Goal: Task Accomplishment & Management: Use online tool/utility

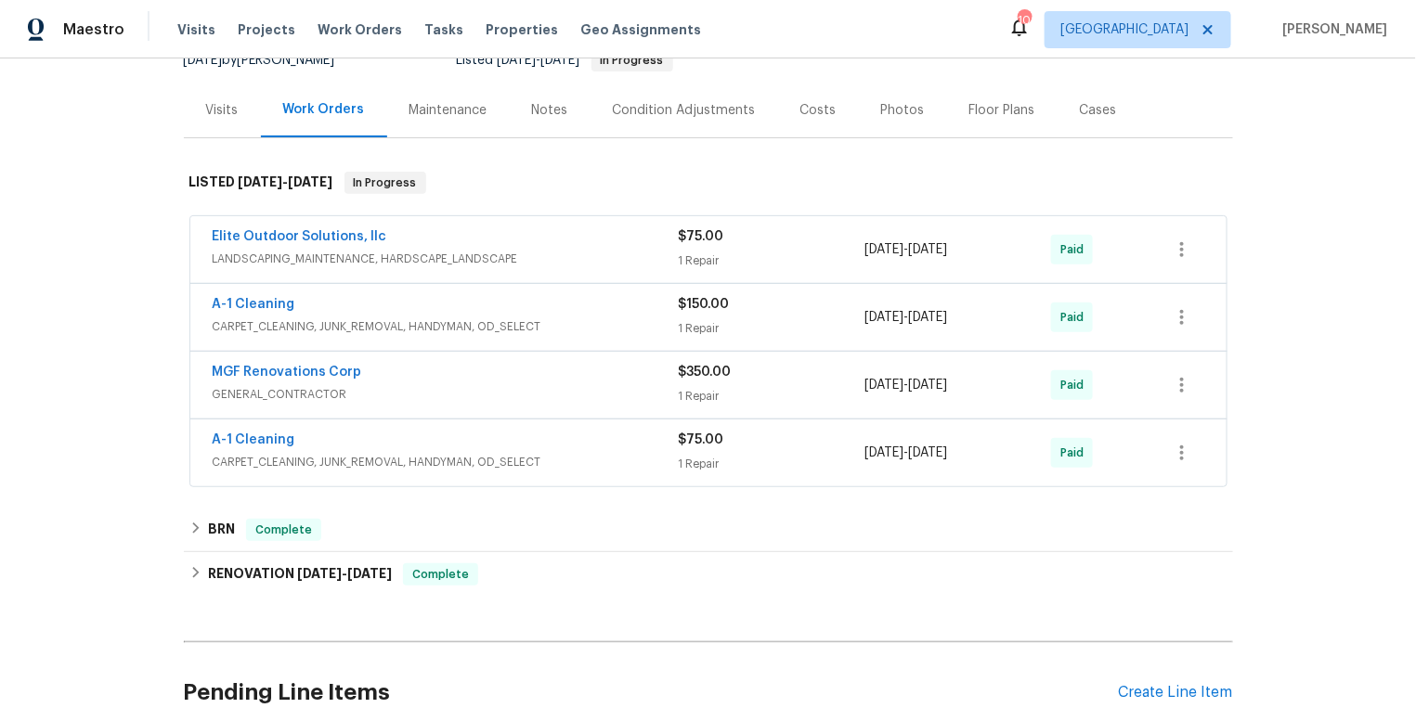
scroll to position [200, 0]
click at [274, 437] on link "A-1 Cleaning" at bounding box center [254, 439] width 83 height 13
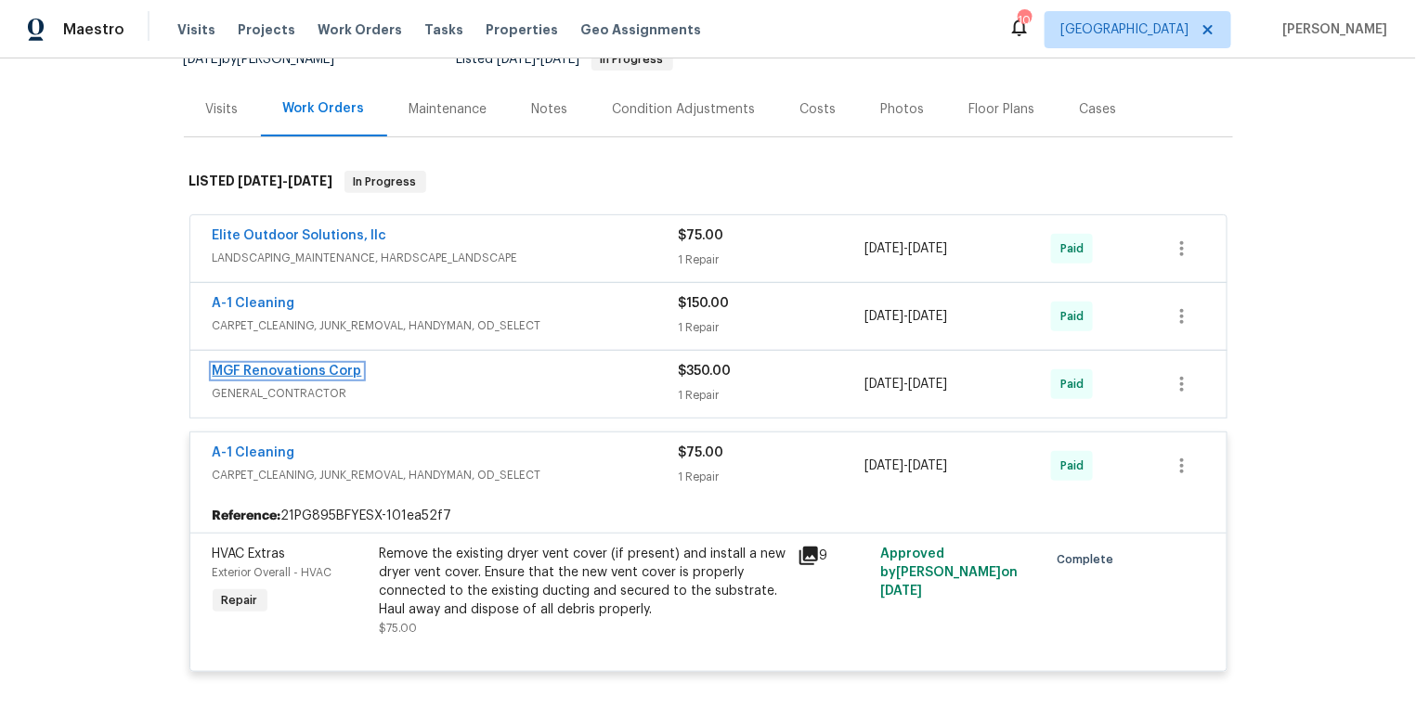
click at [300, 370] on link "MGF Renovations Corp" at bounding box center [287, 371] width 149 height 13
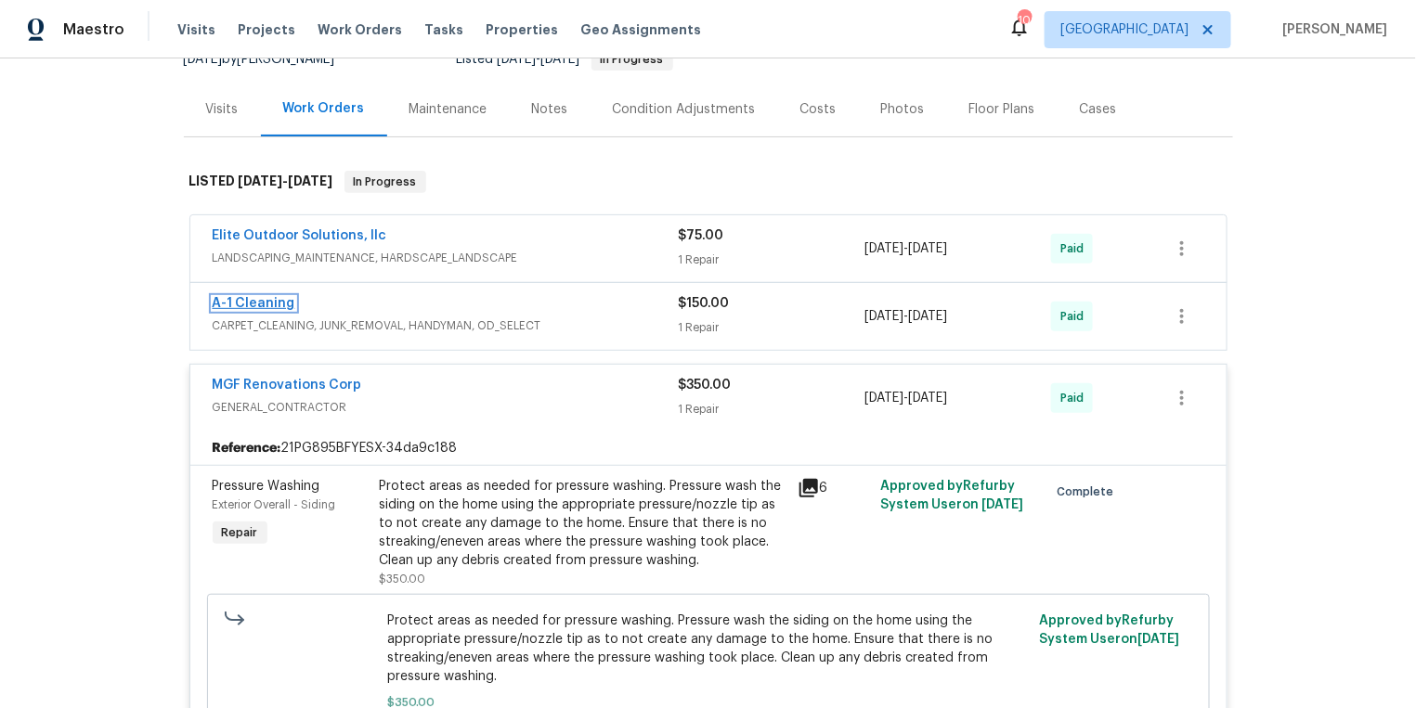
click at [265, 297] on link "A-1 Cleaning" at bounding box center [254, 303] width 83 height 13
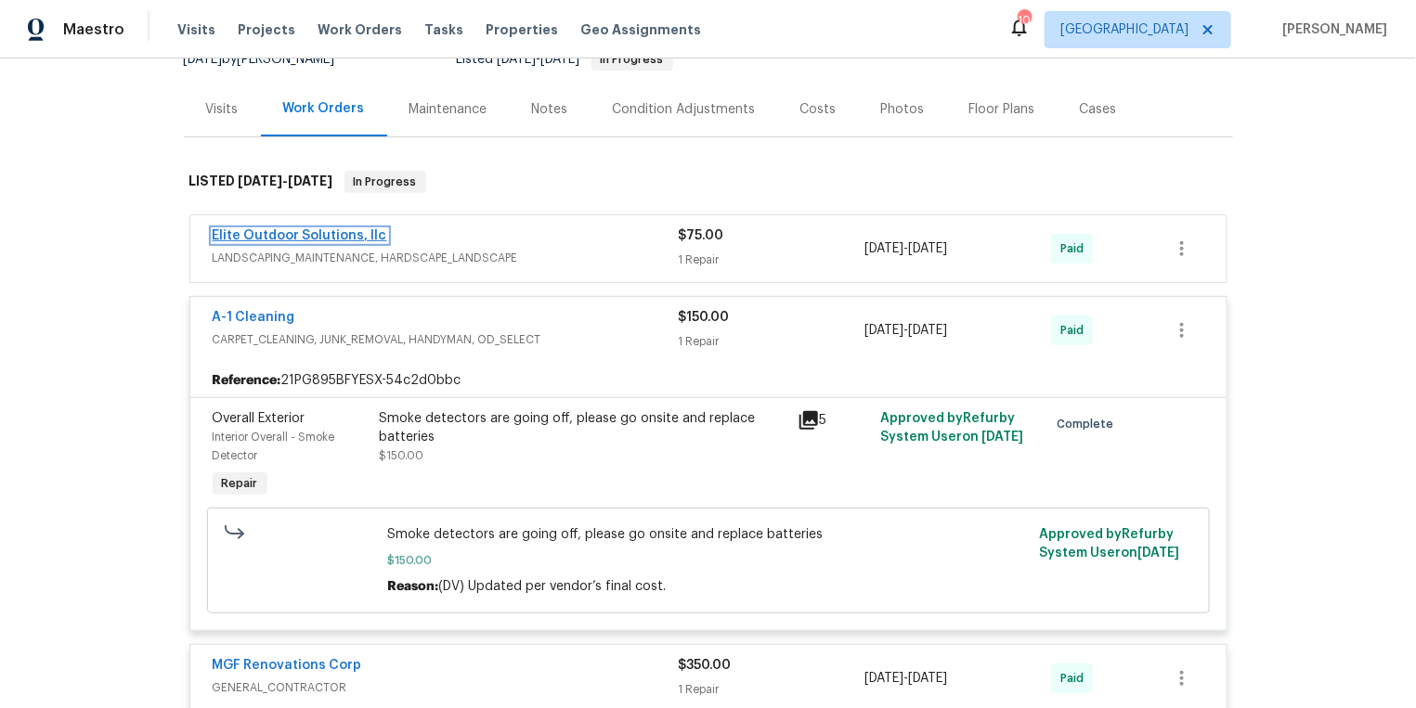
click at [333, 229] on link "Elite Outdoor Solutions, llc" at bounding box center [300, 235] width 175 height 13
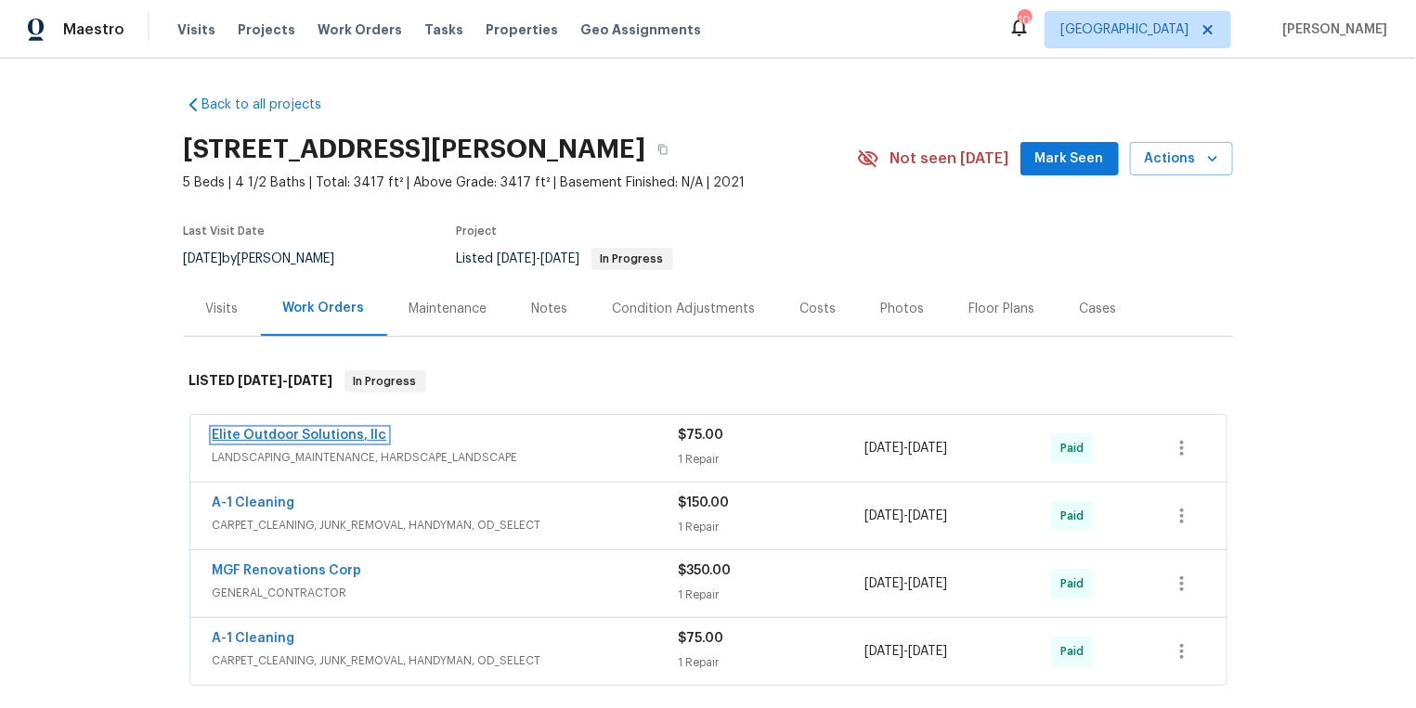
click at [298, 435] on link "Elite Outdoor Solutions, llc" at bounding box center [300, 435] width 175 height 13
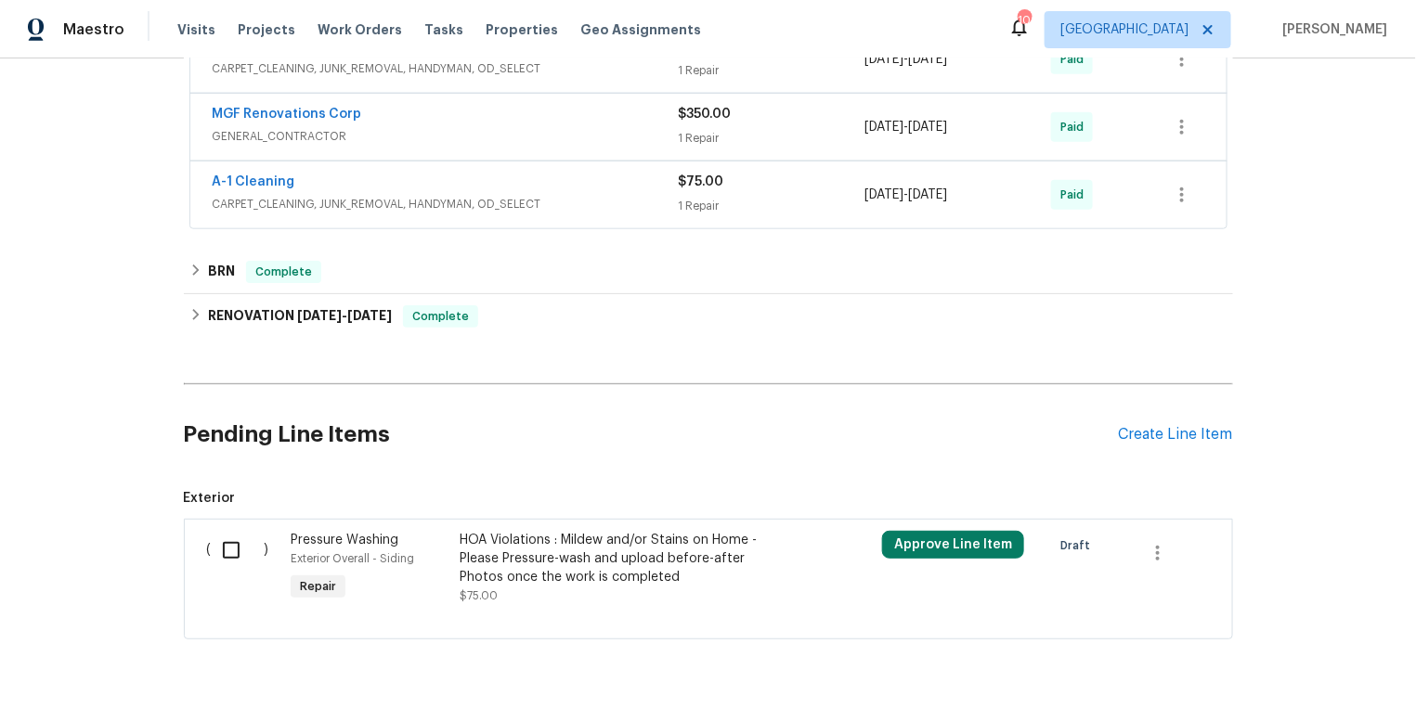
scroll to position [687, 0]
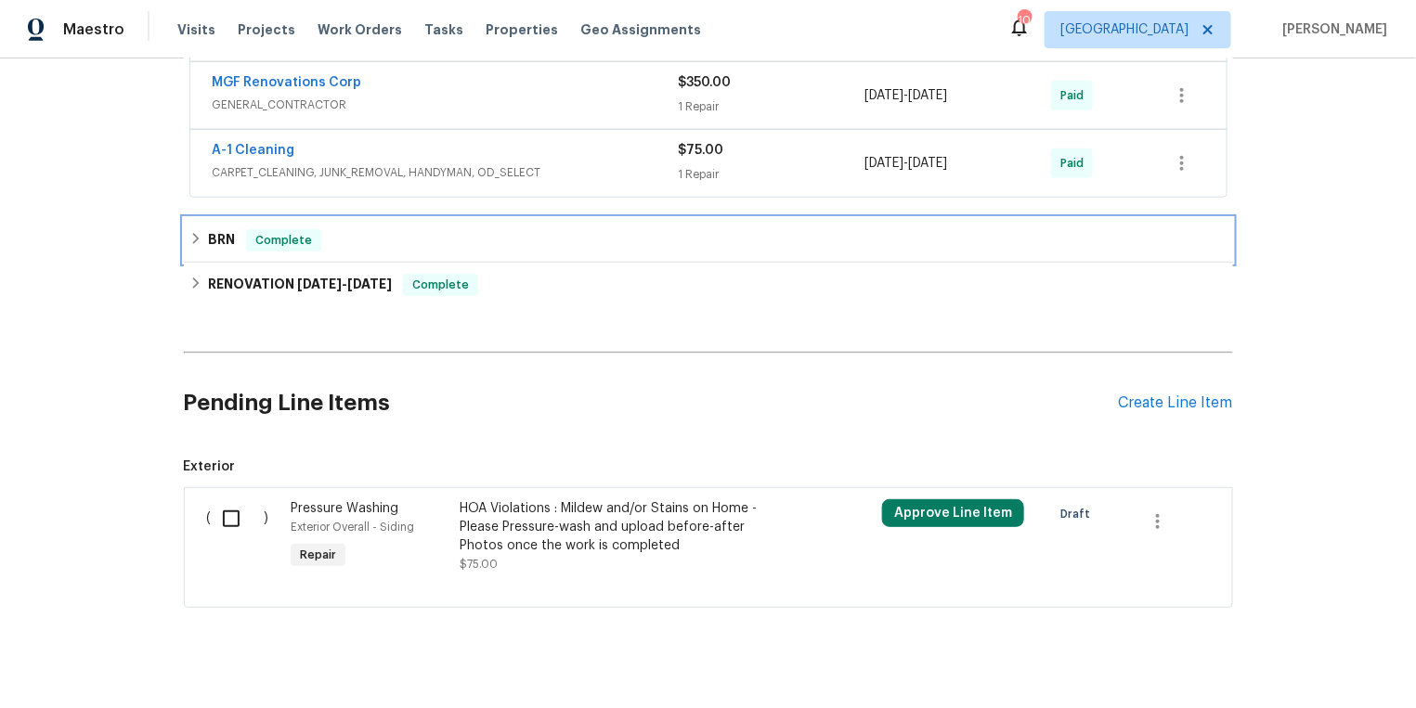
click at [240, 234] on div "BRN Complete" at bounding box center [708, 240] width 1038 height 22
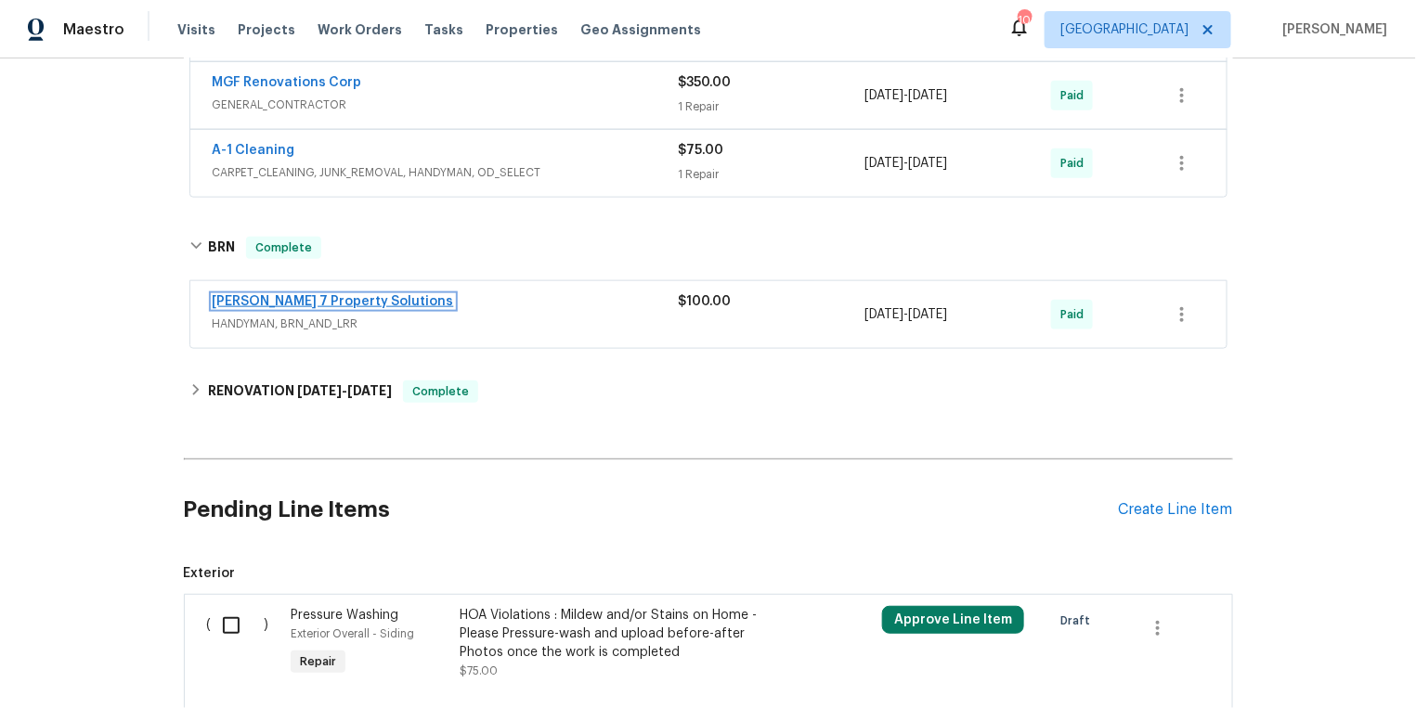
click at [252, 299] on link "Harris 7 Property Solutions" at bounding box center [333, 301] width 241 height 13
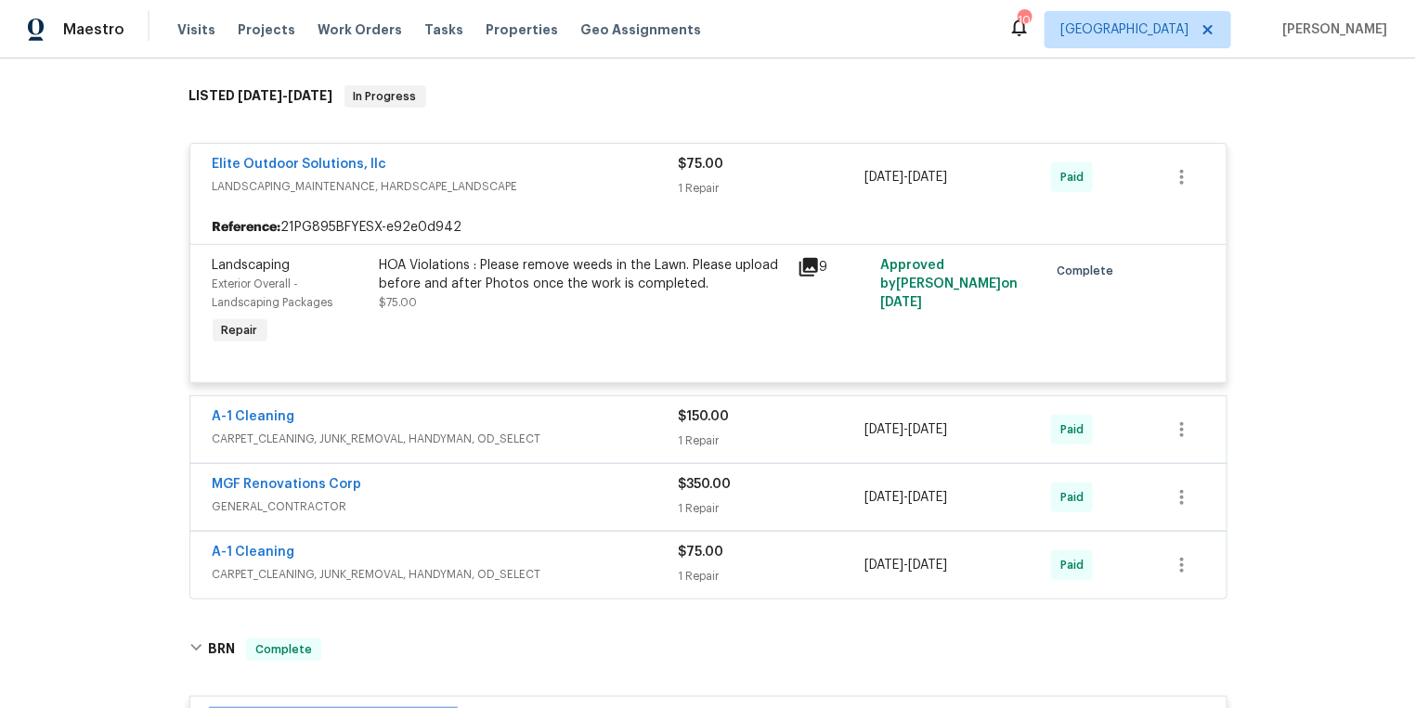
scroll to position [0, 0]
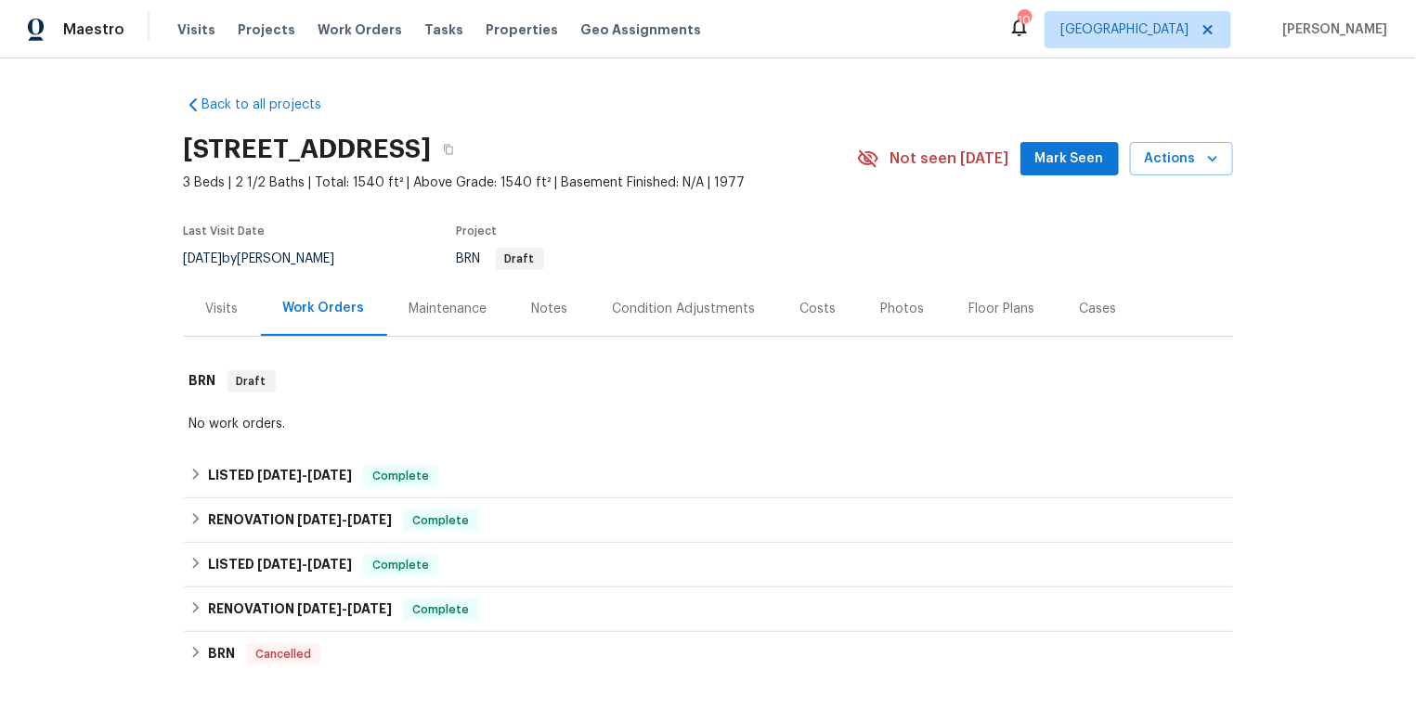
scroll to position [162, 0]
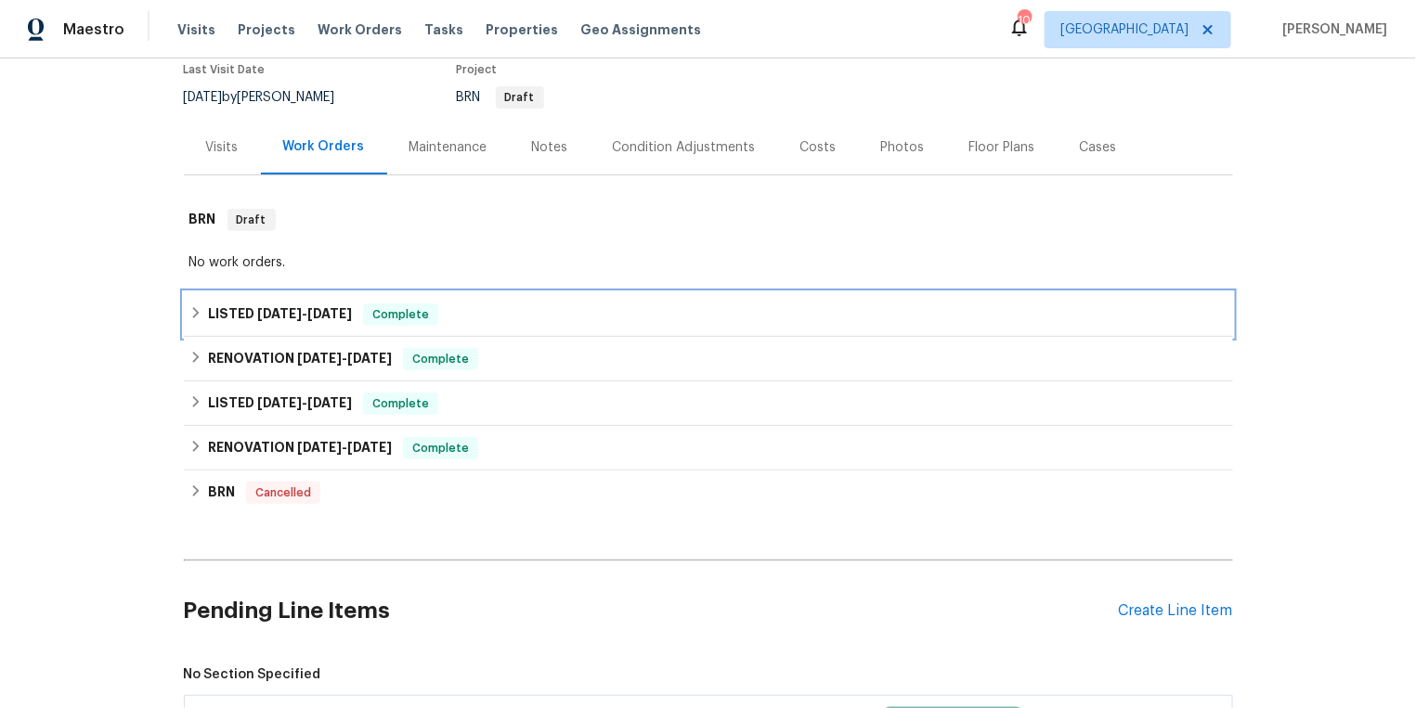
click at [196, 311] on icon at bounding box center [195, 312] width 6 height 11
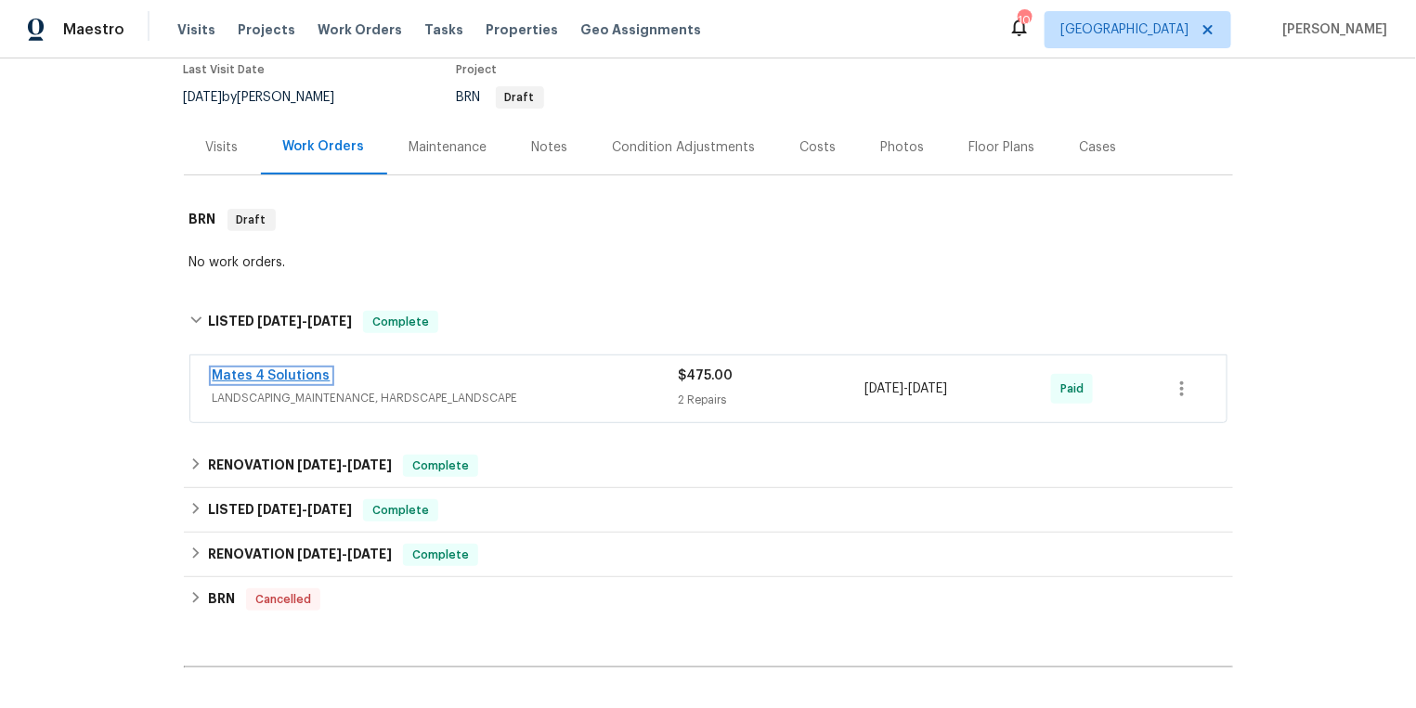
click at [281, 372] on link "Mates 4 Solutions" at bounding box center [272, 376] width 118 height 13
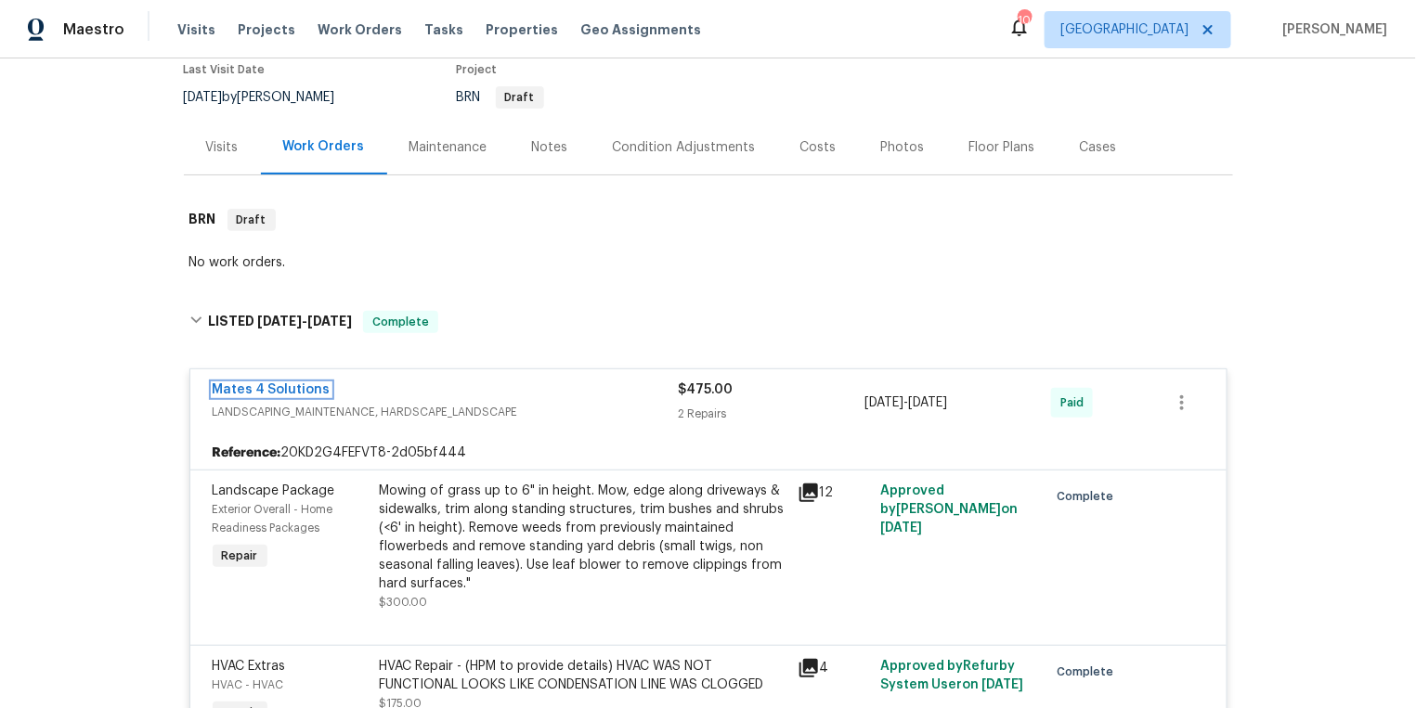
scroll to position [254, 0]
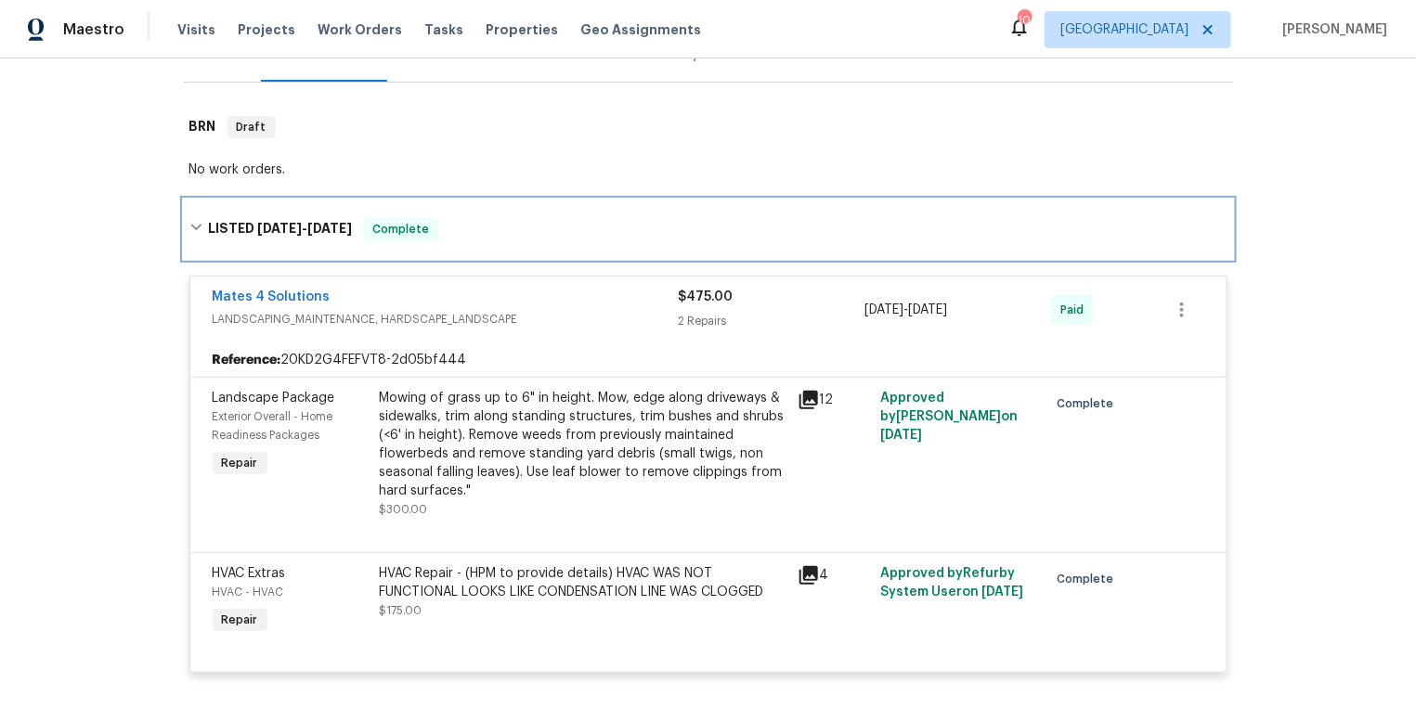
click at [195, 225] on icon at bounding box center [195, 227] width 13 height 13
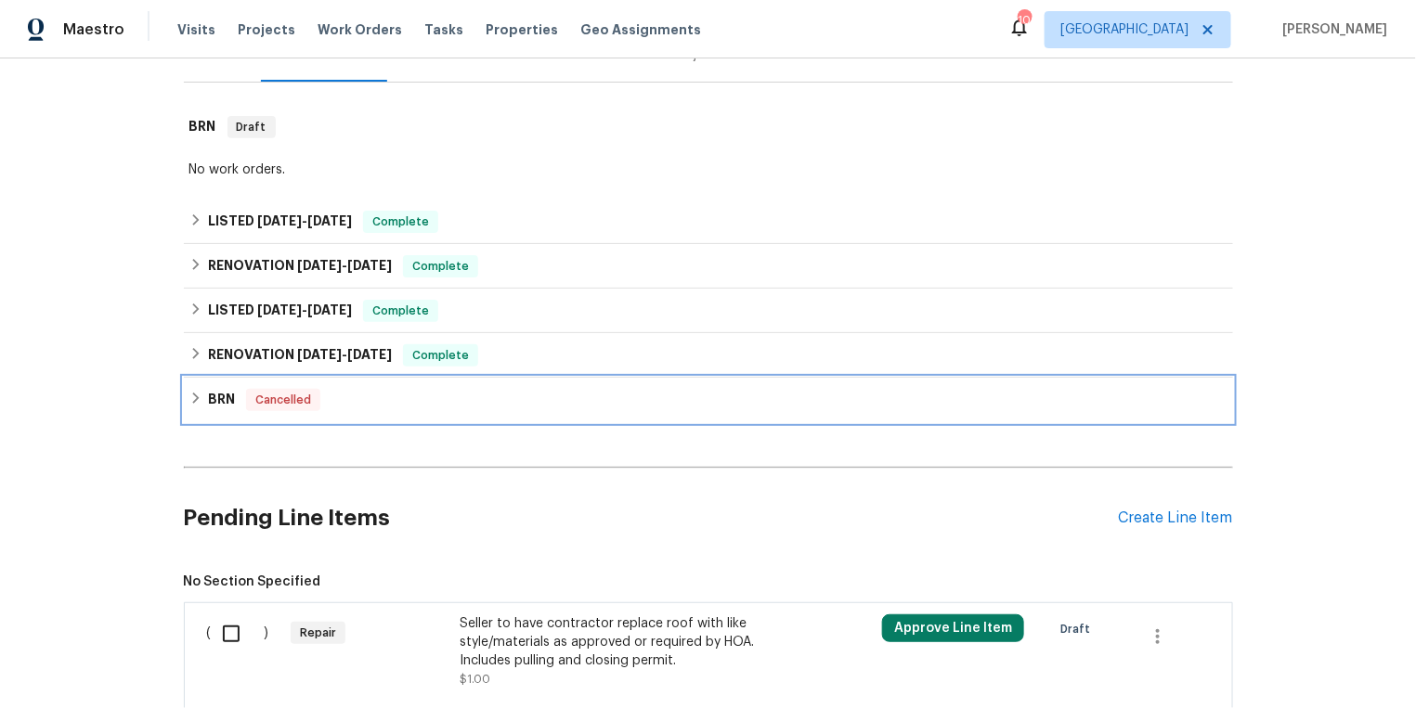
click at [196, 392] on icon at bounding box center [195, 398] width 13 height 13
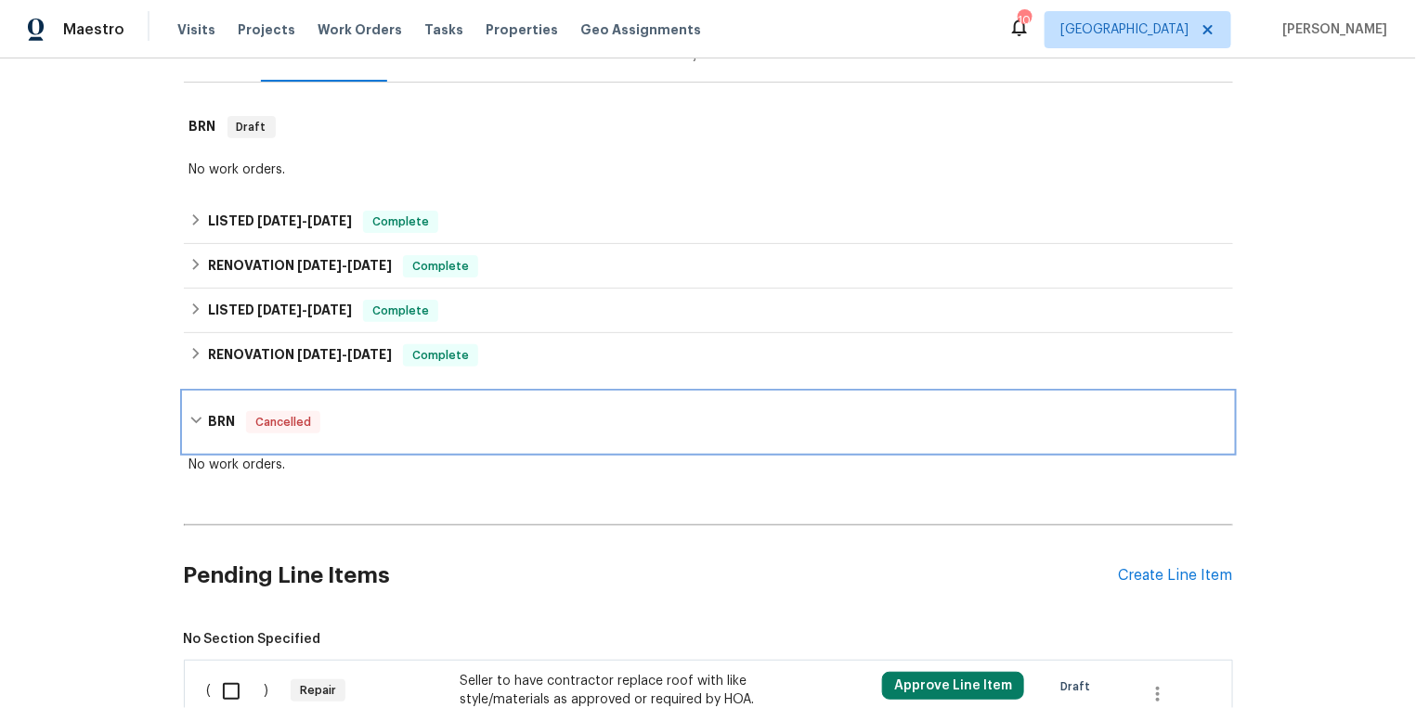
click at [195, 417] on icon at bounding box center [195, 420] width 13 height 13
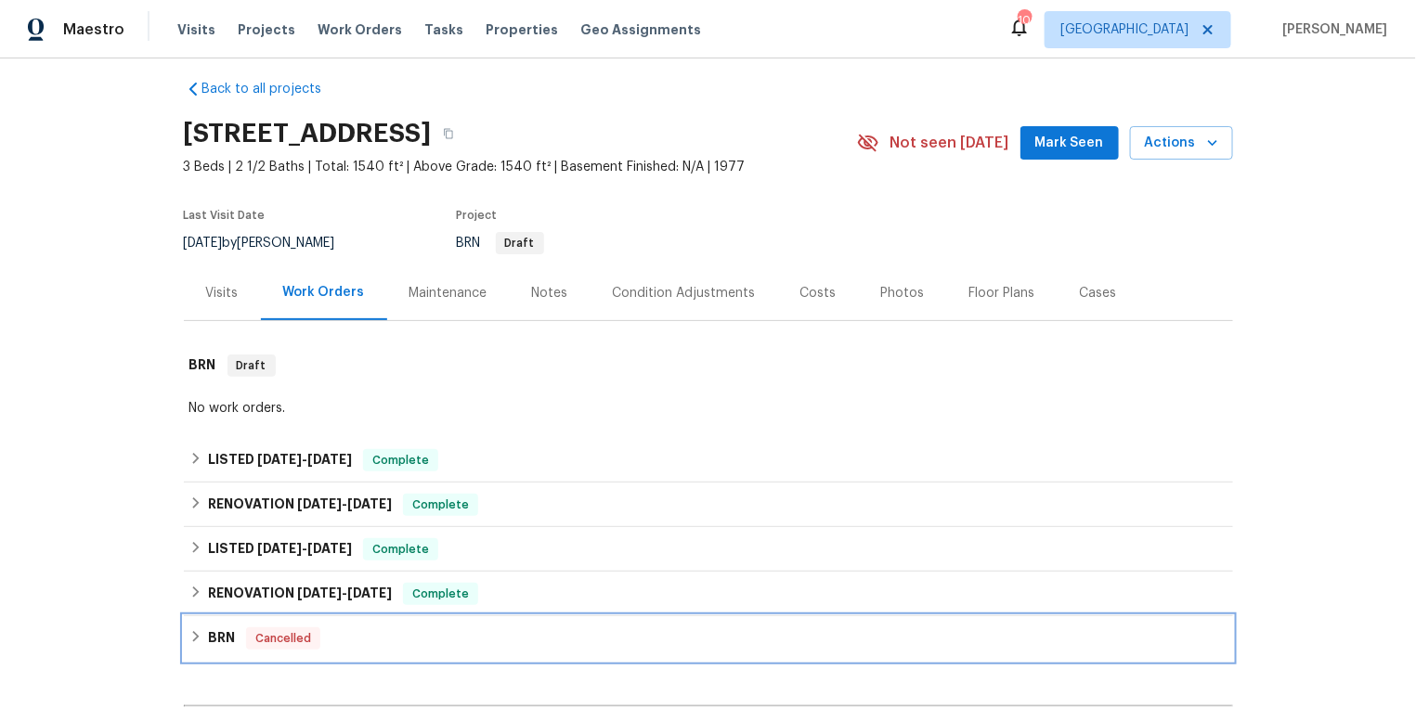
scroll to position [0, 0]
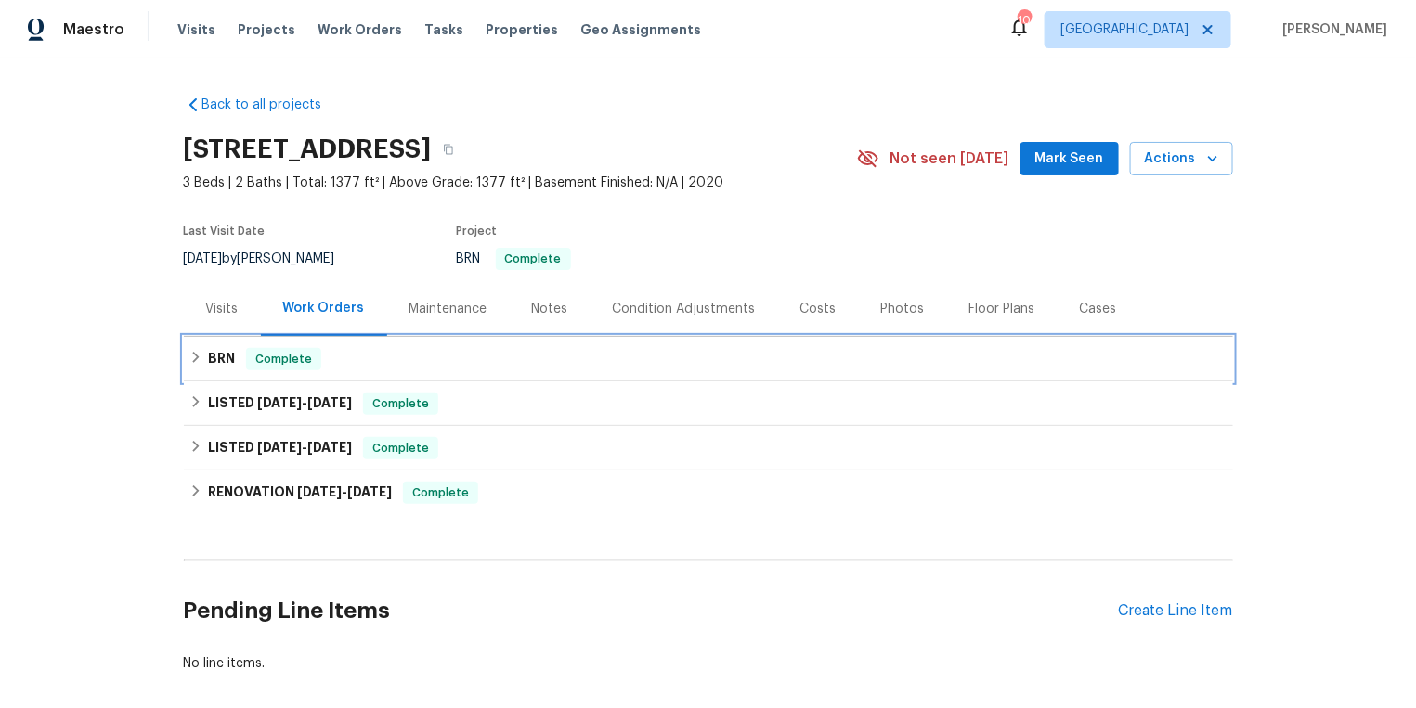
click at [224, 358] on h6 "BRN" at bounding box center [221, 359] width 27 height 22
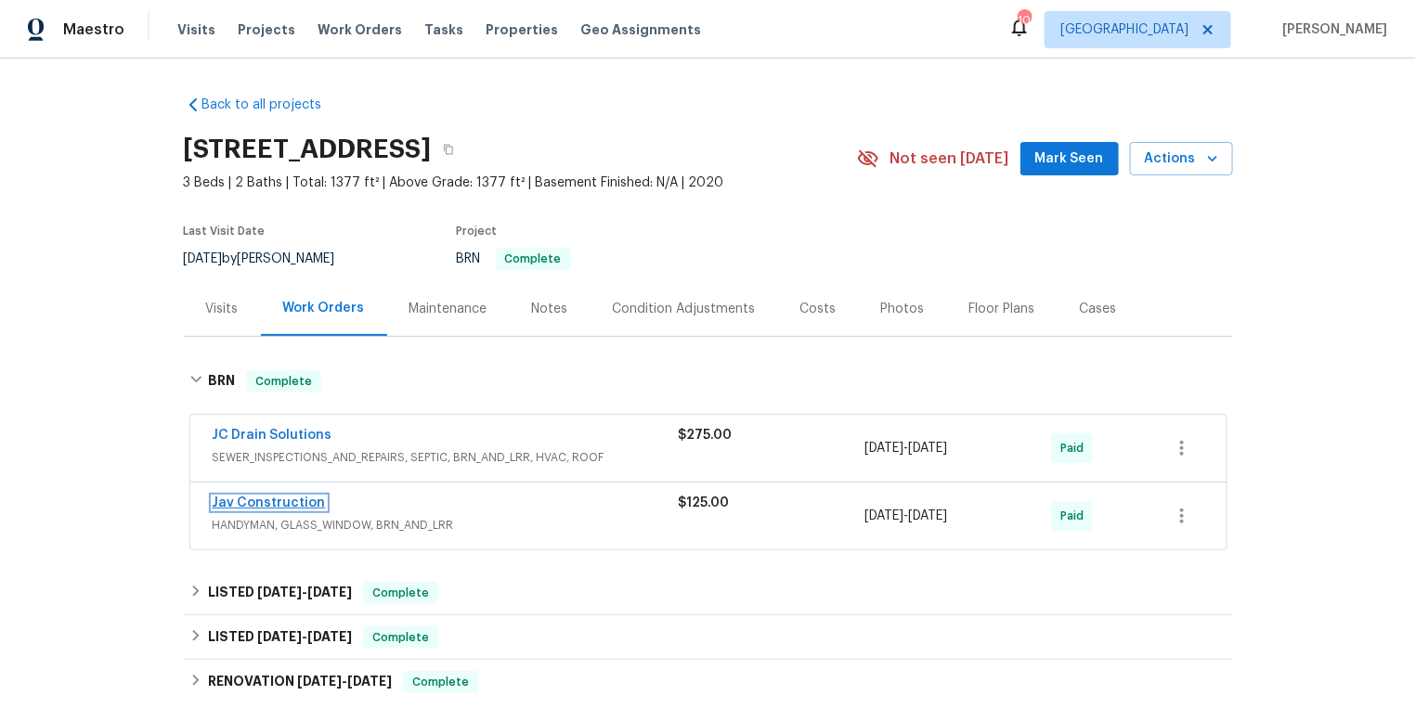
click at [252, 499] on link "Jav Construction" at bounding box center [269, 503] width 113 height 13
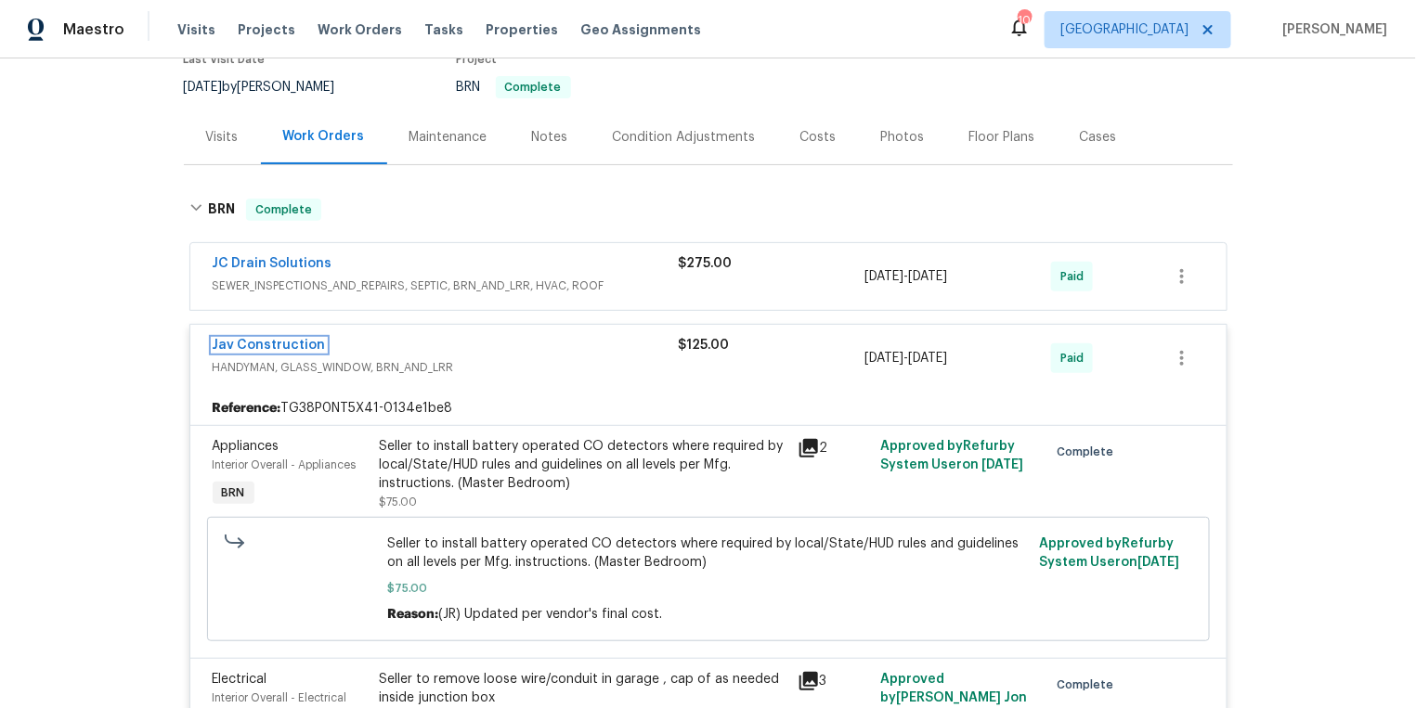
scroll to position [104, 0]
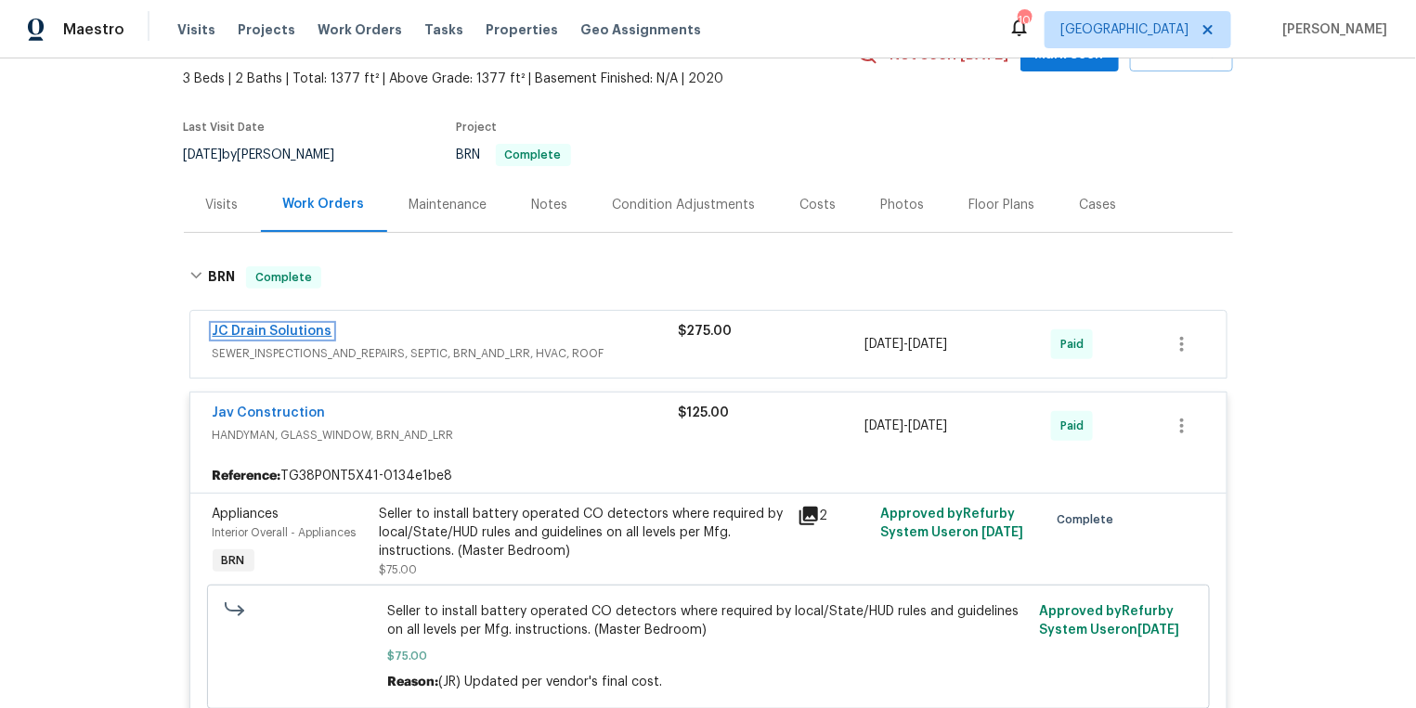
click at [276, 329] on link "JC Drain Solutions" at bounding box center [273, 331] width 120 height 13
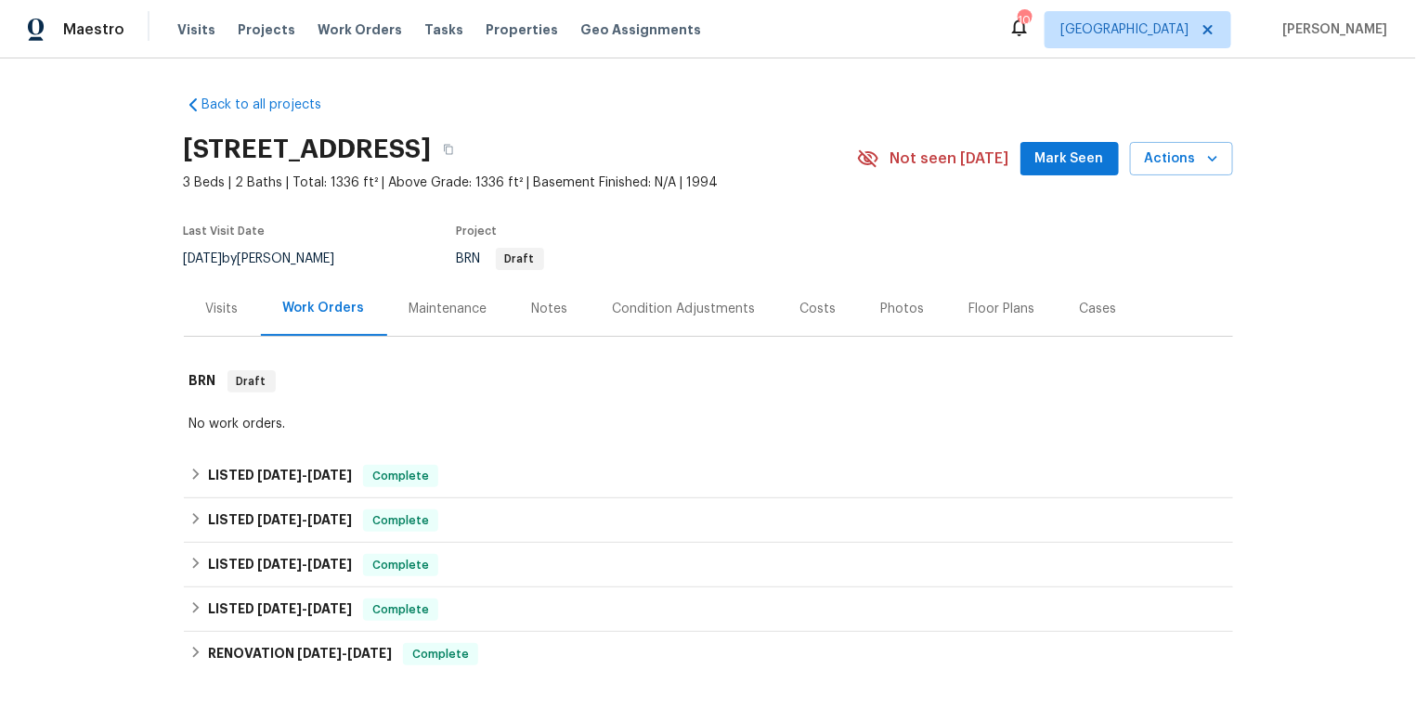
scroll to position [155, 0]
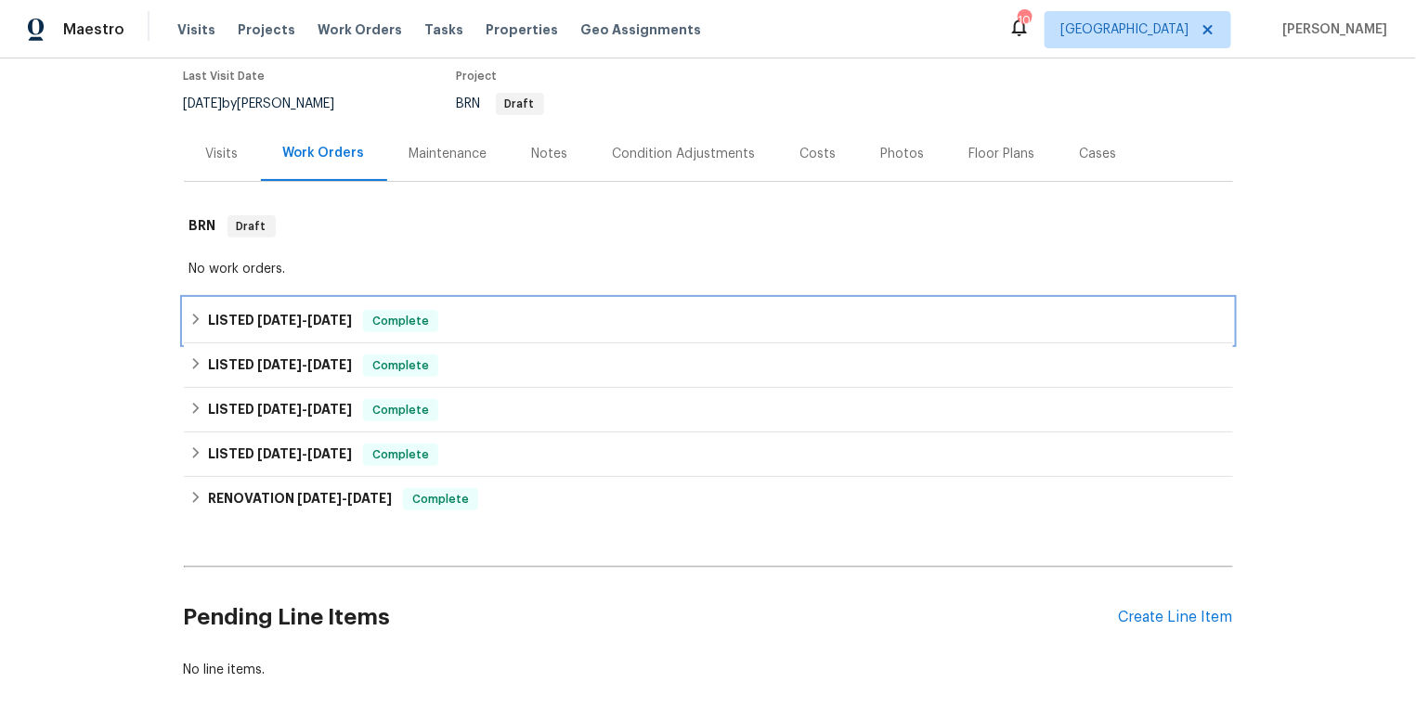
click at [213, 316] on h6 "LISTED 7/21/25 - 7/23/25" at bounding box center [280, 321] width 144 height 22
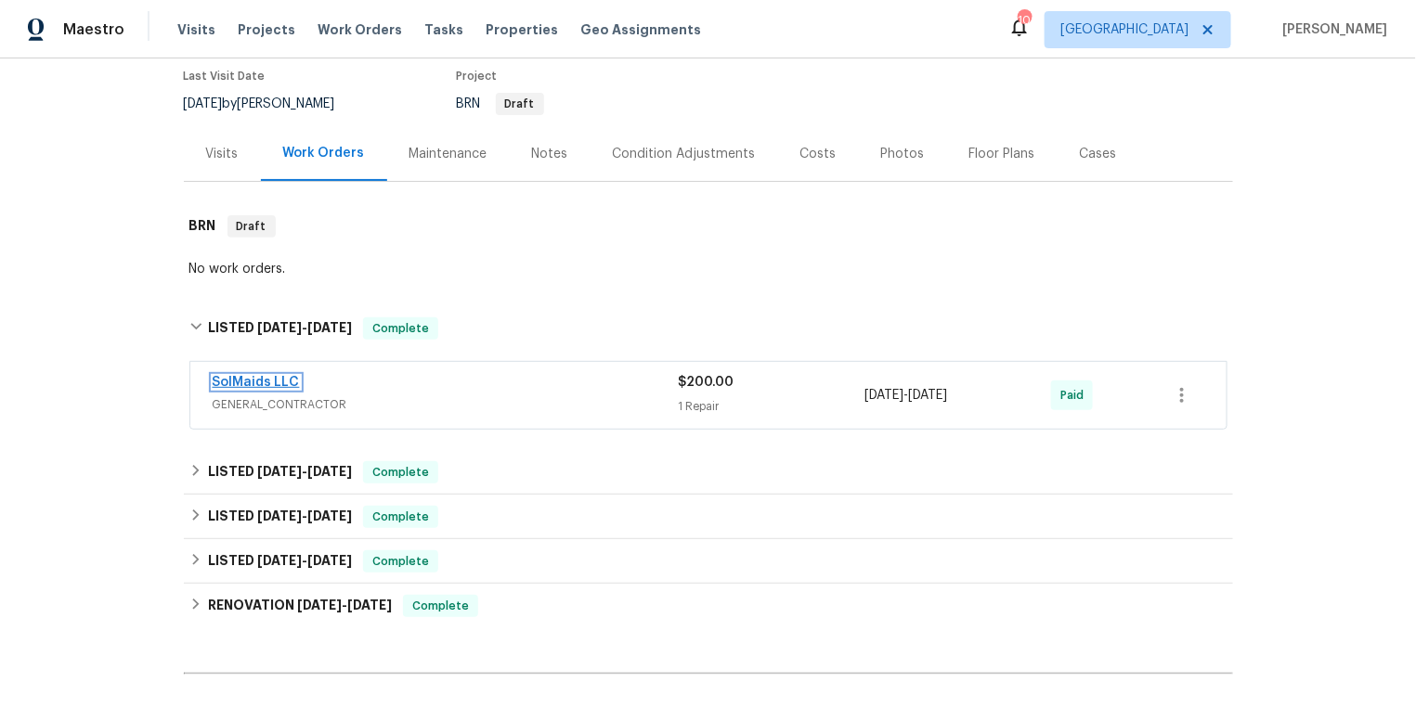
click at [259, 376] on link "SolMaids LLC" at bounding box center [256, 382] width 87 height 13
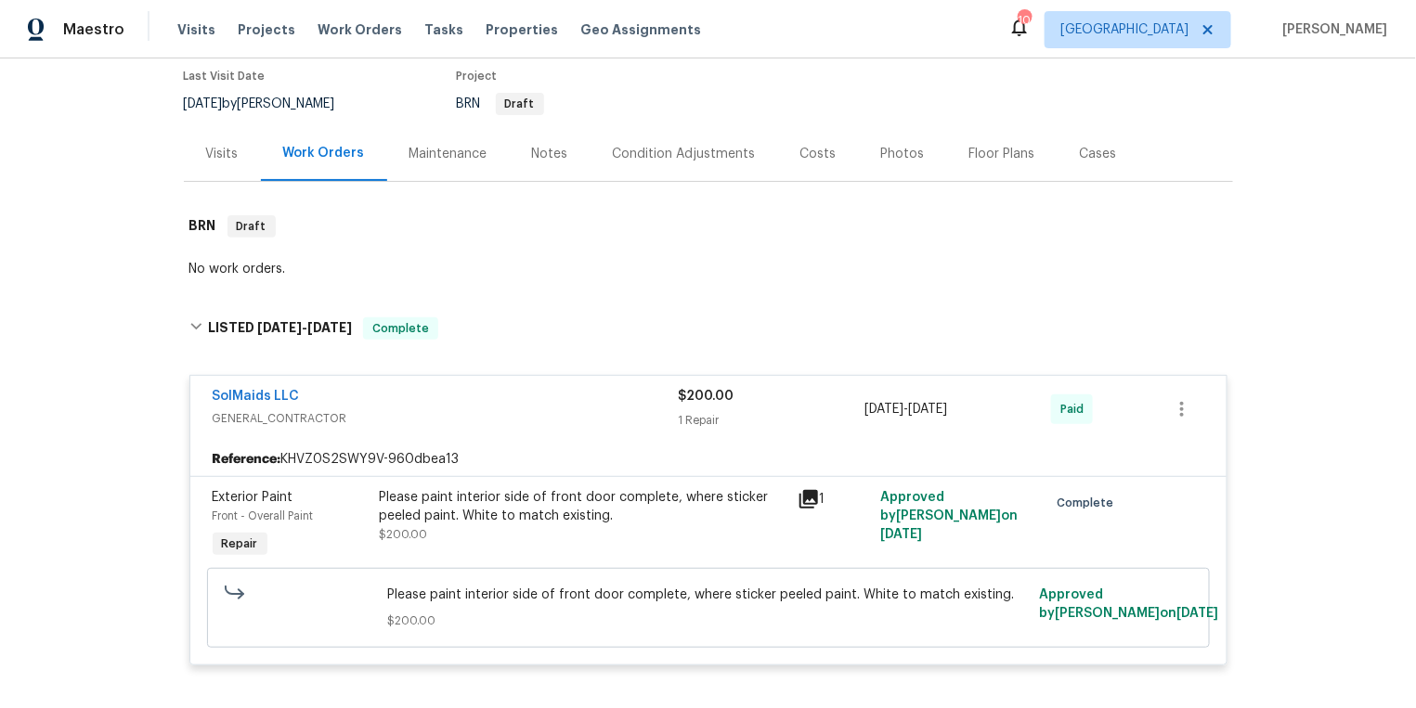
click at [807, 503] on icon at bounding box center [809, 499] width 22 height 22
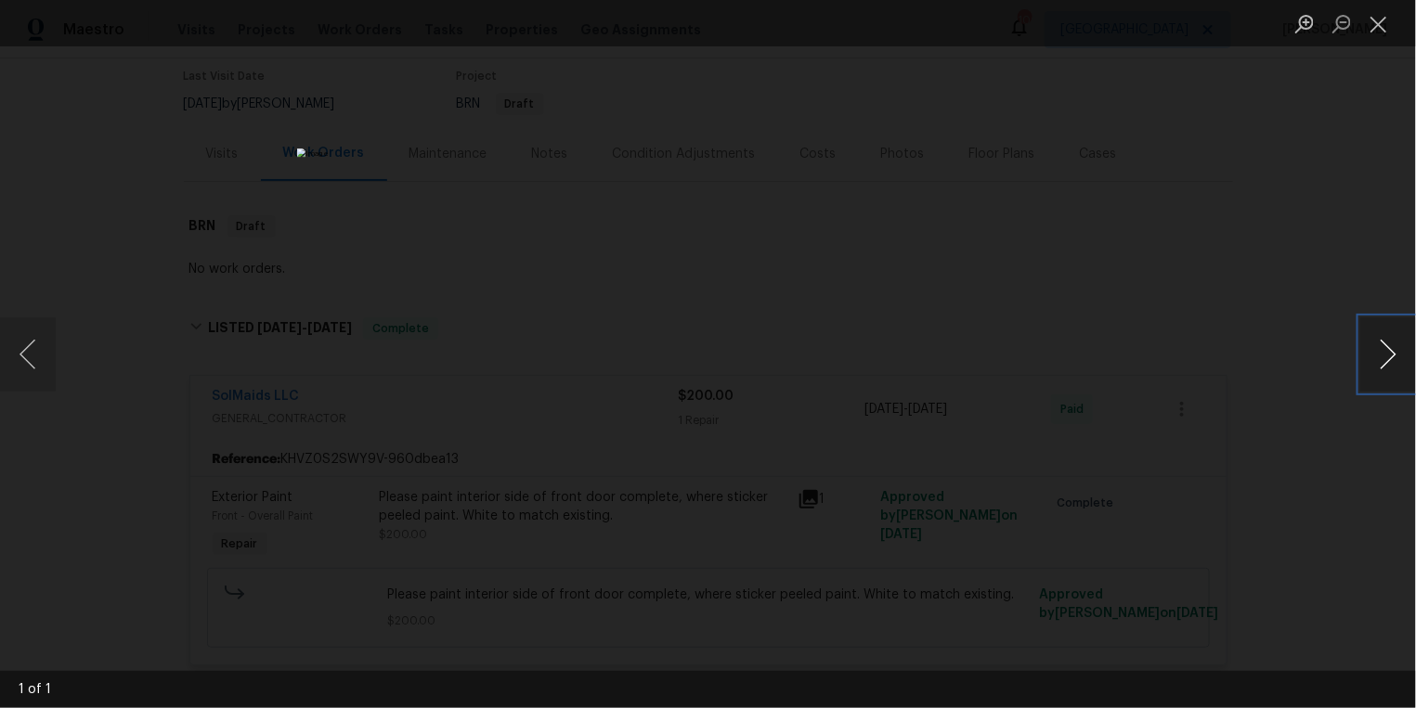
click at [1394, 357] on button "Next image" at bounding box center [1388, 355] width 56 height 74
click at [1376, 28] on button "Close lightbox" at bounding box center [1378, 23] width 37 height 32
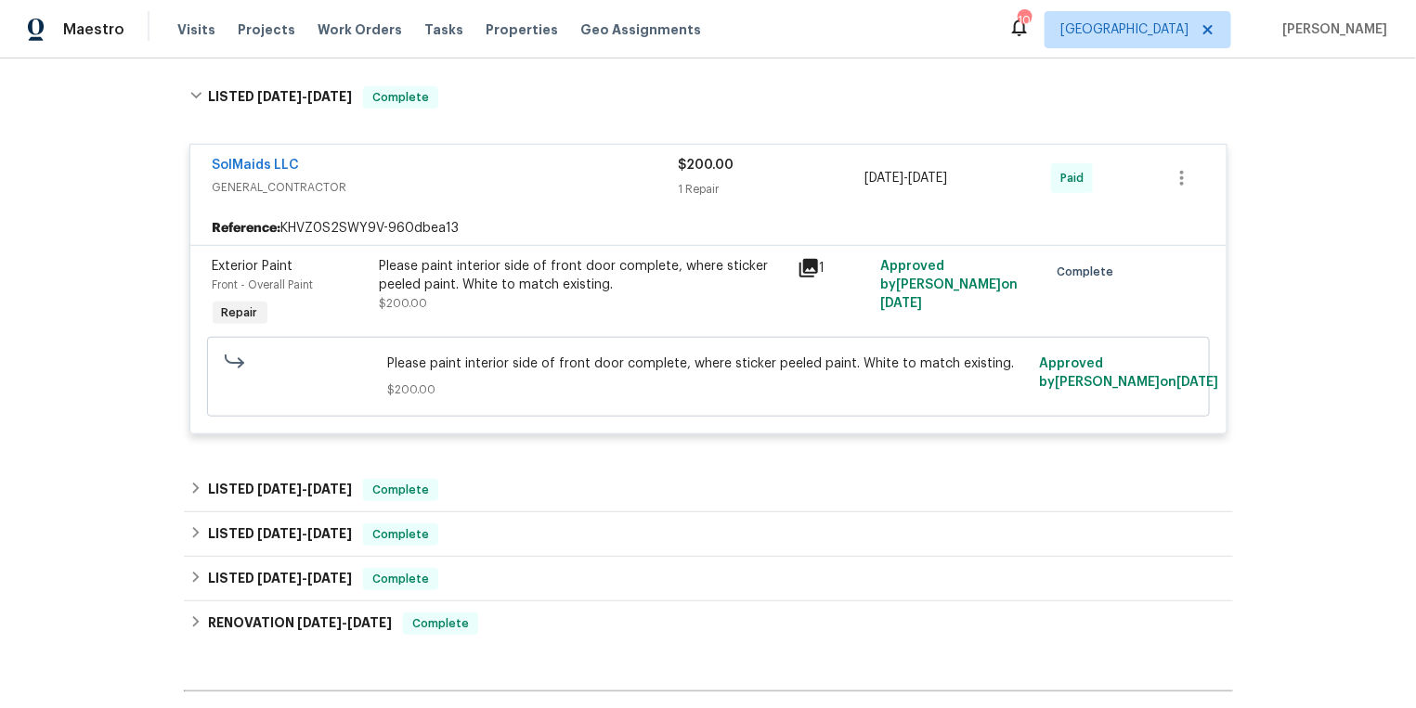
scroll to position [241, 0]
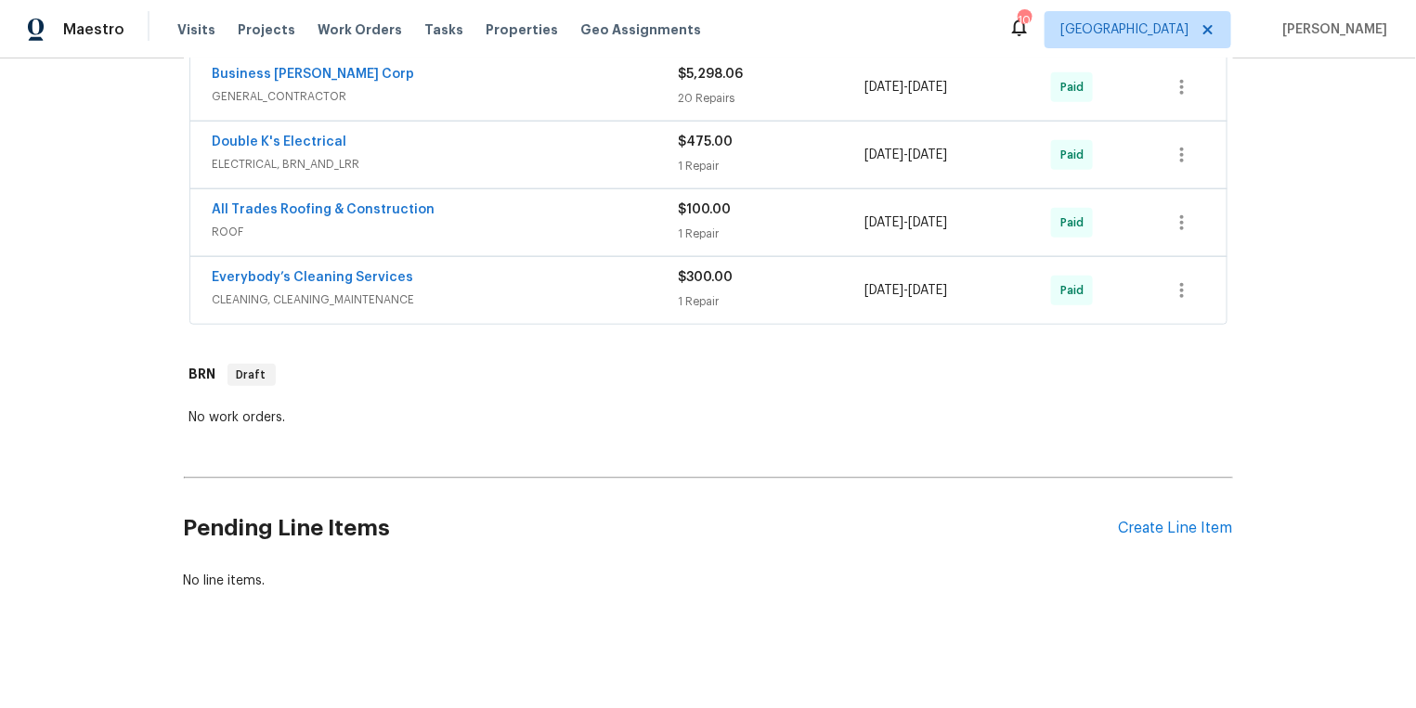
scroll to position [227, 0]
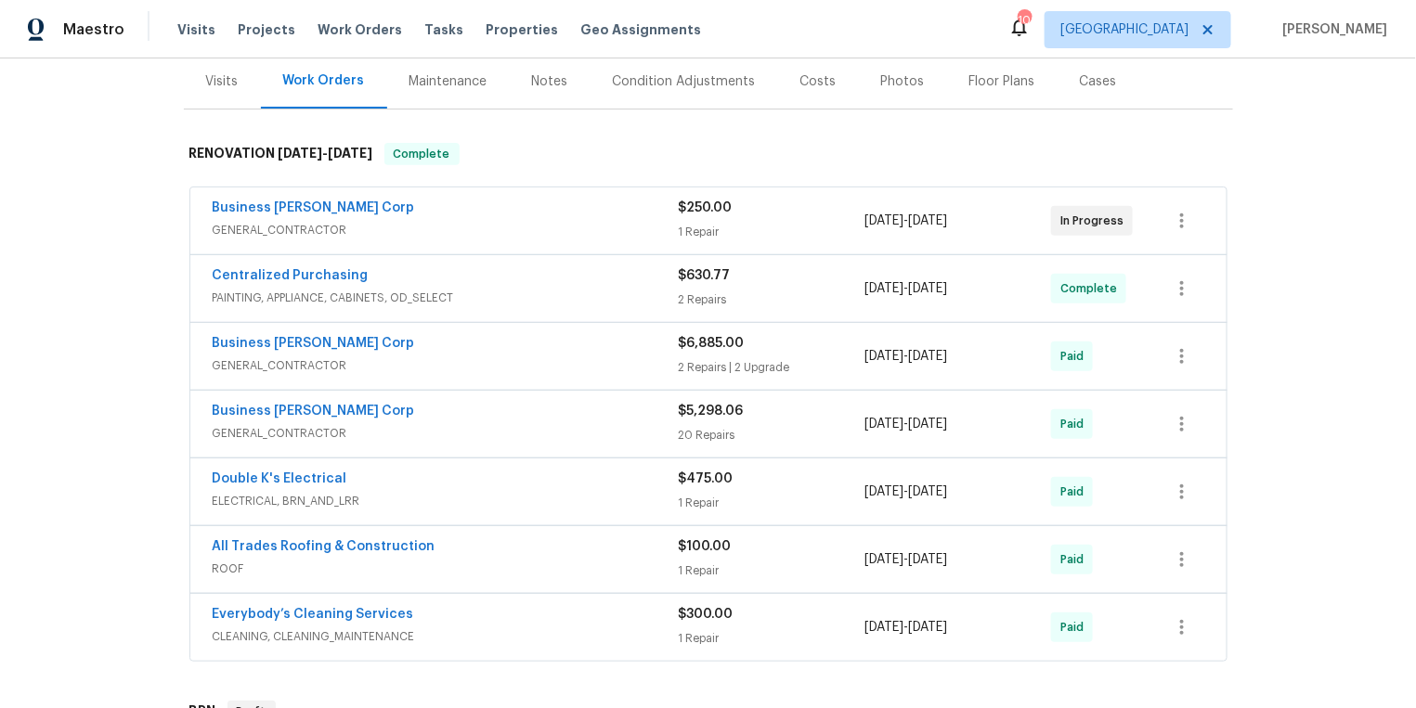
click at [316, 605] on span "Everybody’s Cleaning Services" at bounding box center [313, 614] width 201 height 19
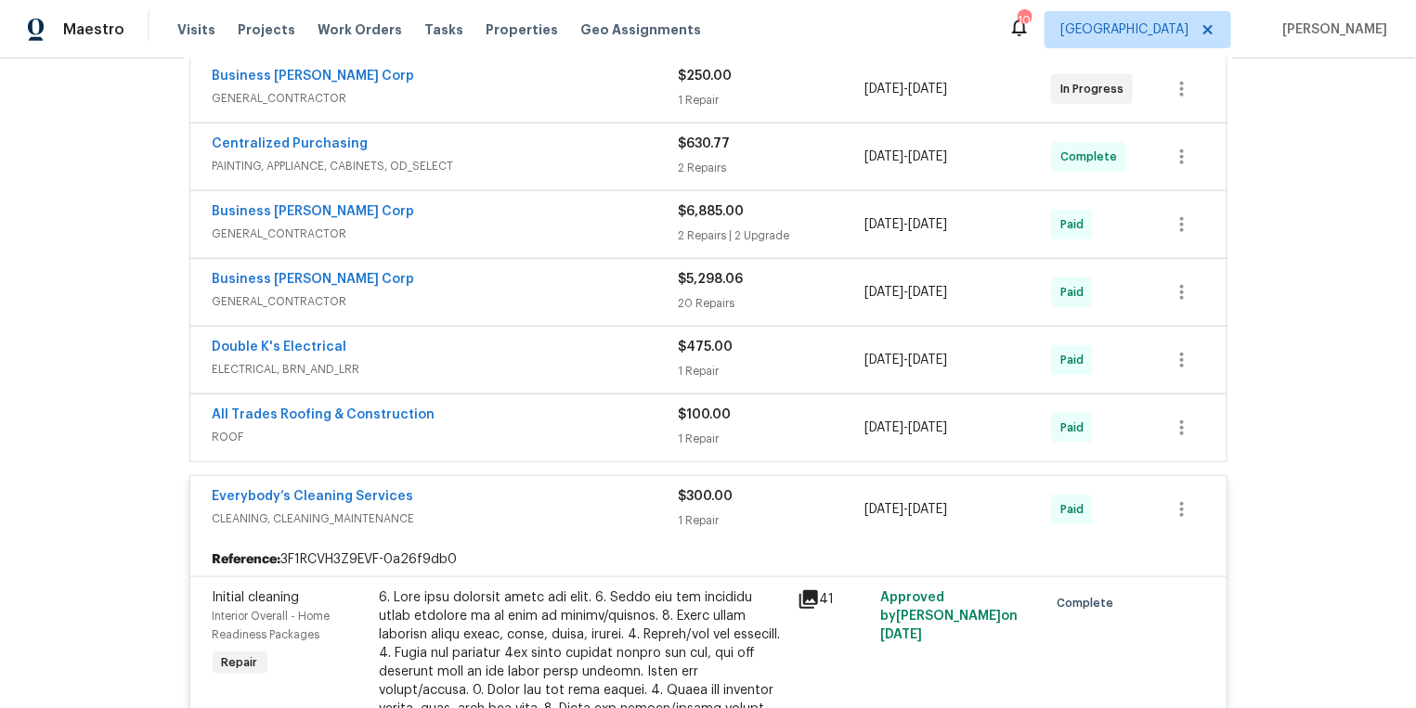
scroll to position [272, 0]
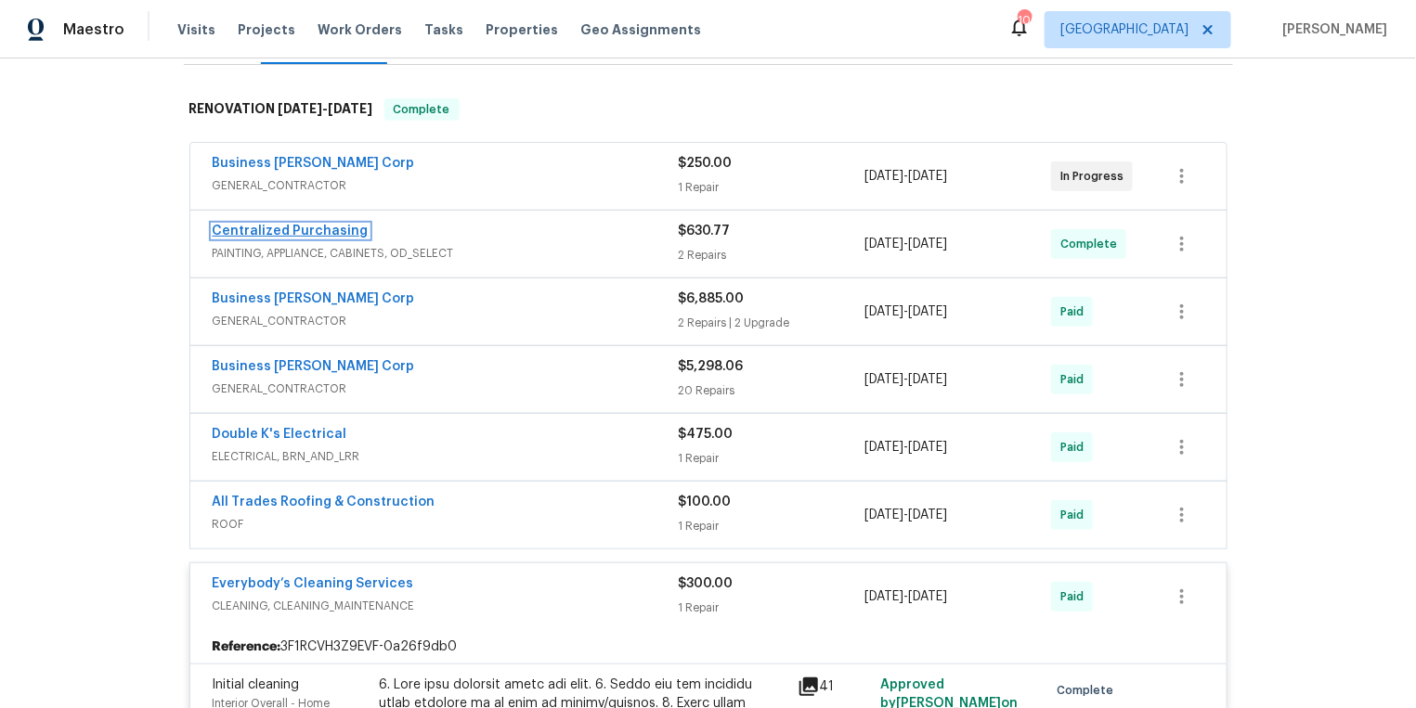
click at [317, 229] on link "Centralized Purchasing" at bounding box center [291, 231] width 156 height 13
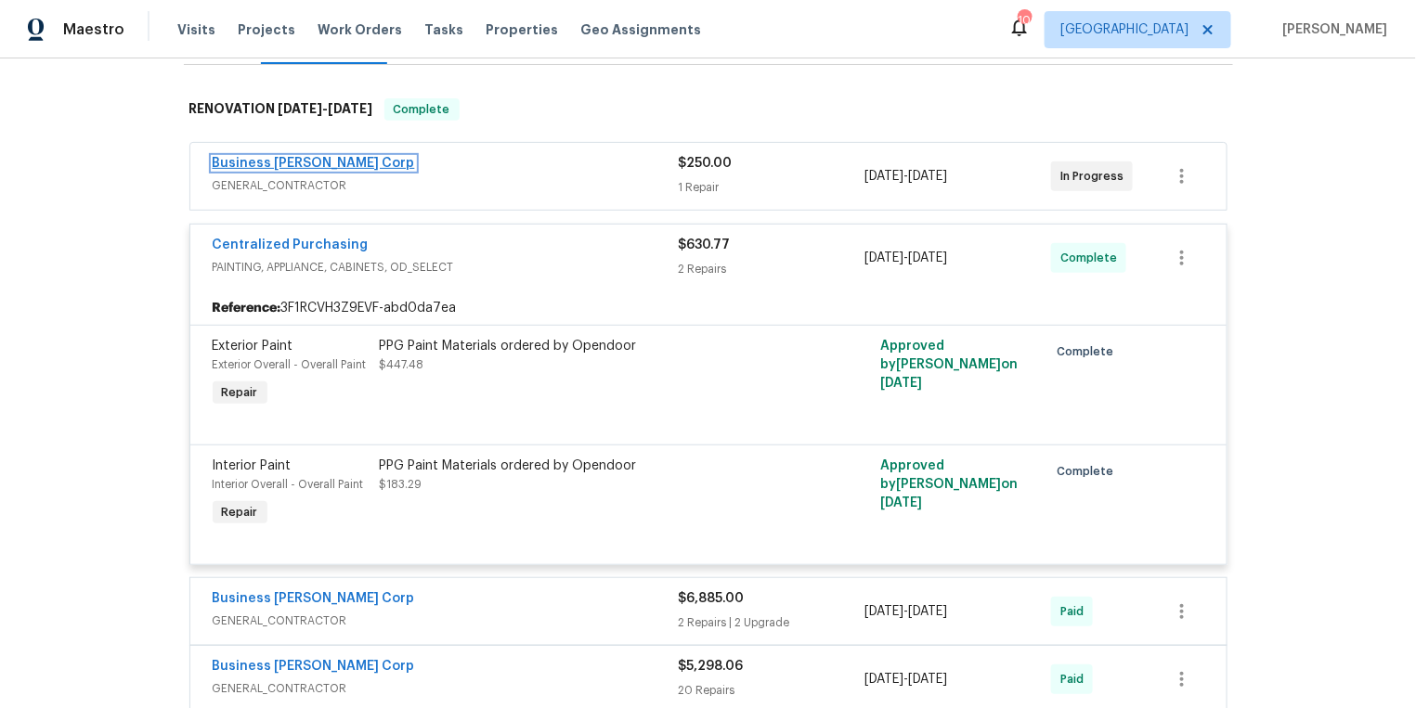
click at [299, 161] on link "Business Morel Corp" at bounding box center [314, 163] width 202 height 13
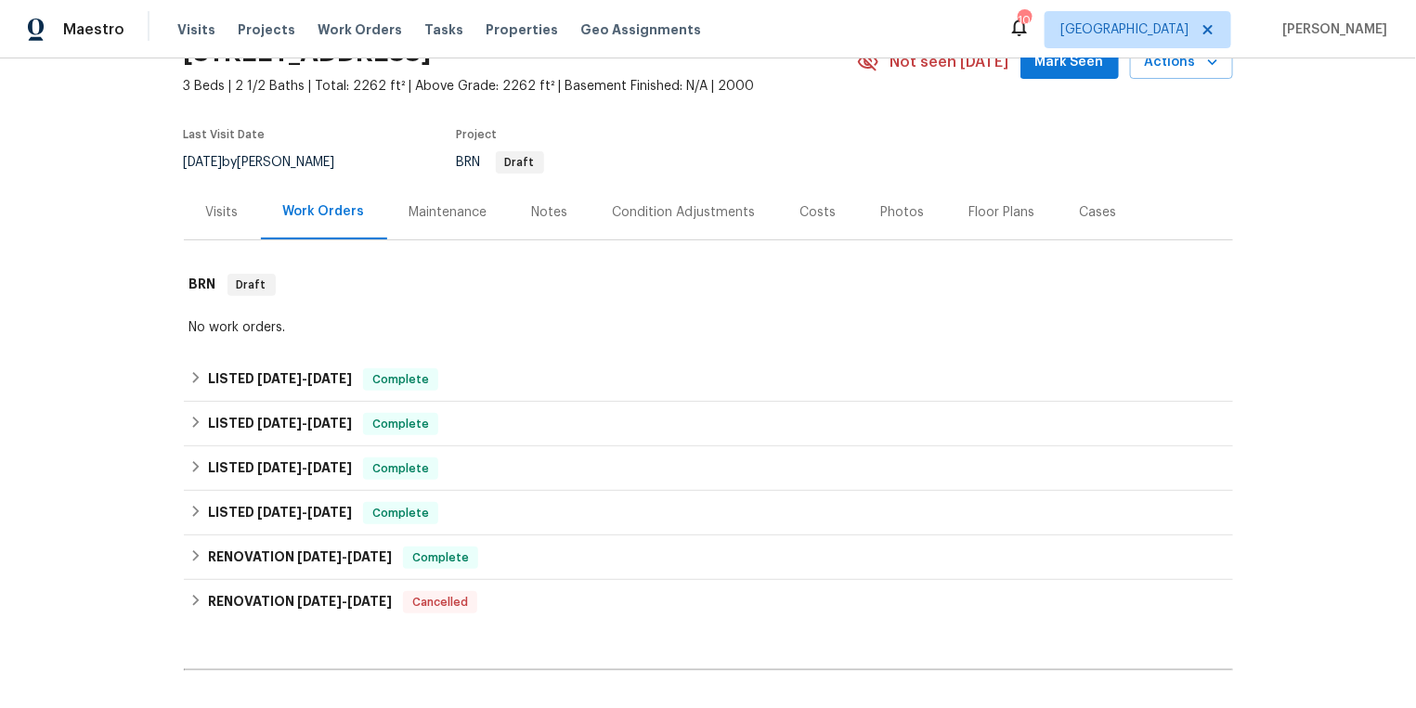
scroll to position [98, 0]
click at [199, 378] on icon at bounding box center [195, 376] width 13 height 13
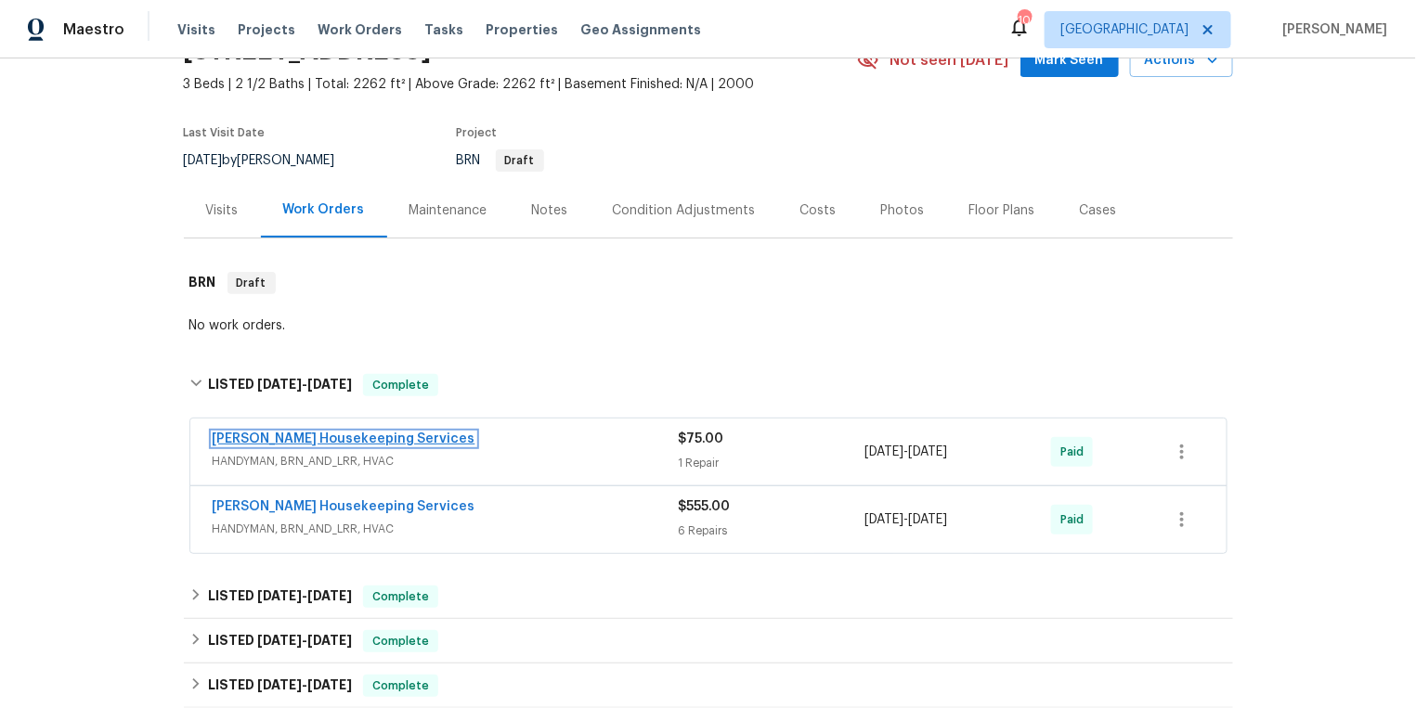
click at [272, 434] on link "[PERSON_NAME] Housekeeping Services" at bounding box center [344, 439] width 263 height 13
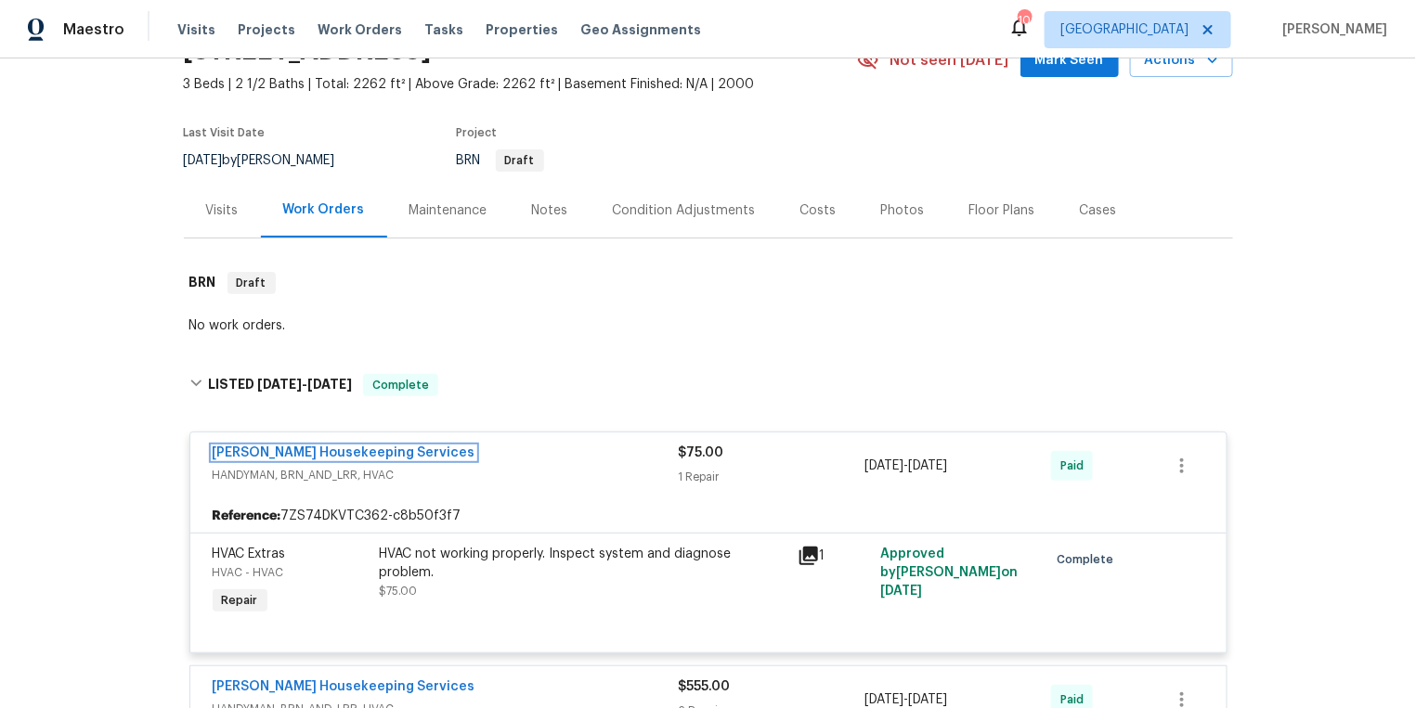
scroll to position [243, 0]
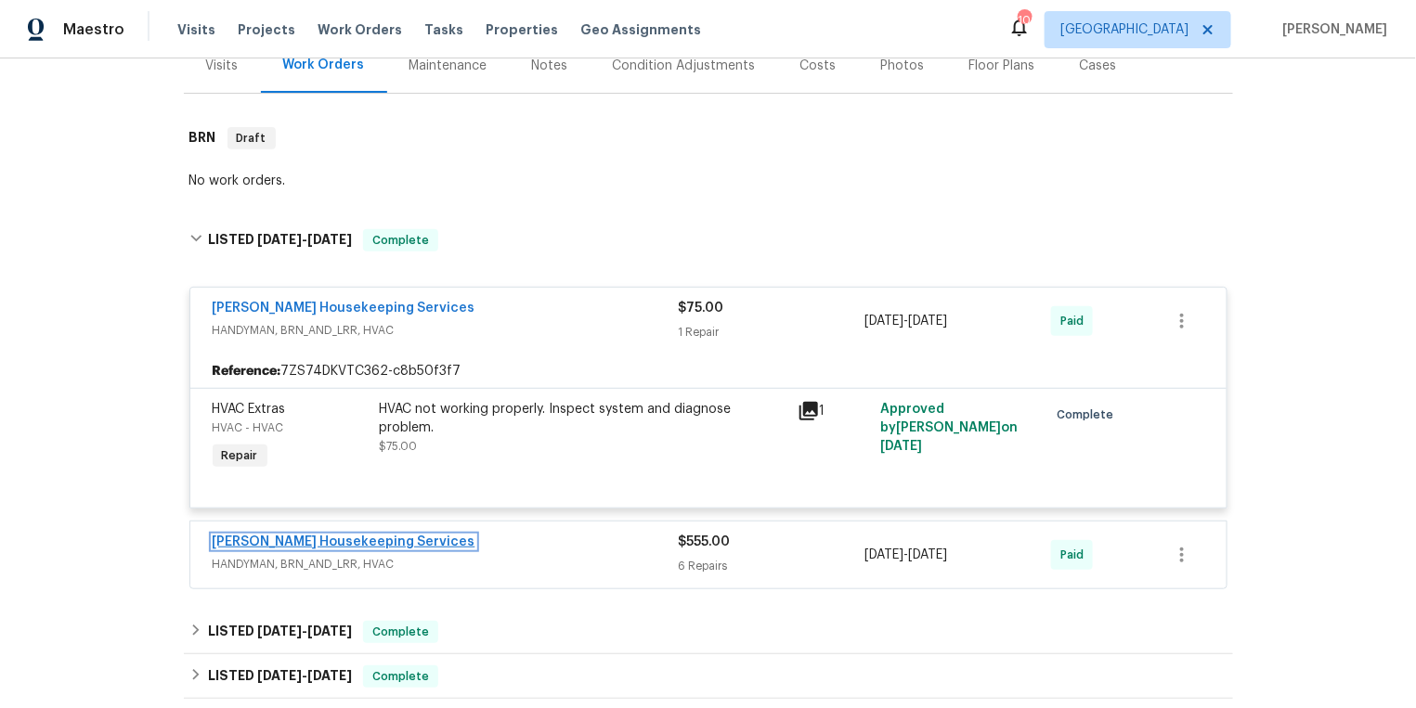
click at [288, 543] on link "Arelis Housekeeping Services" at bounding box center [344, 542] width 263 height 13
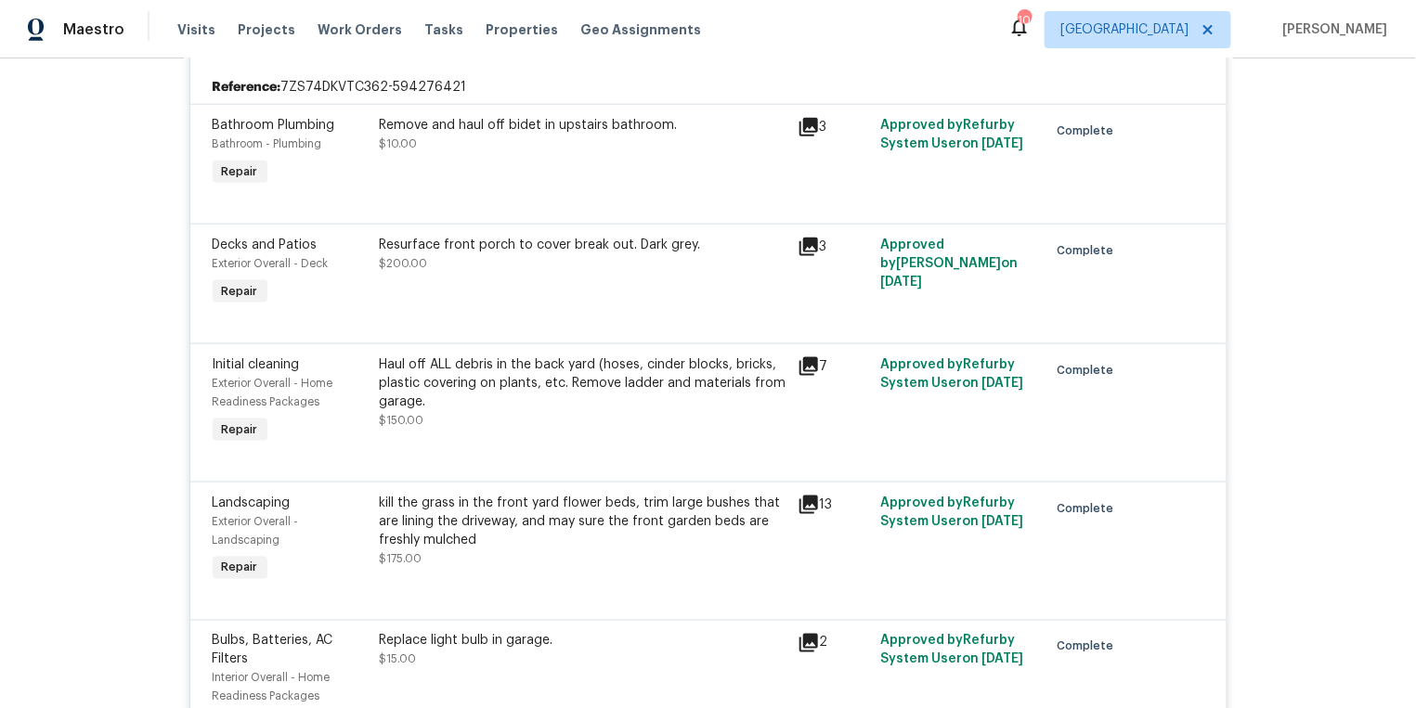
scroll to position [506, 0]
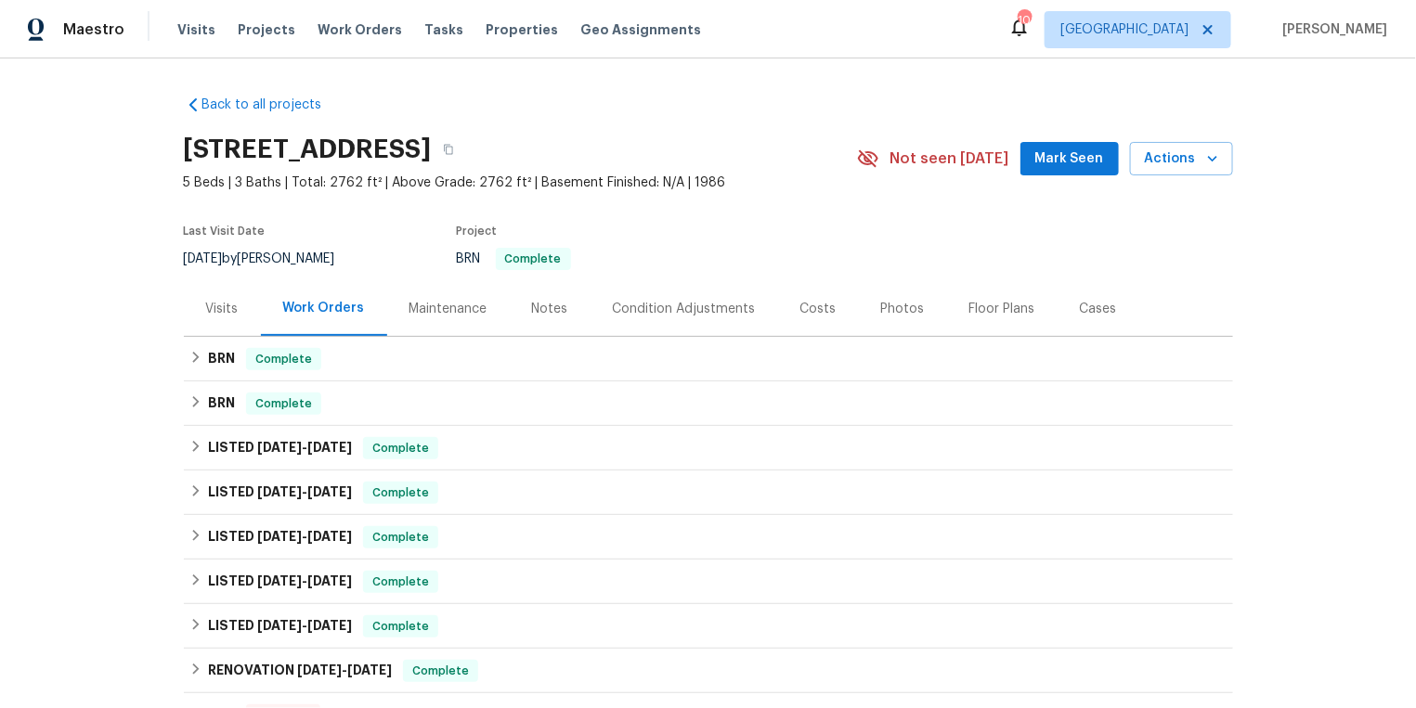
scroll to position [109, 0]
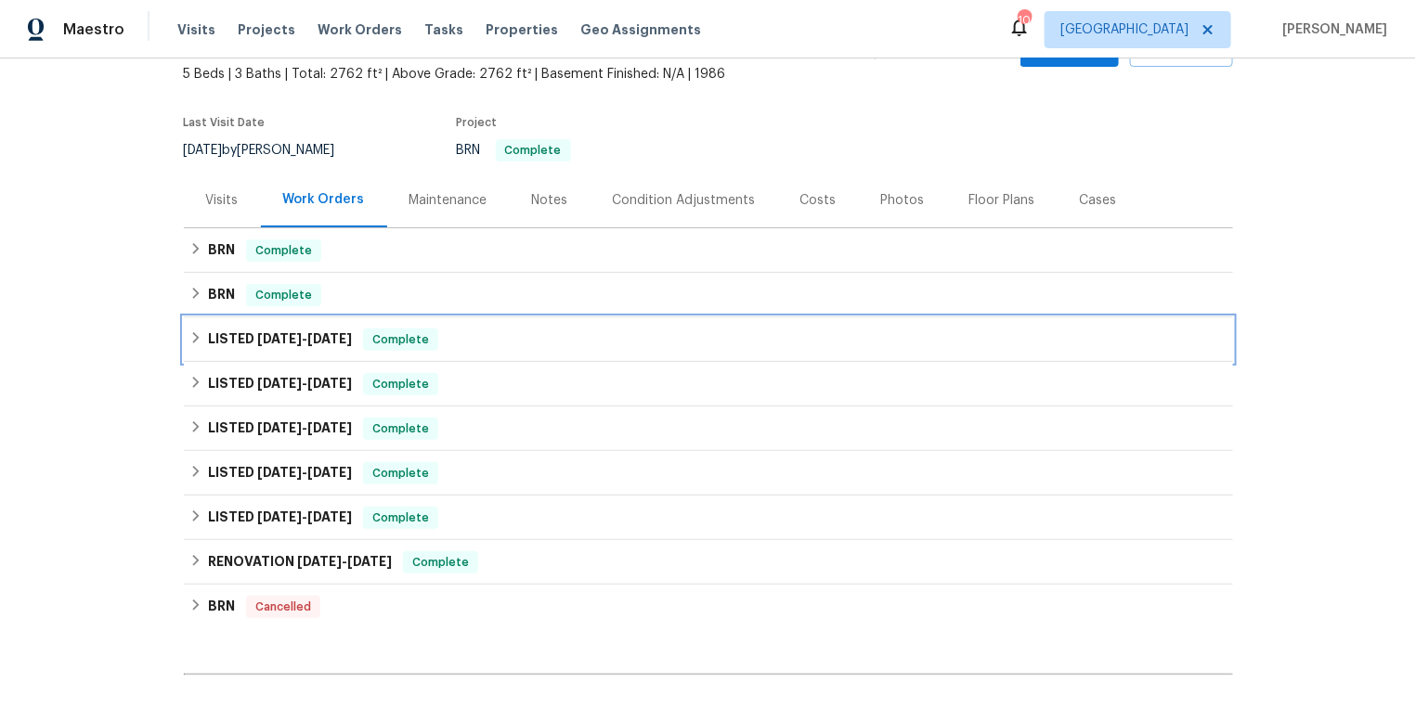
click at [264, 339] on span "6/24/25" at bounding box center [279, 338] width 45 height 13
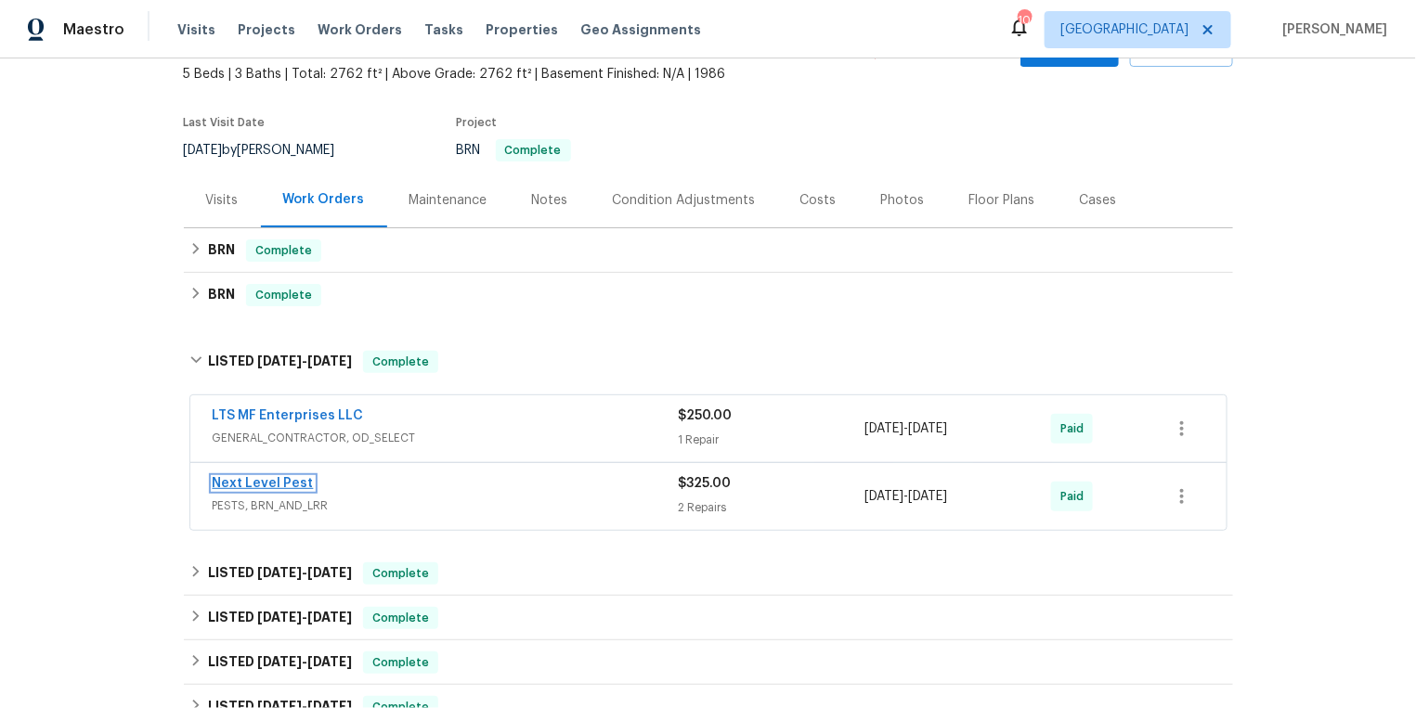
click at [274, 477] on link "Next Level Pest" at bounding box center [263, 483] width 101 height 13
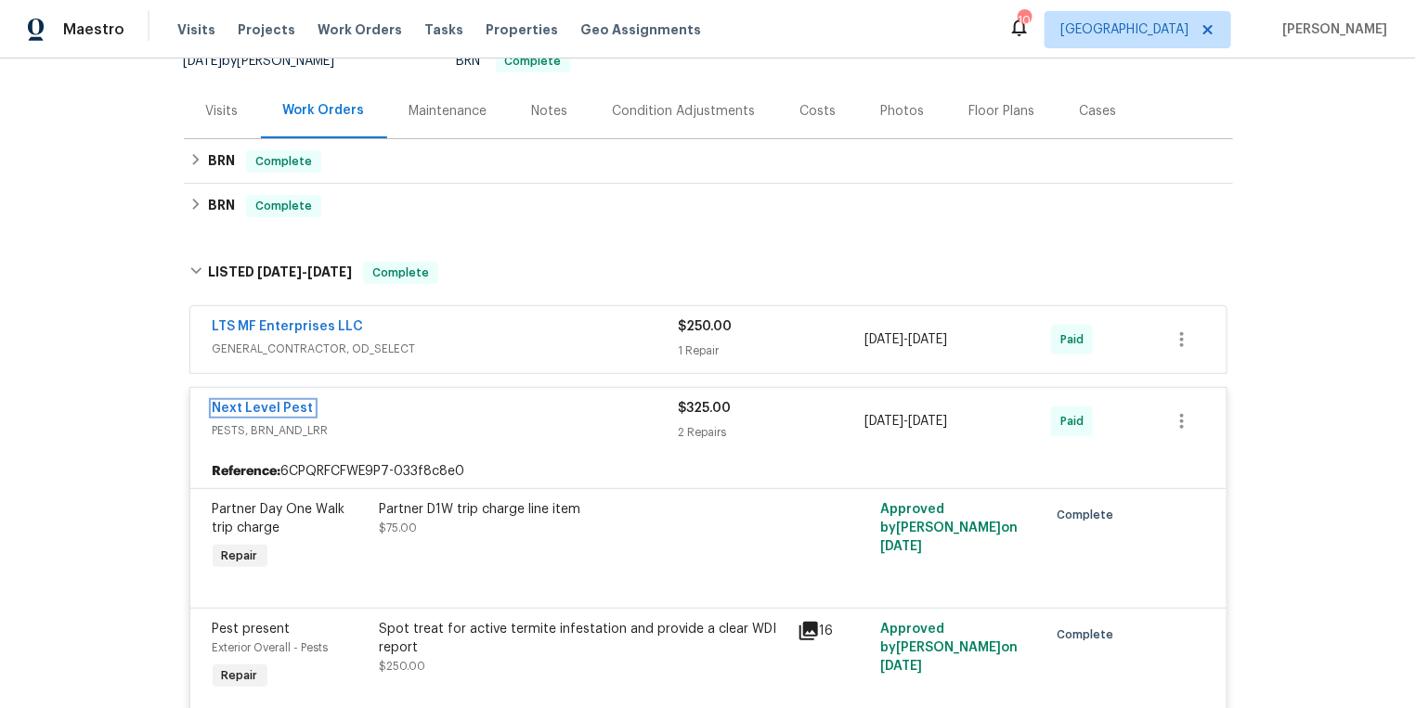
scroll to position [184, 0]
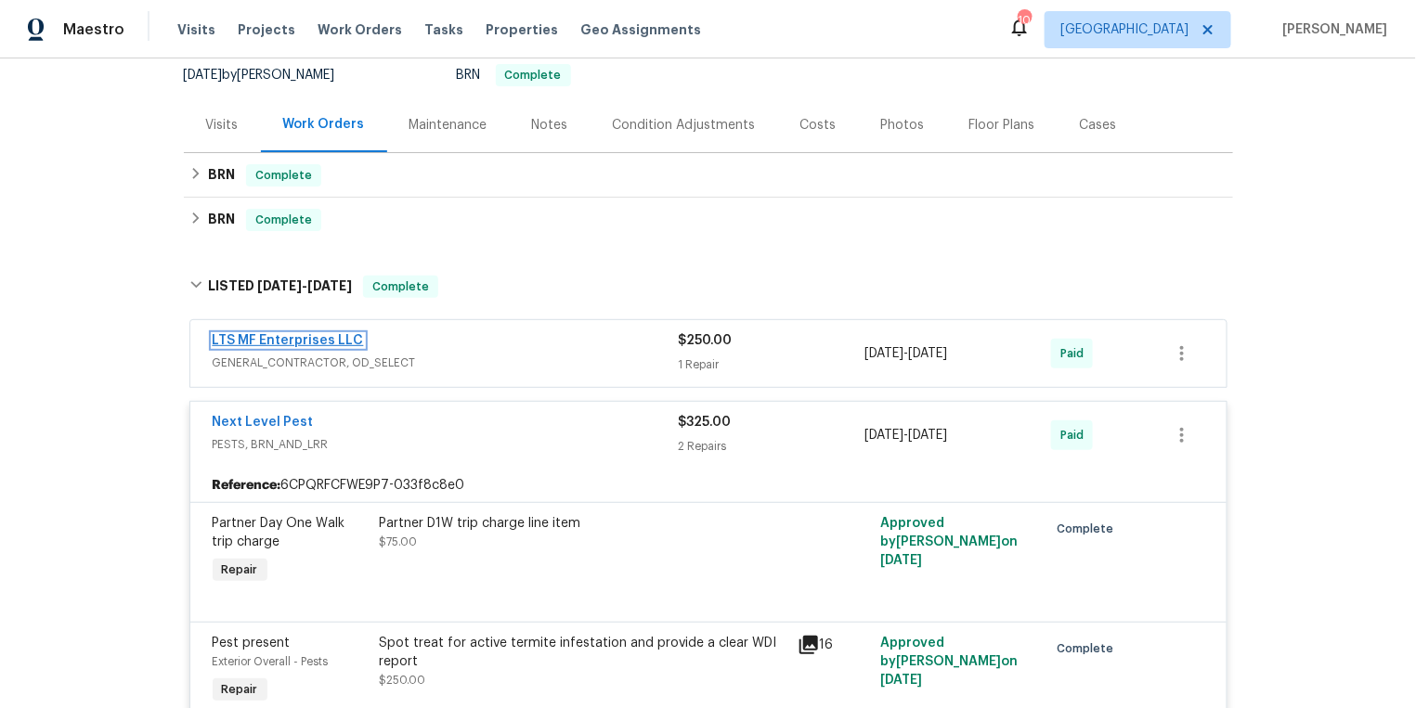
click at [312, 336] on link "LTS MF Enterprises LLC" at bounding box center [288, 340] width 151 height 13
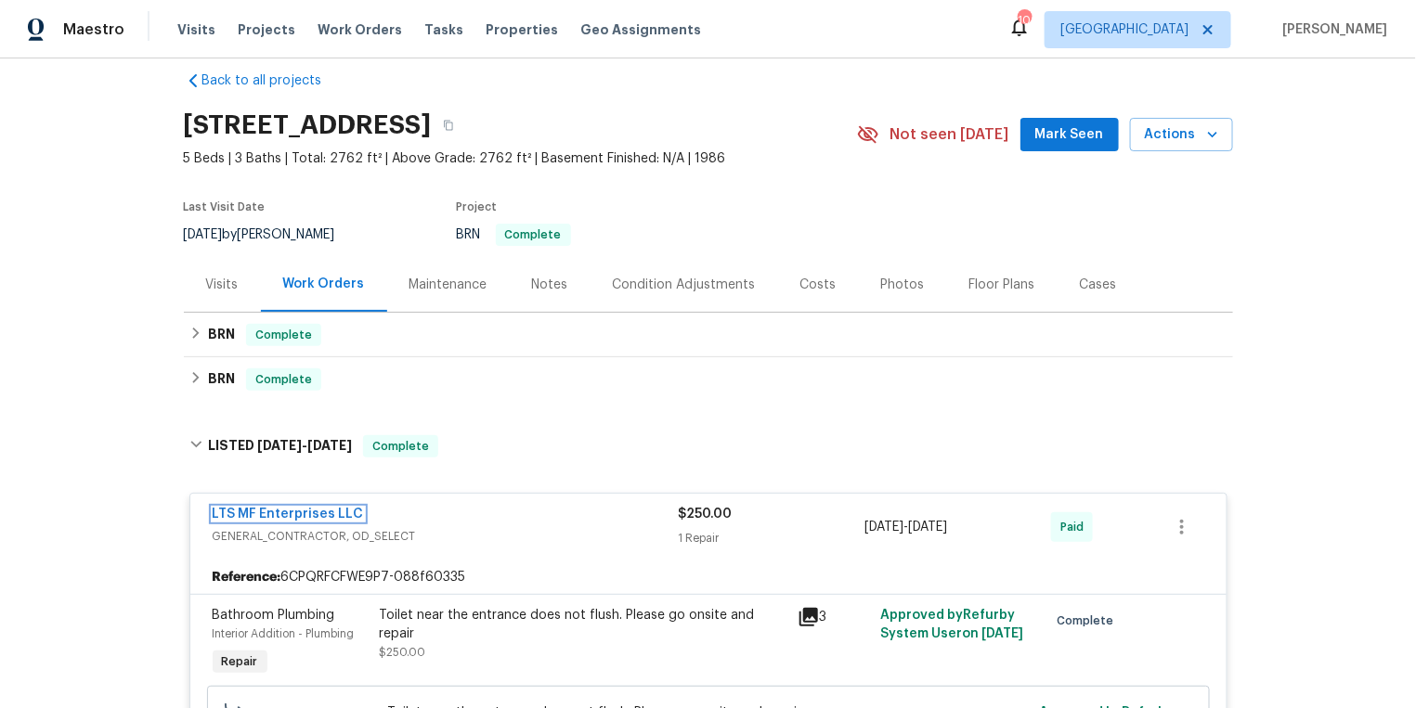
scroll to position [21, 0]
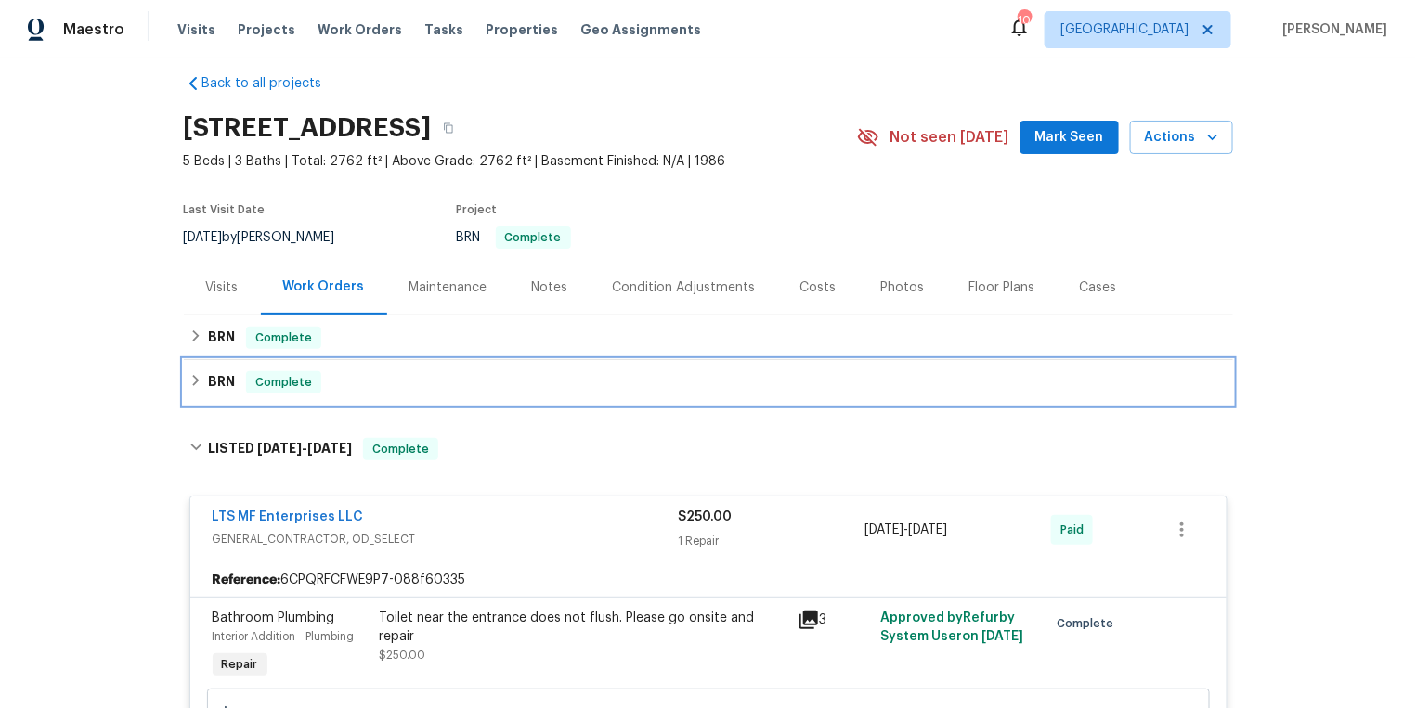
click at [199, 381] on icon at bounding box center [195, 380] width 6 height 11
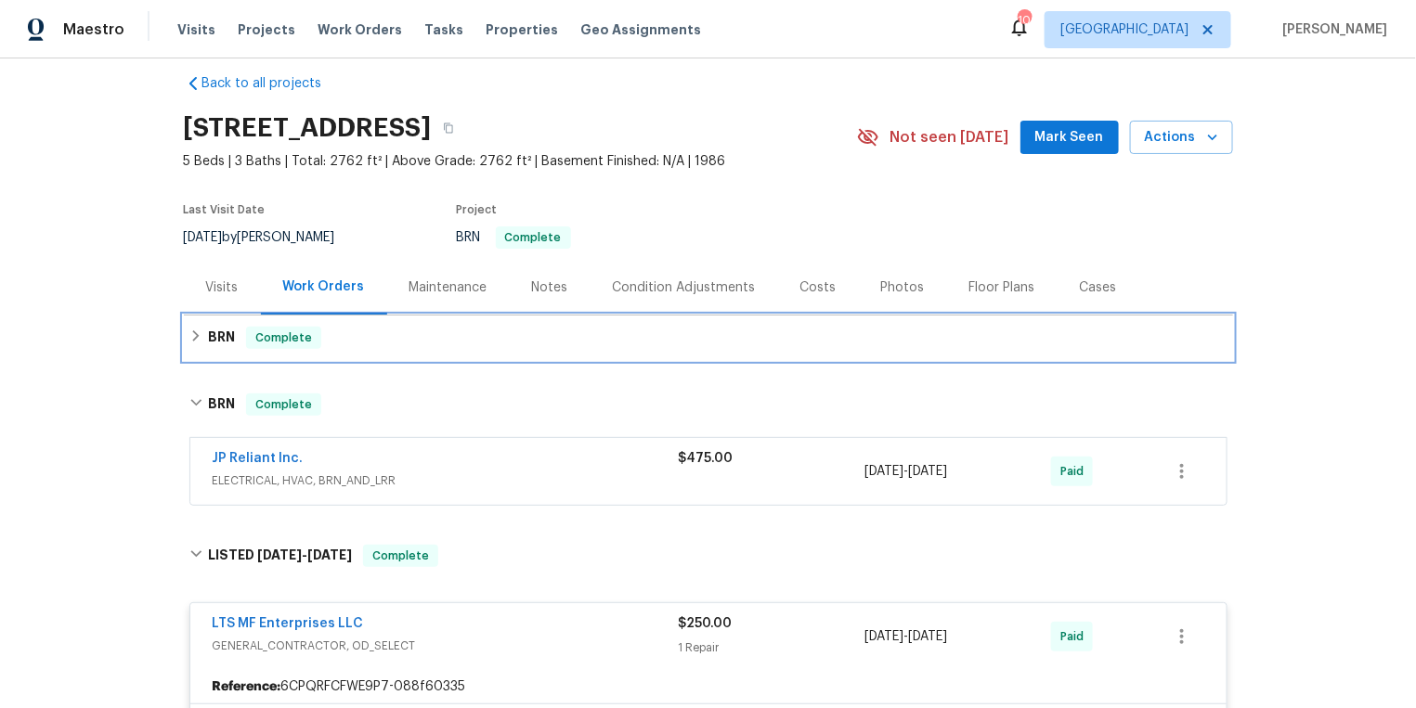
click at [218, 333] on h6 "BRN" at bounding box center [221, 338] width 27 height 22
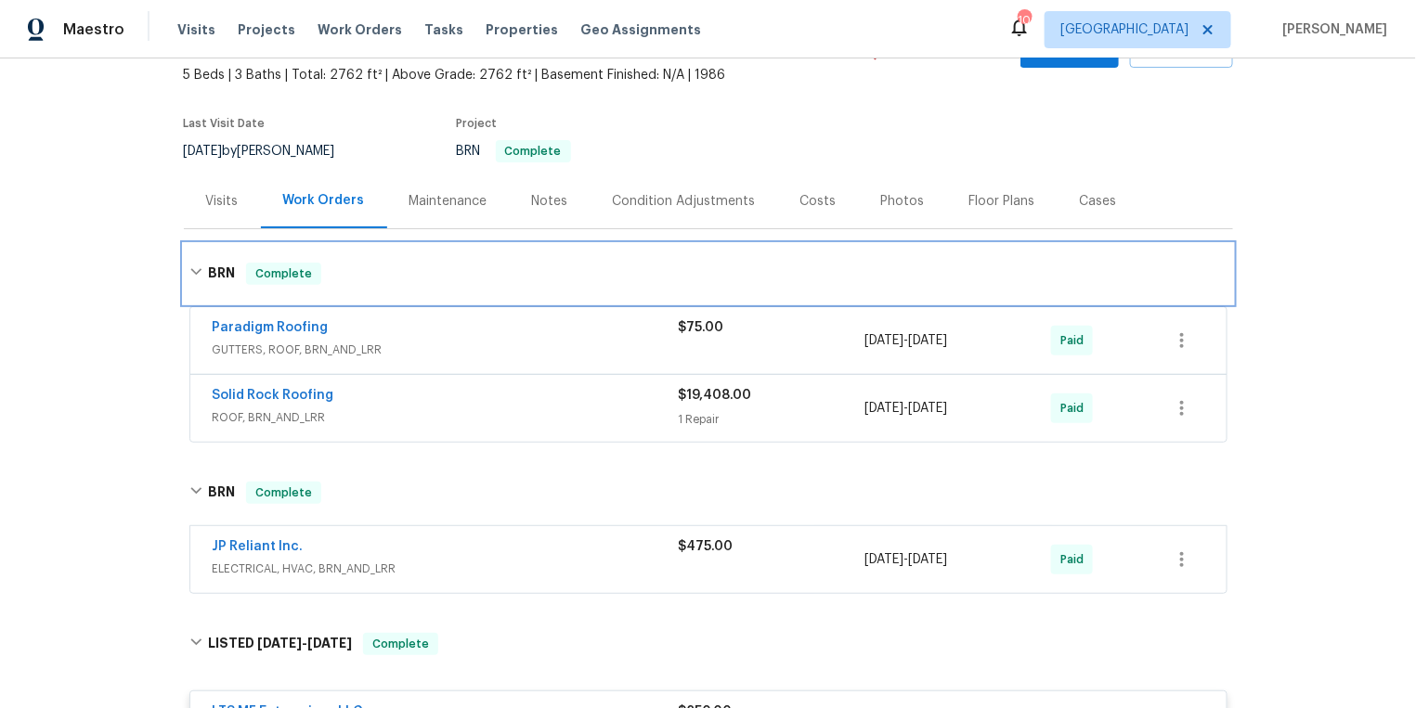
scroll to position [154, 0]
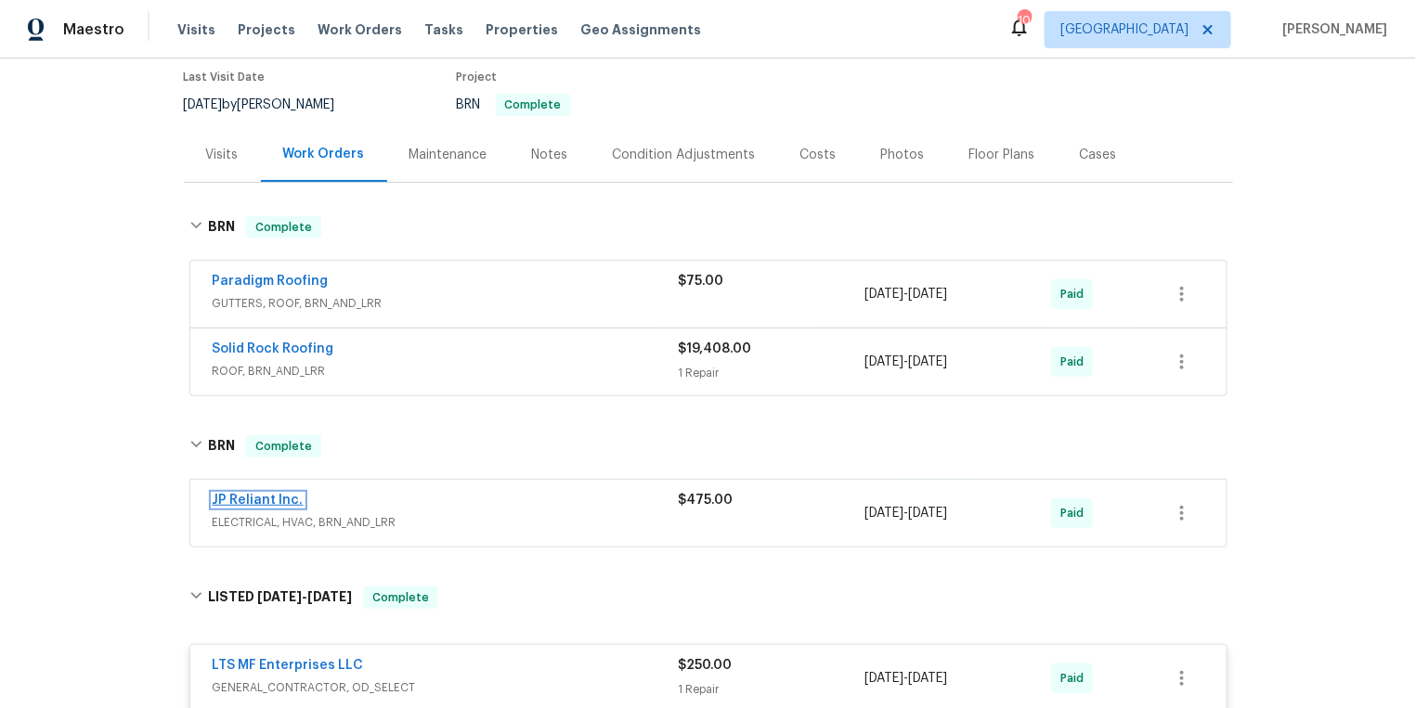
click at [253, 494] on link "JP Reliant Inc." at bounding box center [258, 500] width 91 height 13
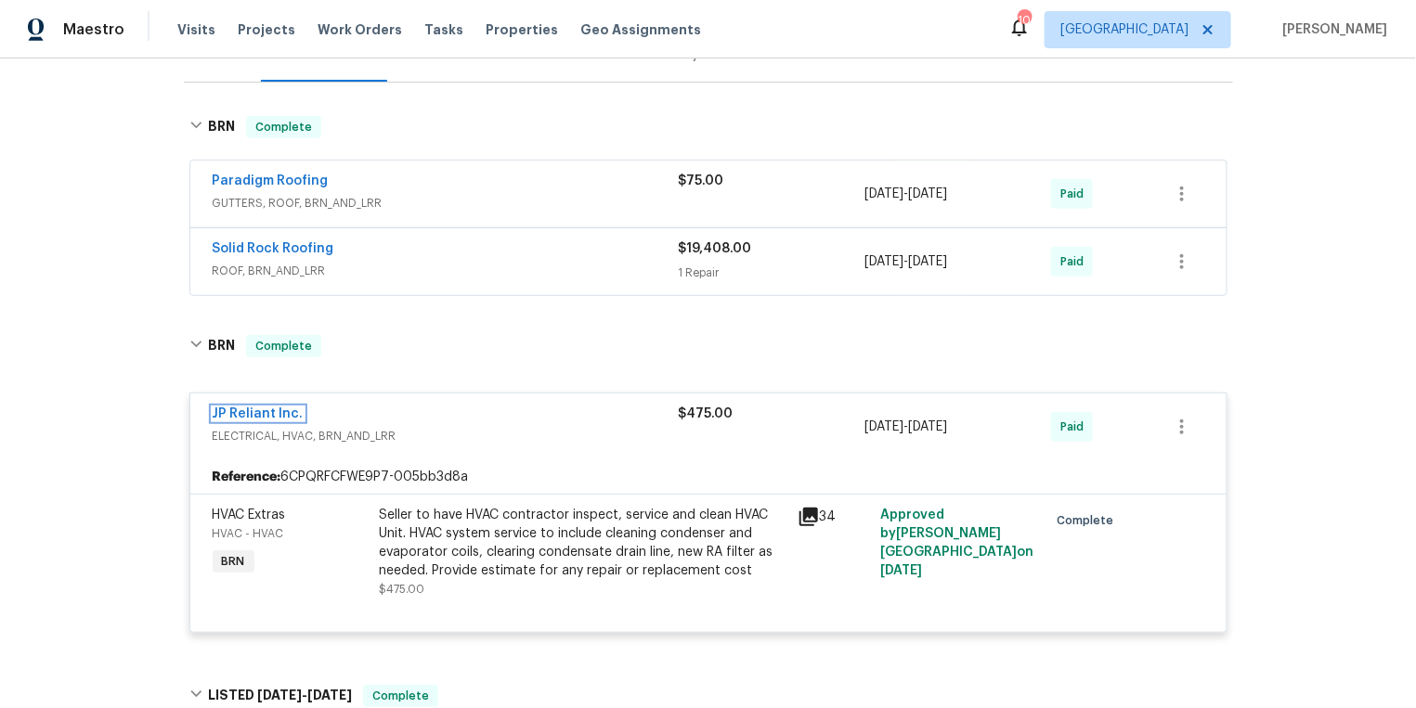
scroll to position [0, 0]
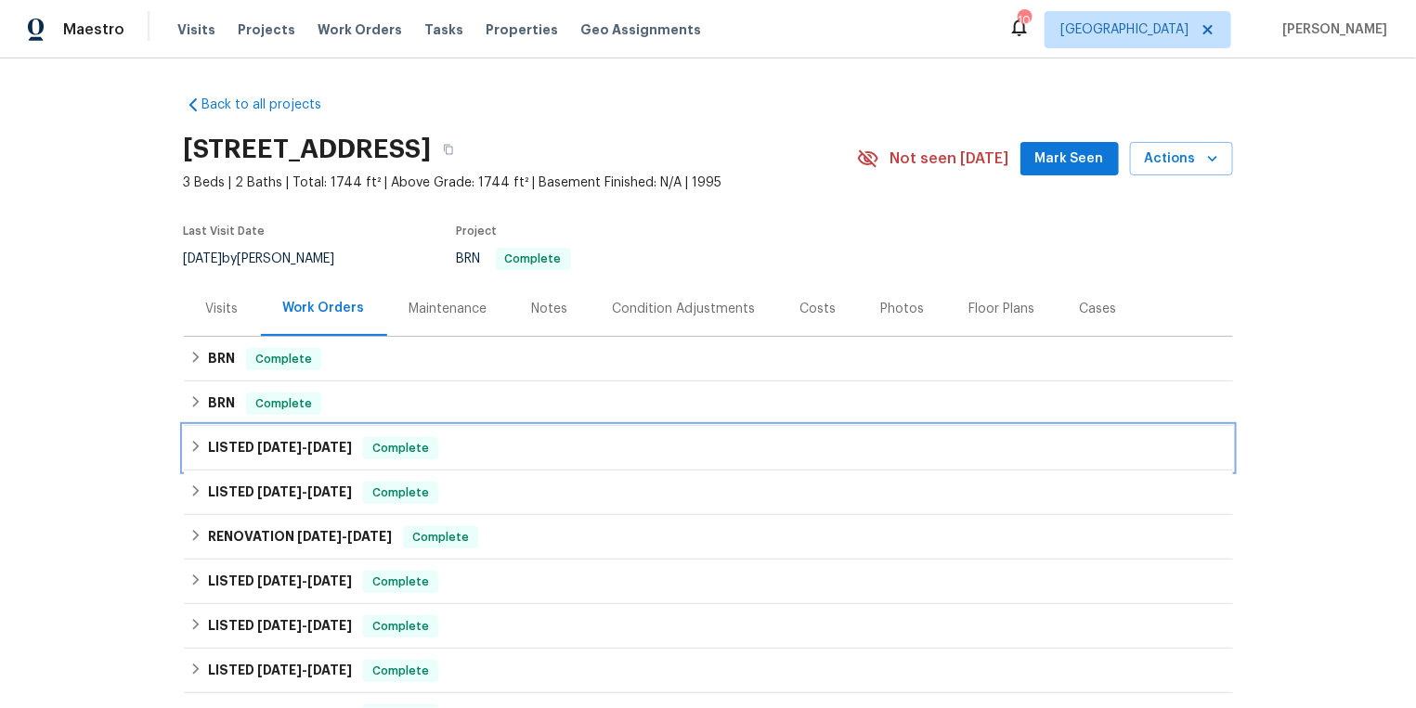
click at [192, 448] on icon at bounding box center [195, 446] width 13 height 13
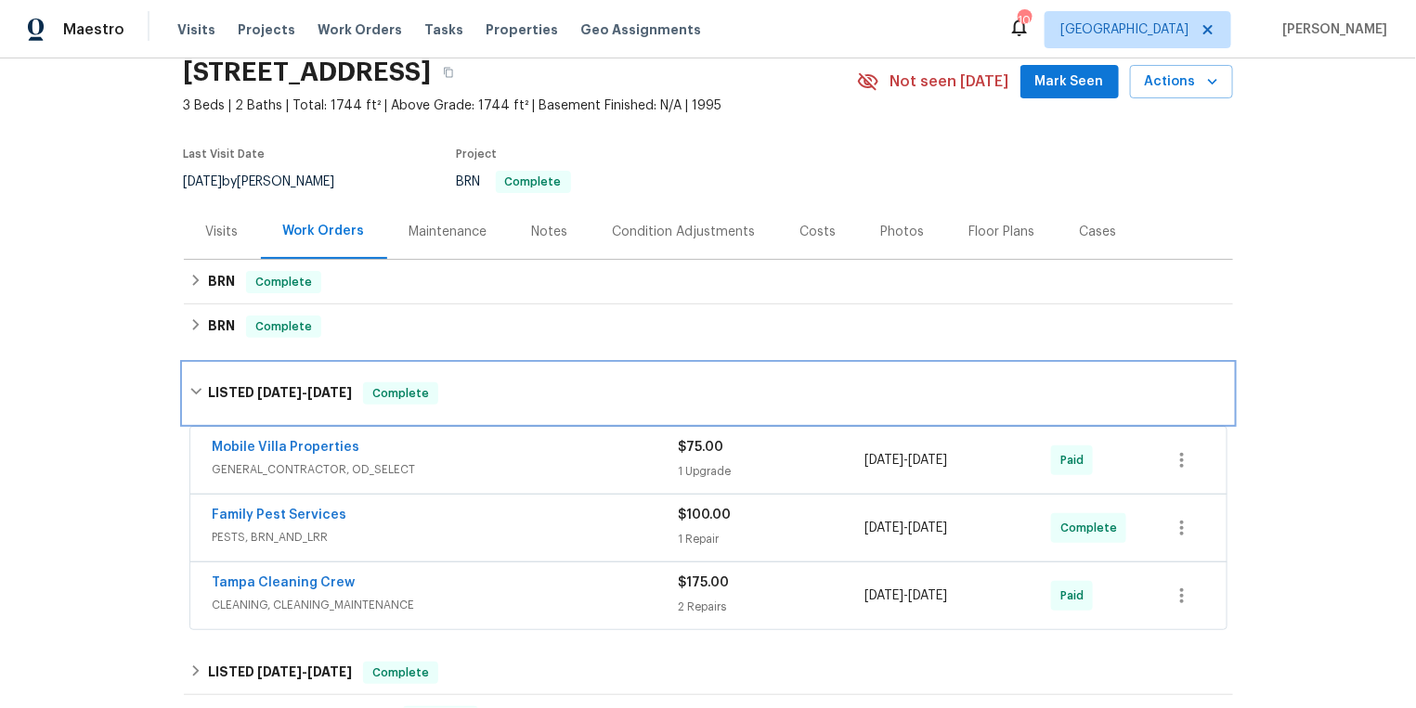
scroll to position [89, 0]
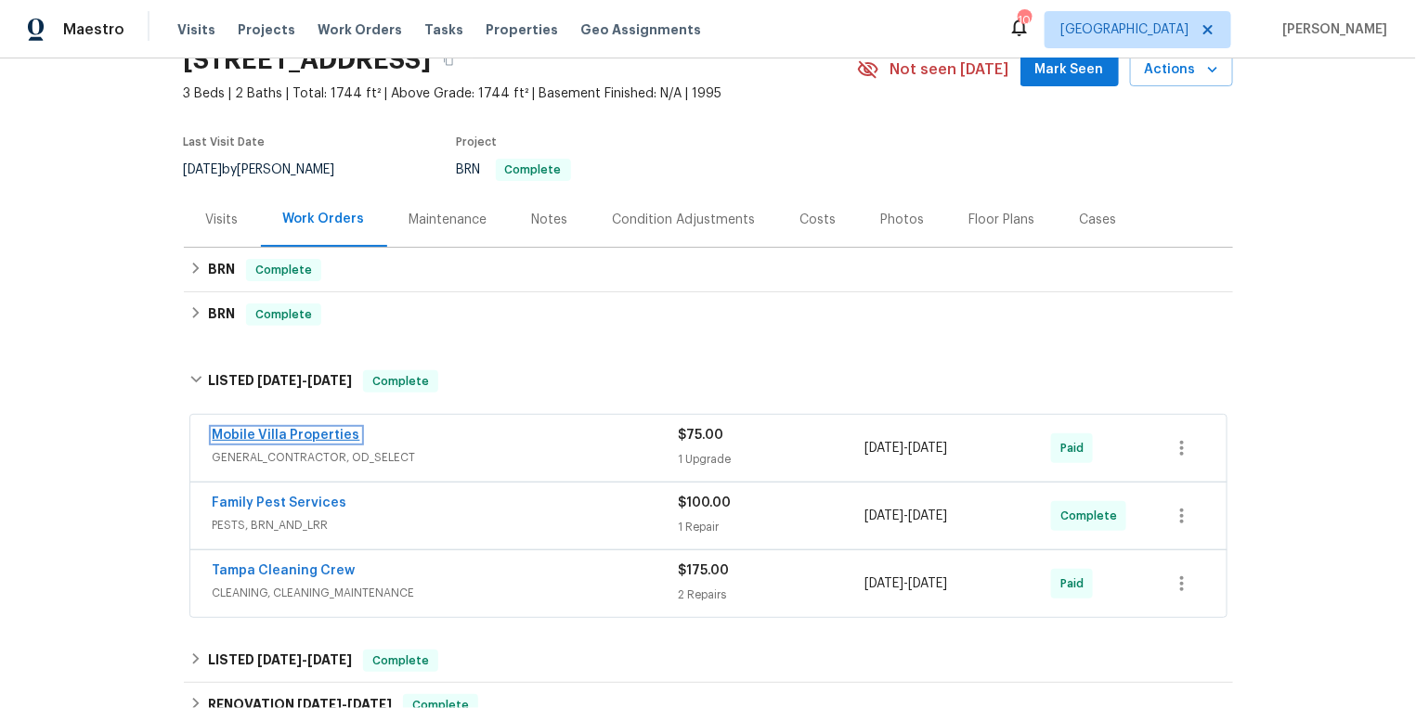
click at [339, 438] on link "Mobile Villa Properties" at bounding box center [287, 435] width 148 height 13
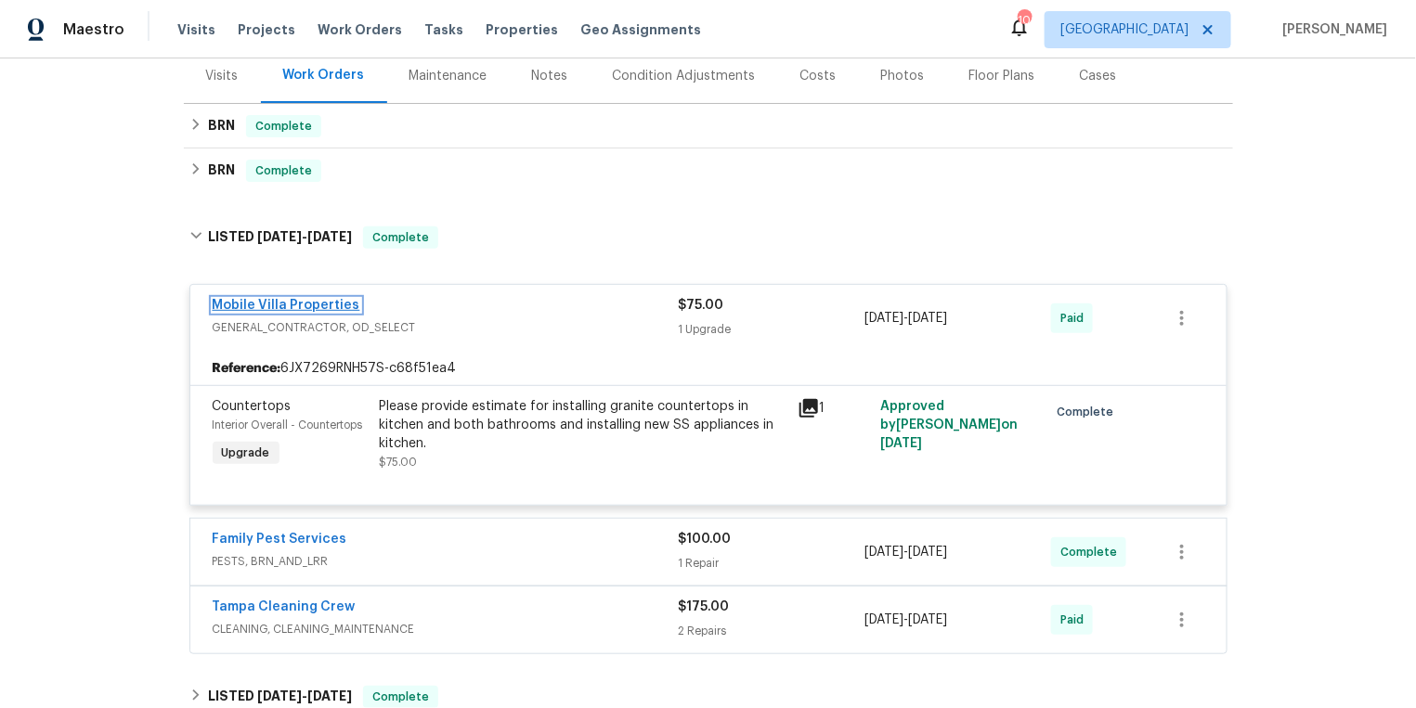
scroll to position [264, 0]
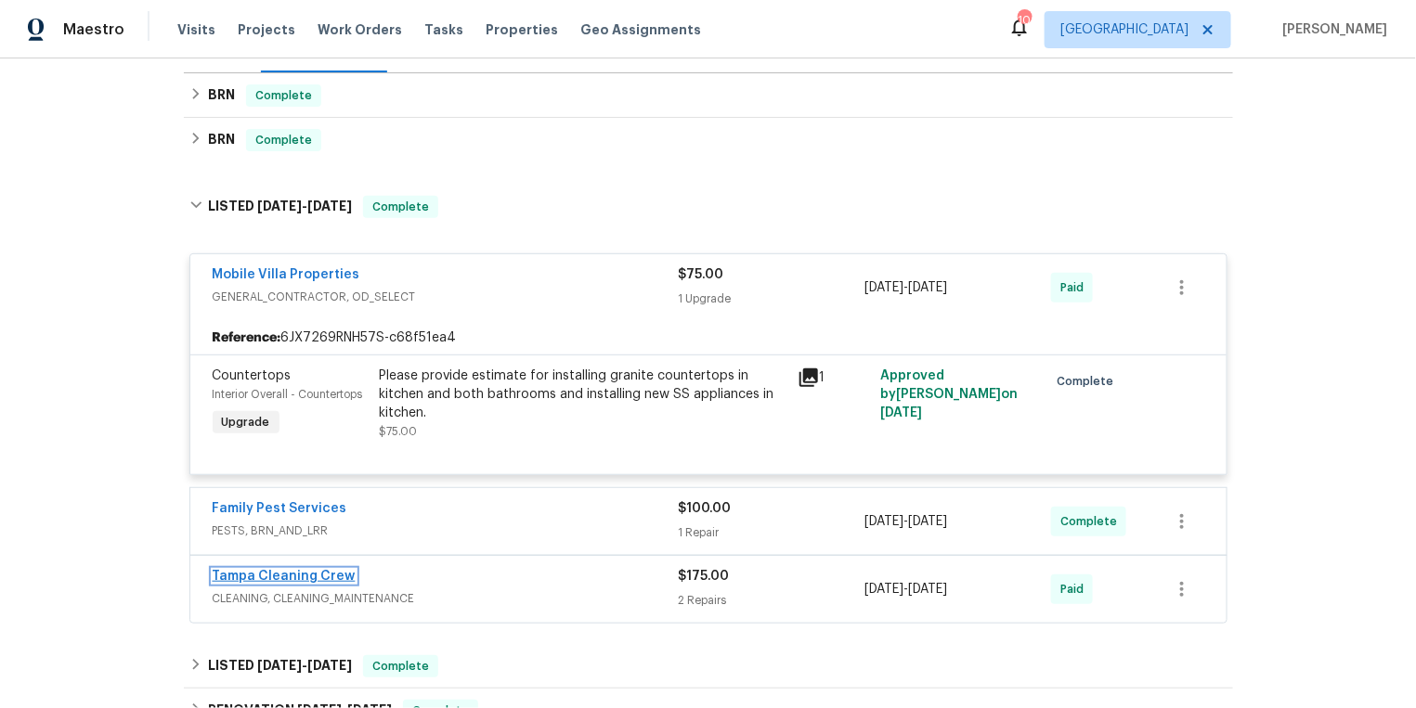
click at [256, 578] on link "Tampa Cleaning Crew" at bounding box center [284, 576] width 143 height 13
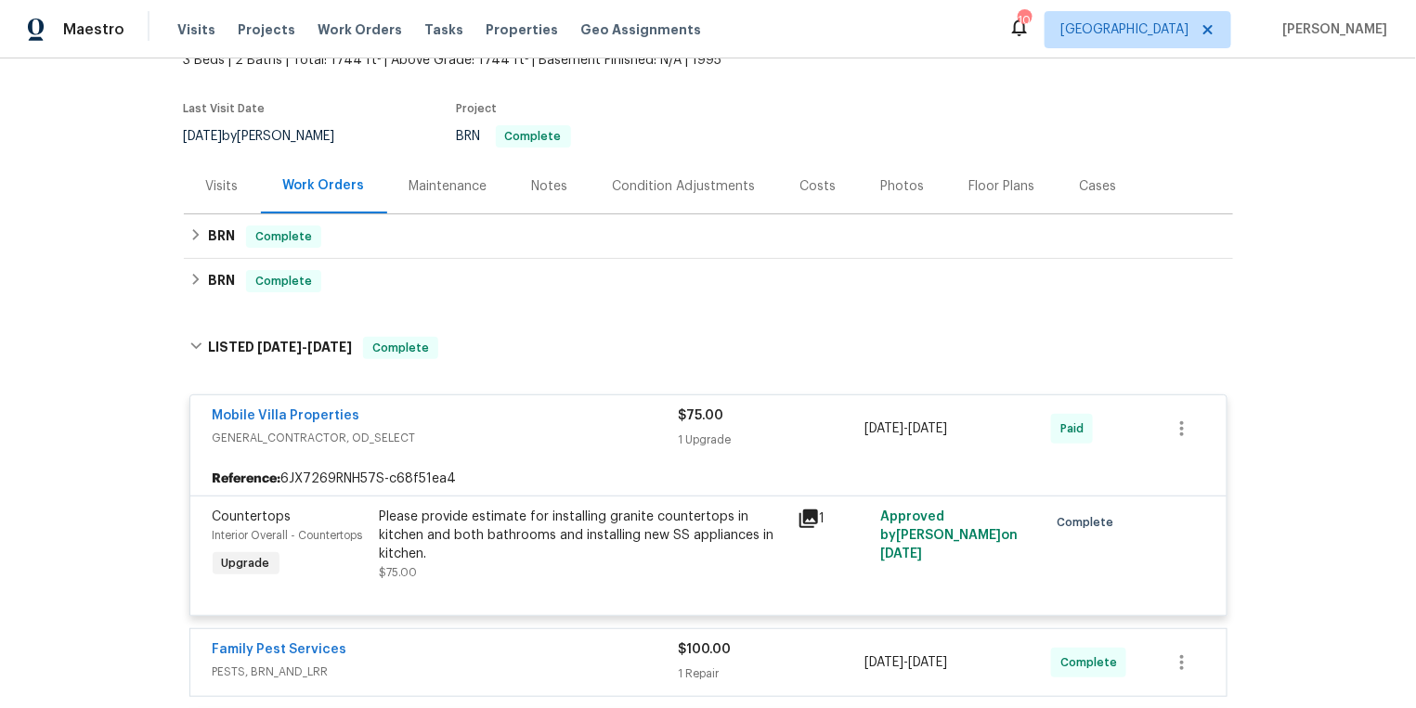
scroll to position [87, 0]
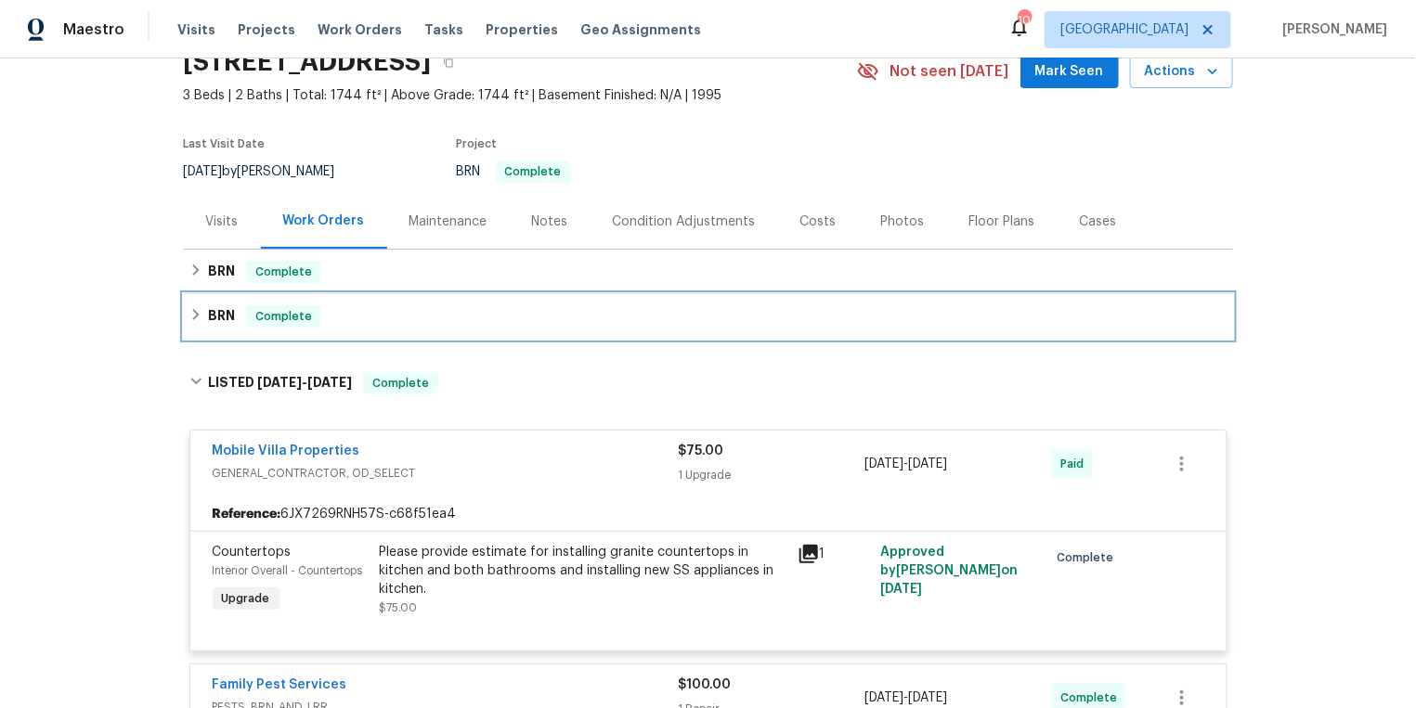
click at [203, 316] on div "BRN Complete" at bounding box center [708, 316] width 1038 height 22
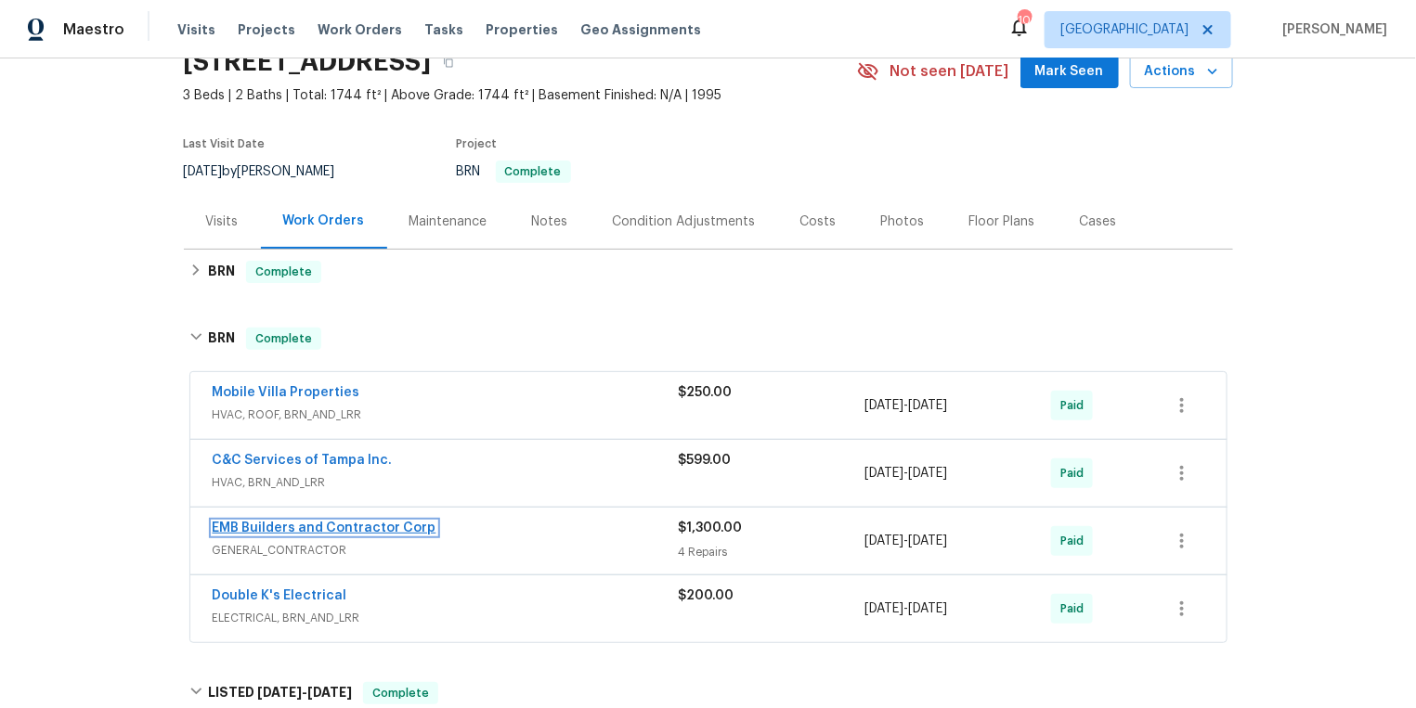
click at [291, 529] on link "EMB Builders and Contractor Corp" at bounding box center [325, 528] width 224 height 13
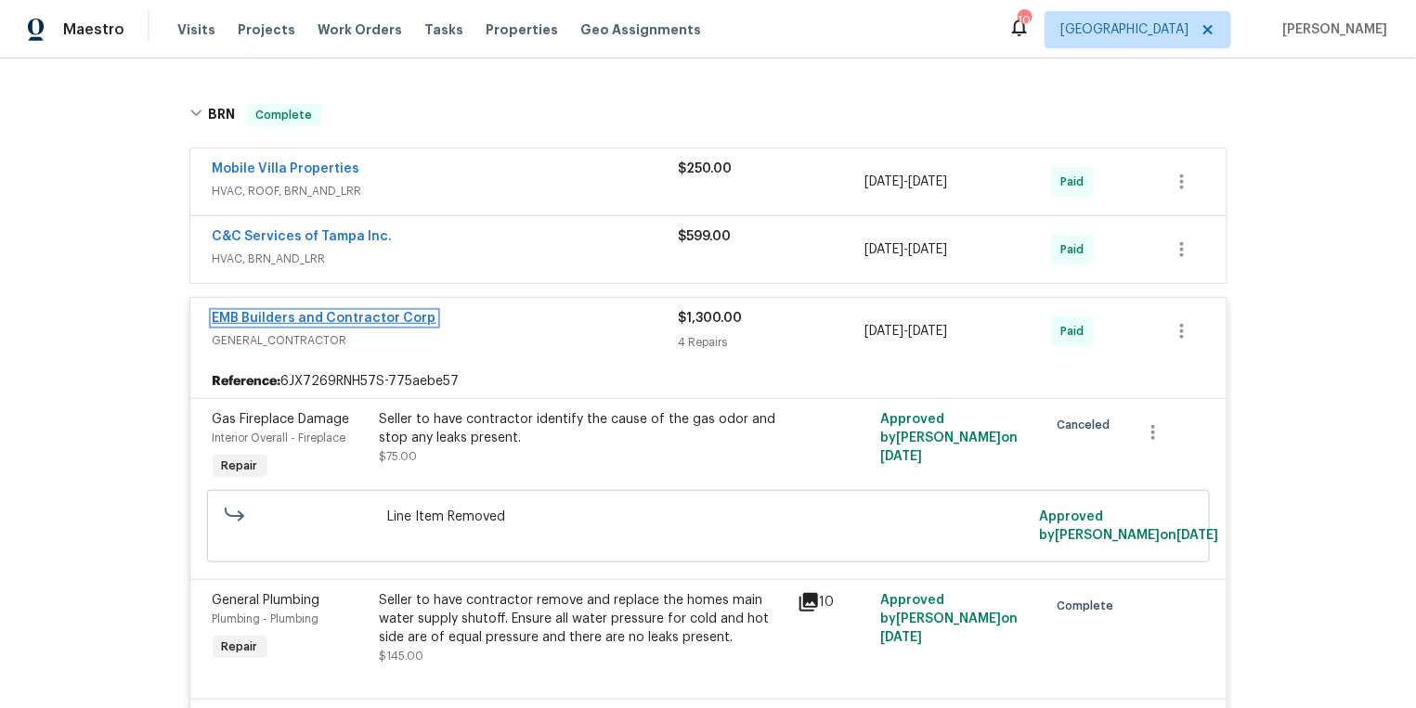
scroll to position [183, 0]
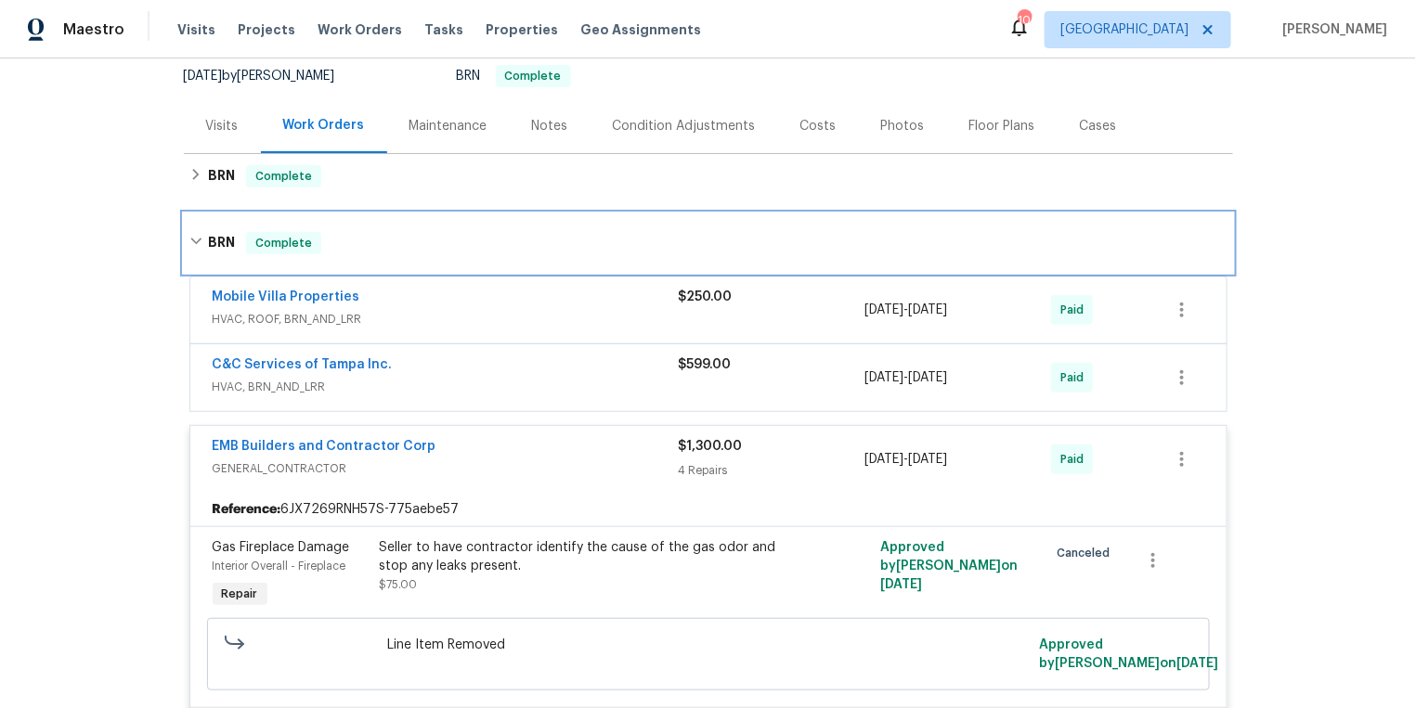
click at [200, 244] on icon at bounding box center [195, 241] width 13 height 13
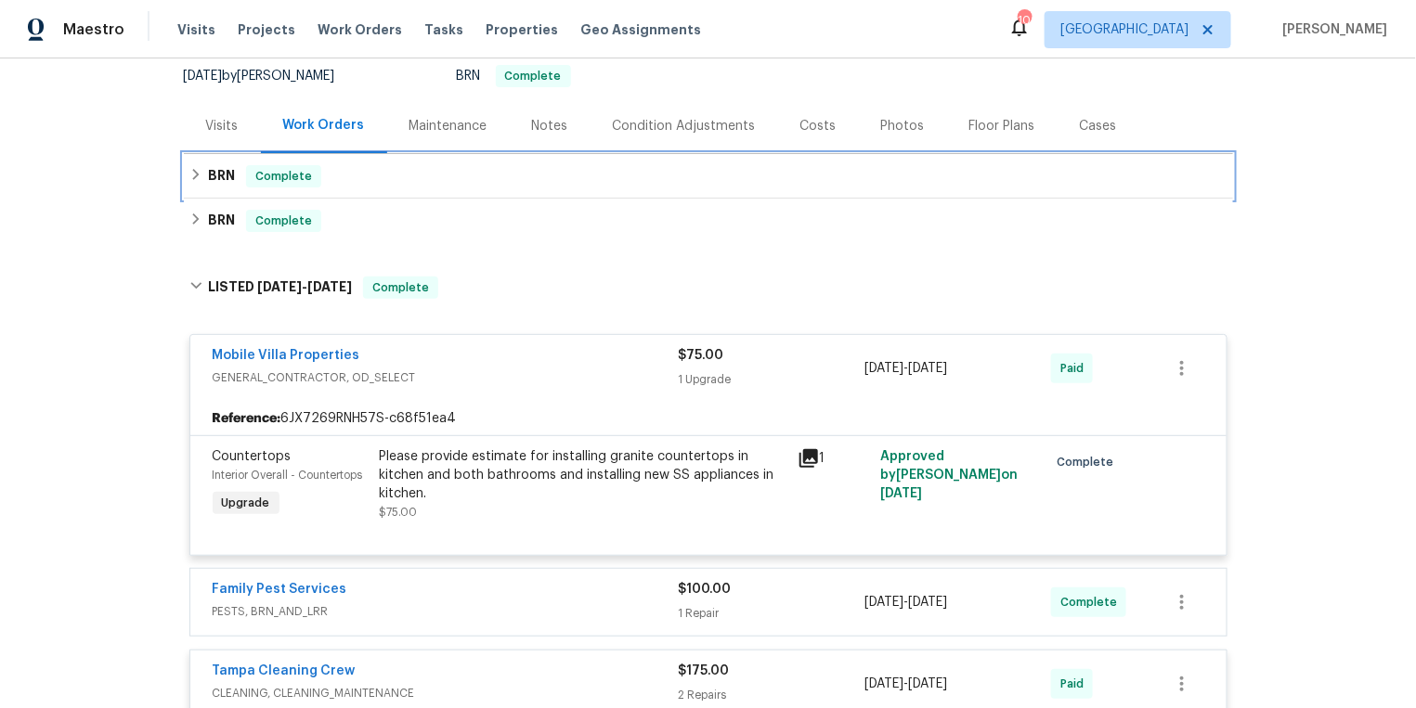
click at [196, 185] on div "BRN Complete" at bounding box center [708, 176] width 1038 height 22
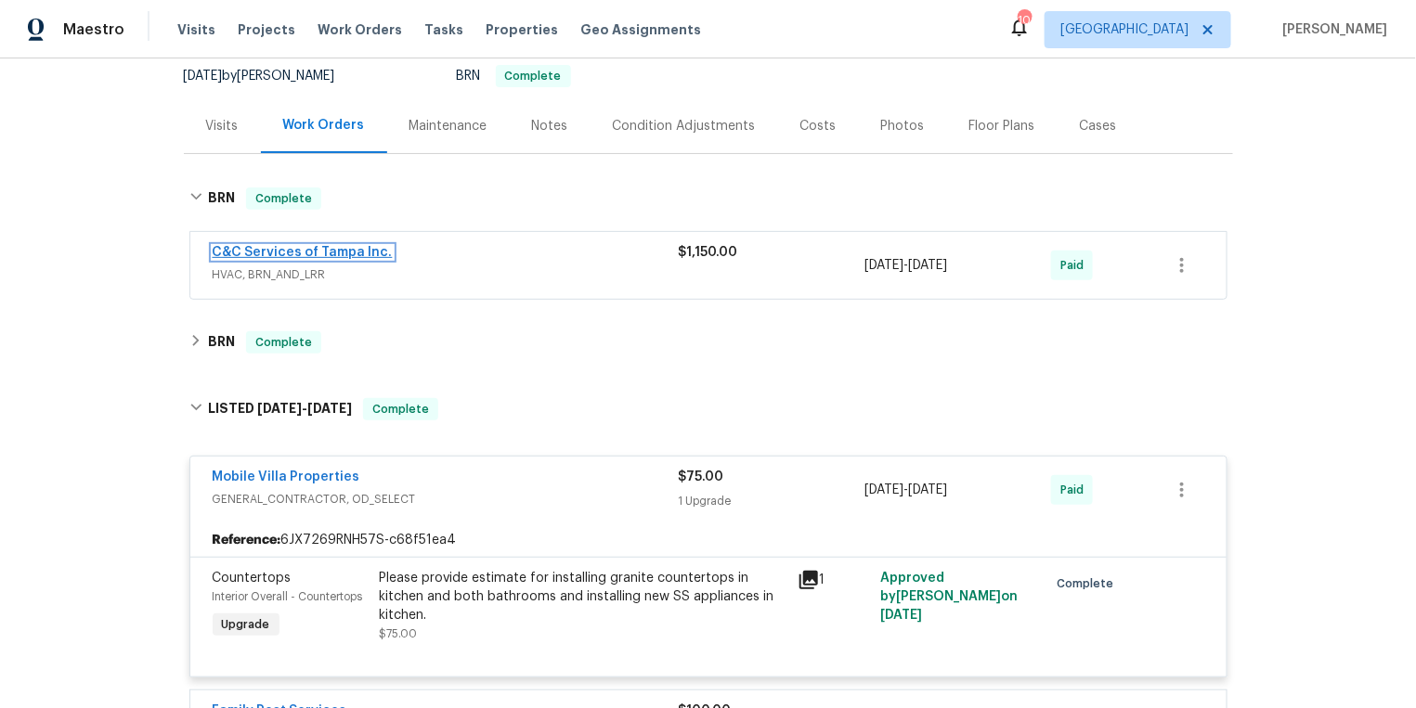
click at [304, 246] on link "C&C Services of Tampa Inc." at bounding box center [303, 252] width 180 height 13
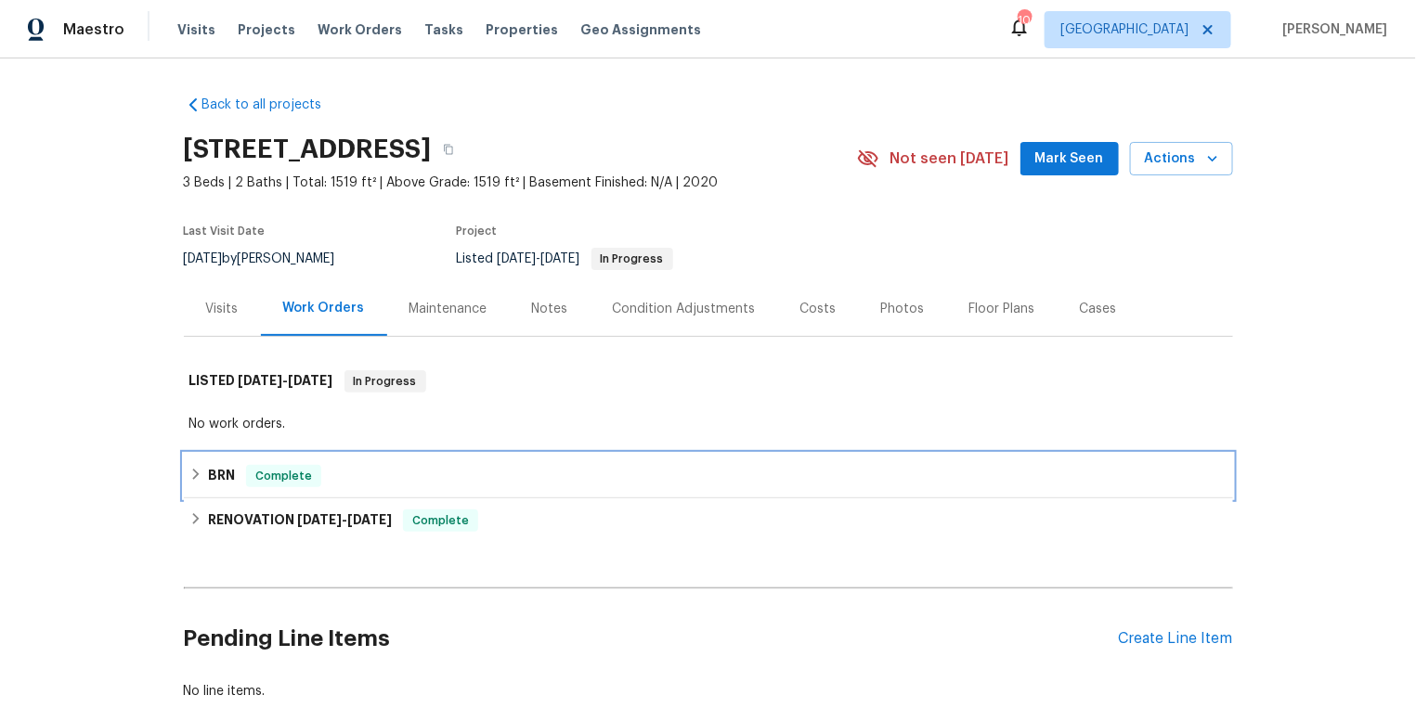
click at [196, 481] on div "BRN Complete" at bounding box center [708, 476] width 1038 height 22
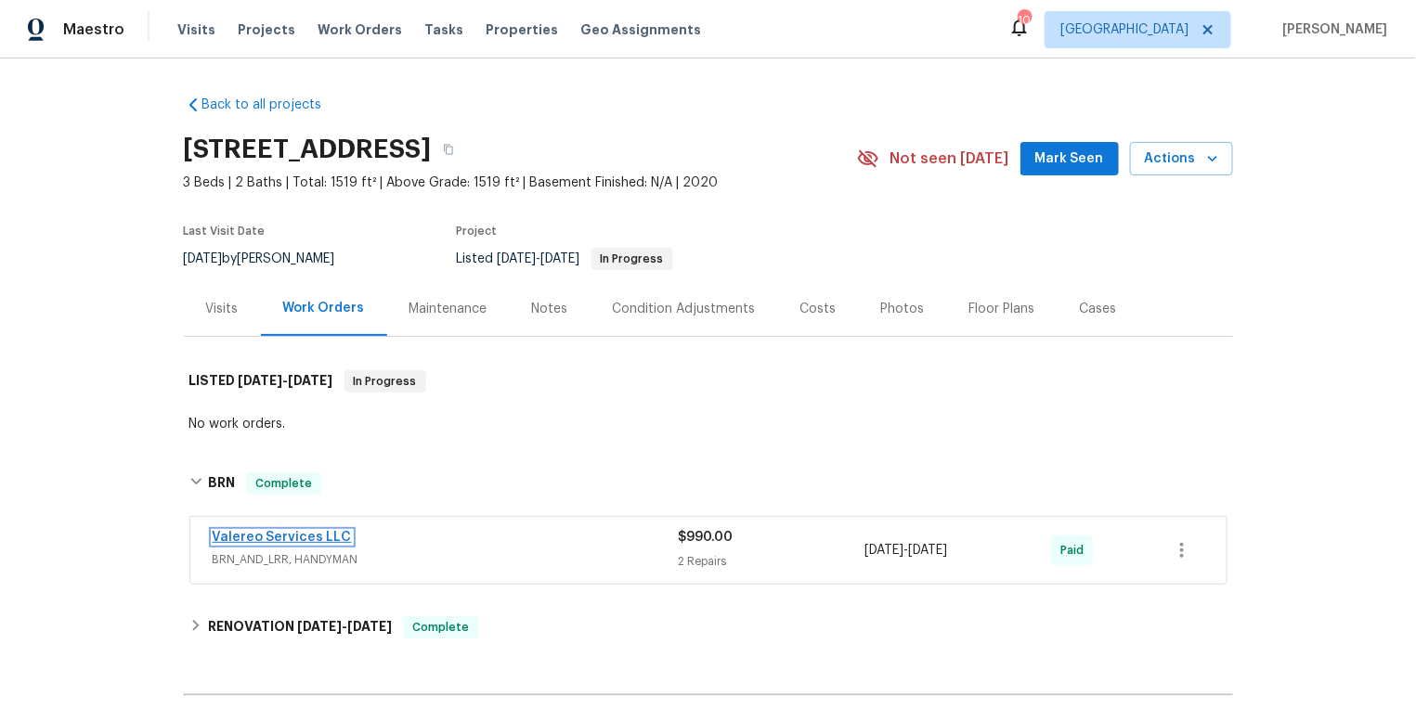
click at [248, 531] on link "Valereo Services LLC" at bounding box center [282, 537] width 139 height 13
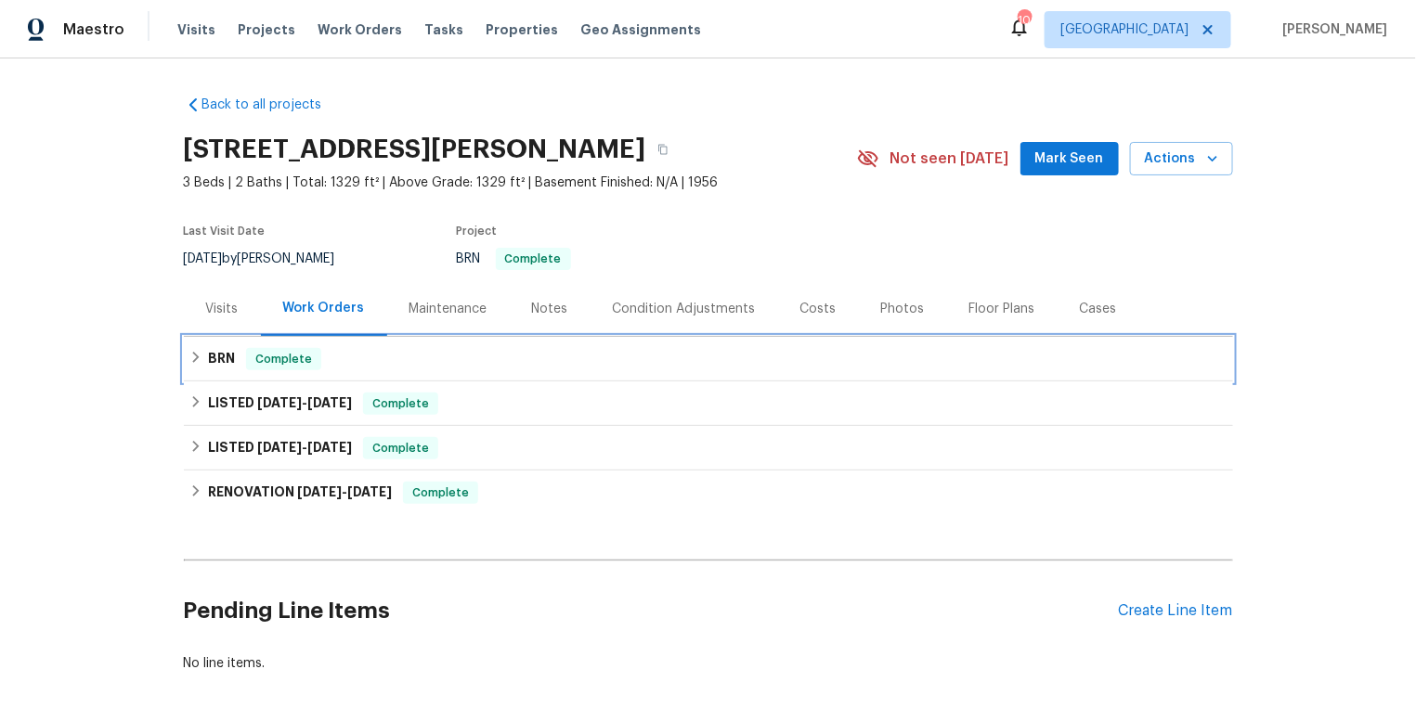
click at [227, 356] on h6 "BRN" at bounding box center [221, 359] width 27 height 22
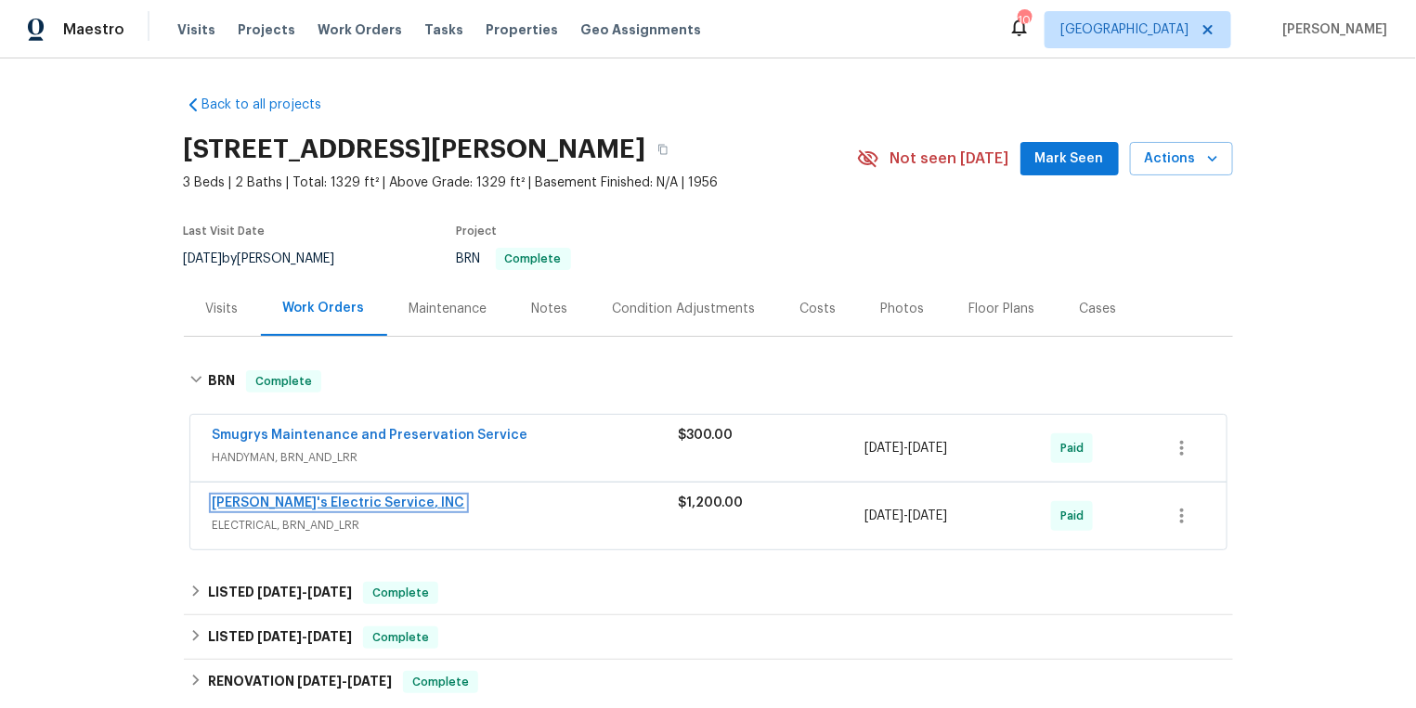
click at [289, 500] on link "Jack's Electric Service, INC" at bounding box center [339, 503] width 253 height 13
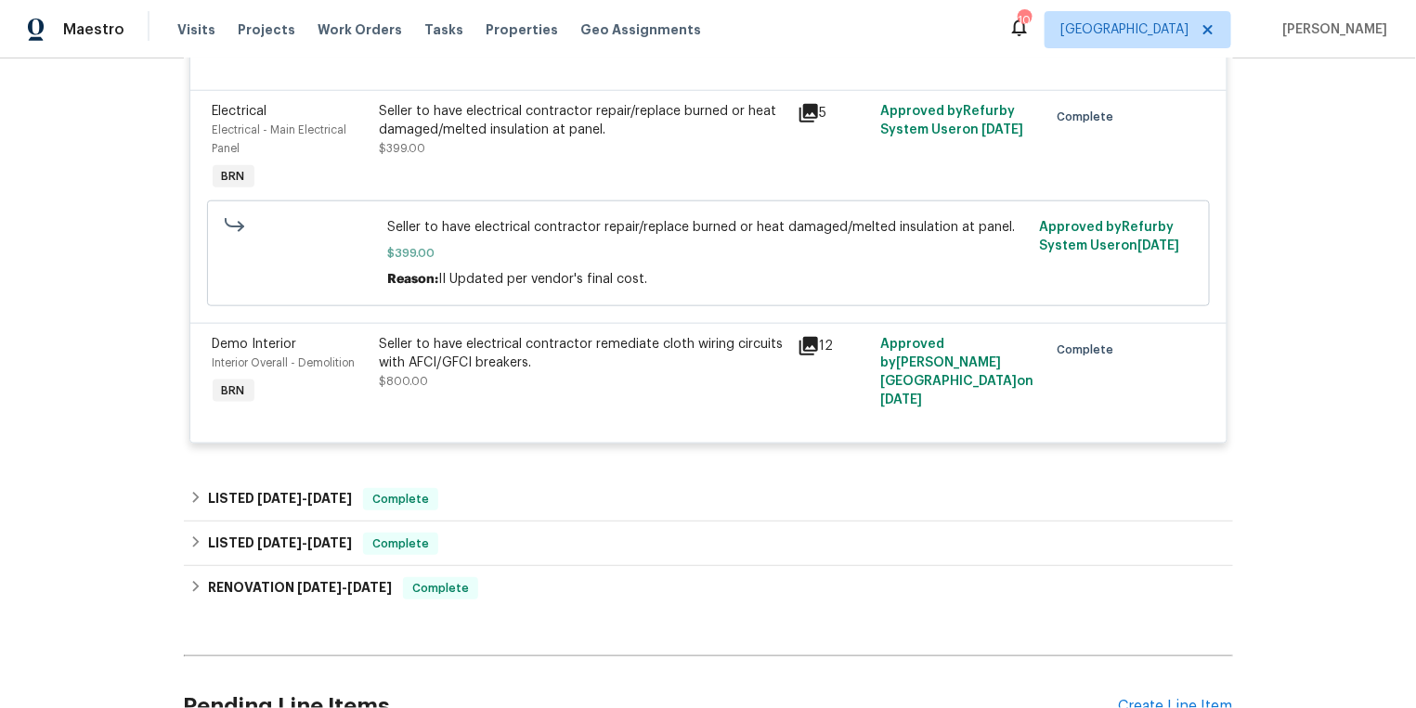
scroll to position [145, 0]
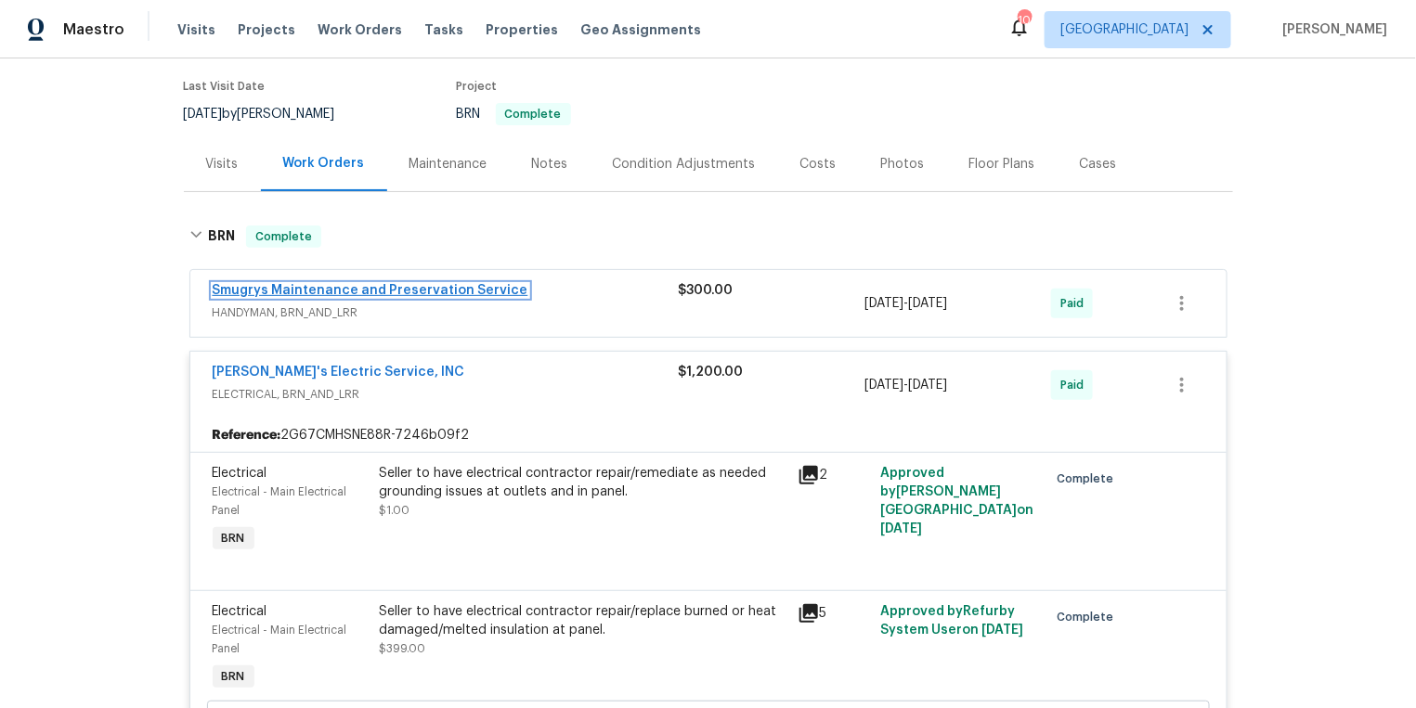
click at [286, 291] on link "Smugrys Maintenance and Preservation Service" at bounding box center [371, 290] width 316 height 13
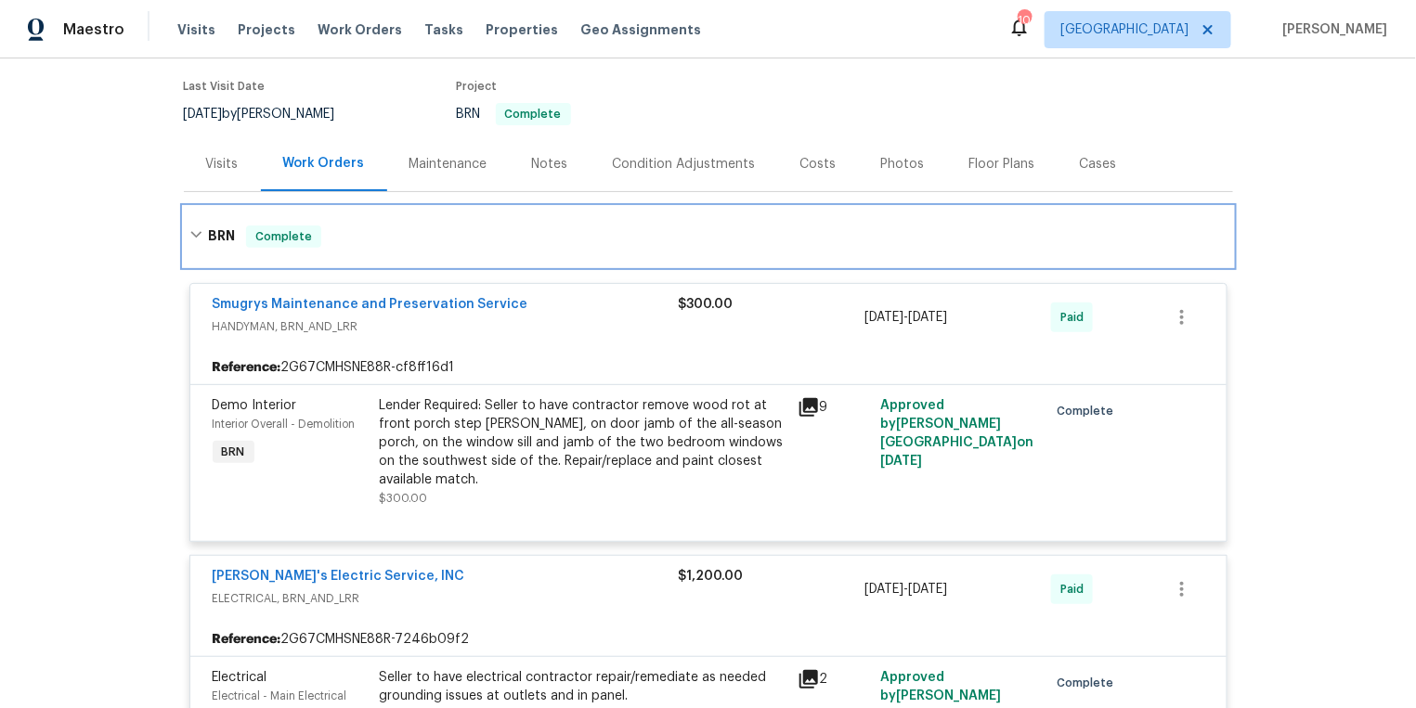
click at [200, 240] on icon at bounding box center [195, 234] width 13 height 13
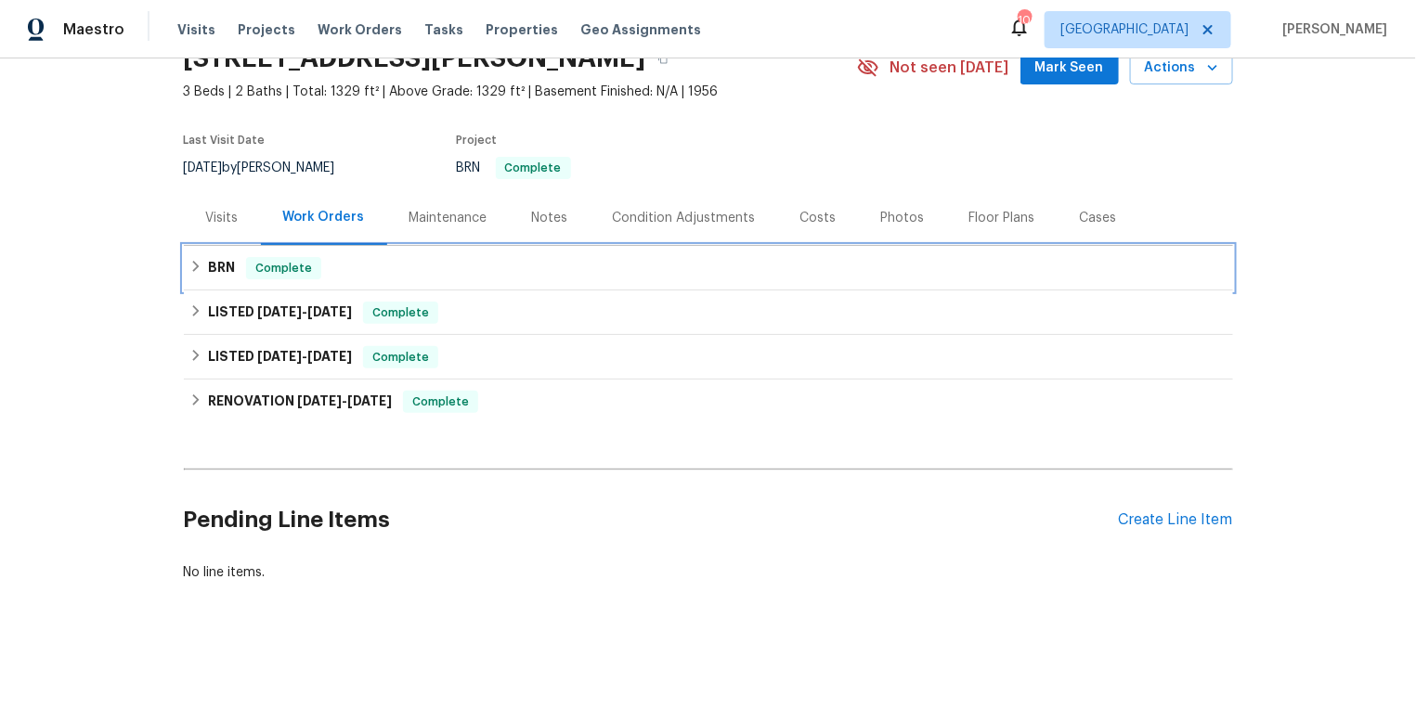
scroll to position [89, 0]
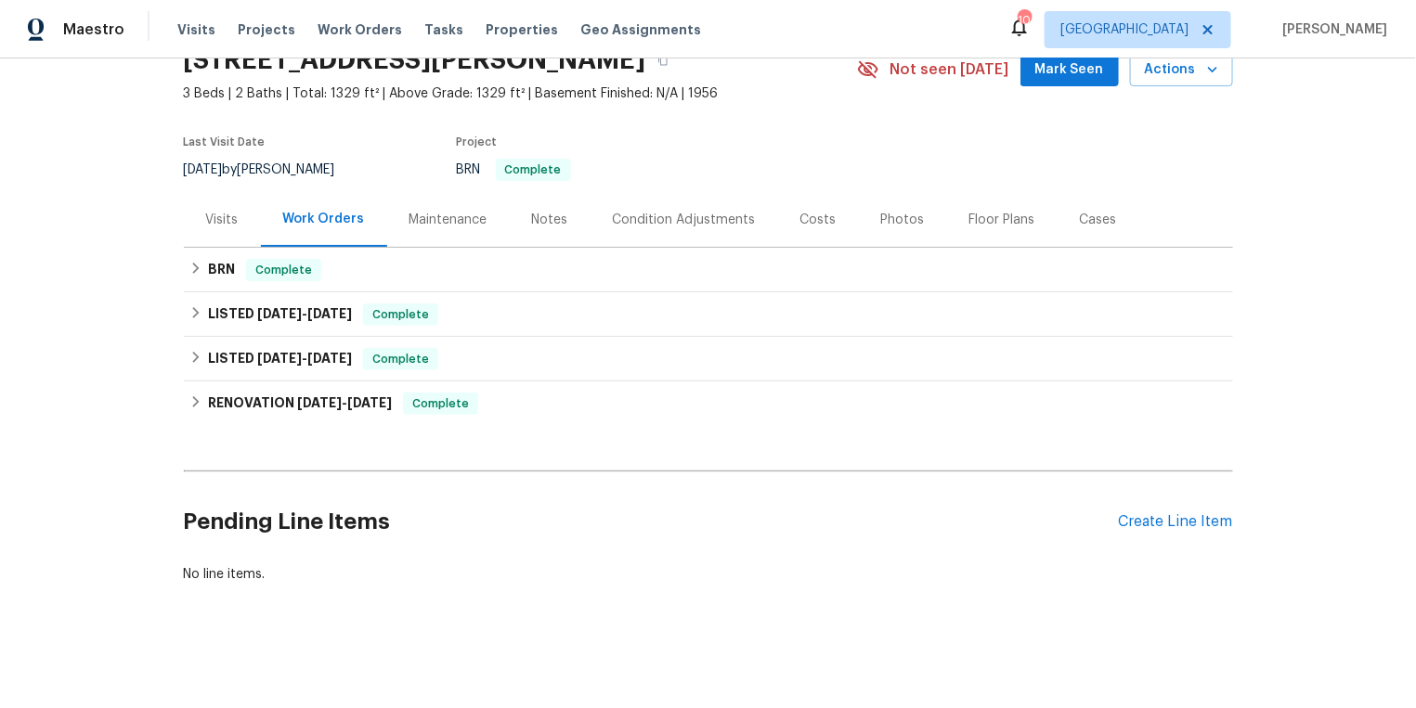
click at [231, 216] on div "Visits" at bounding box center [222, 220] width 32 height 19
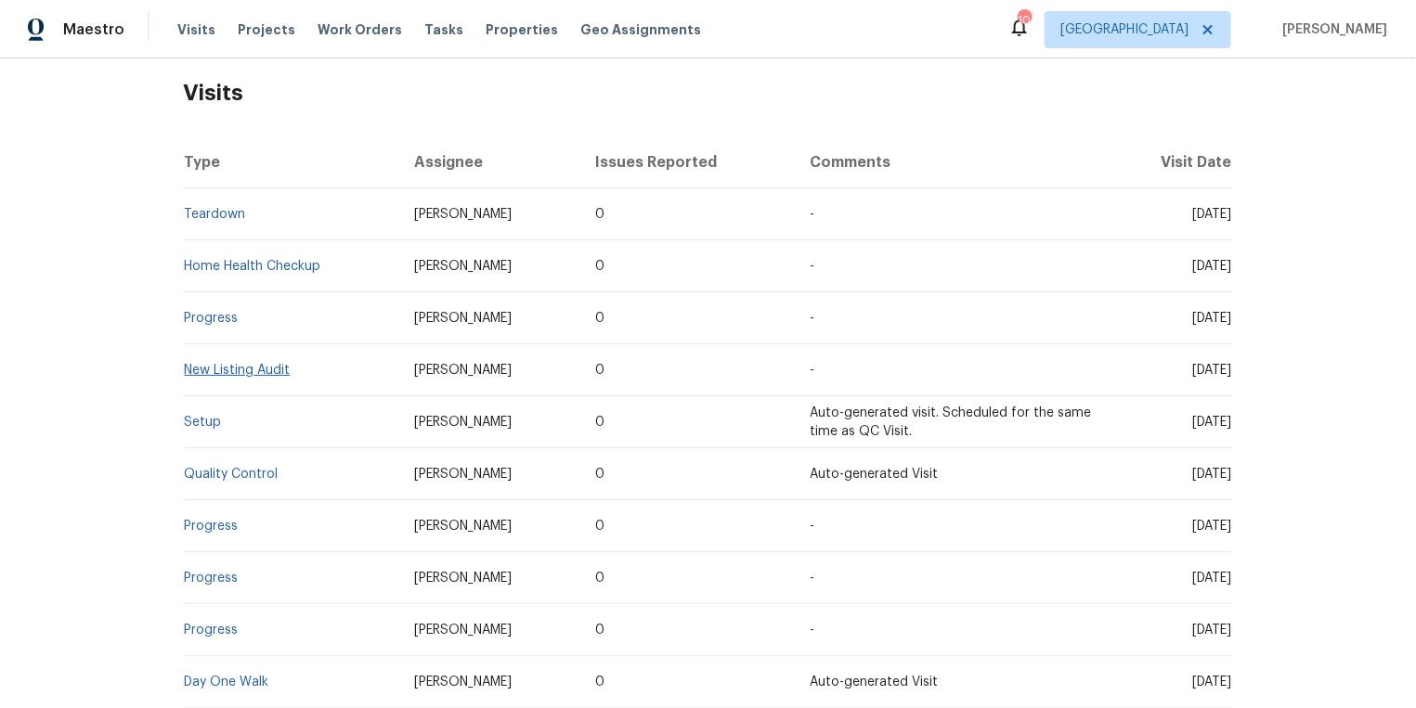
scroll to position [333, 0]
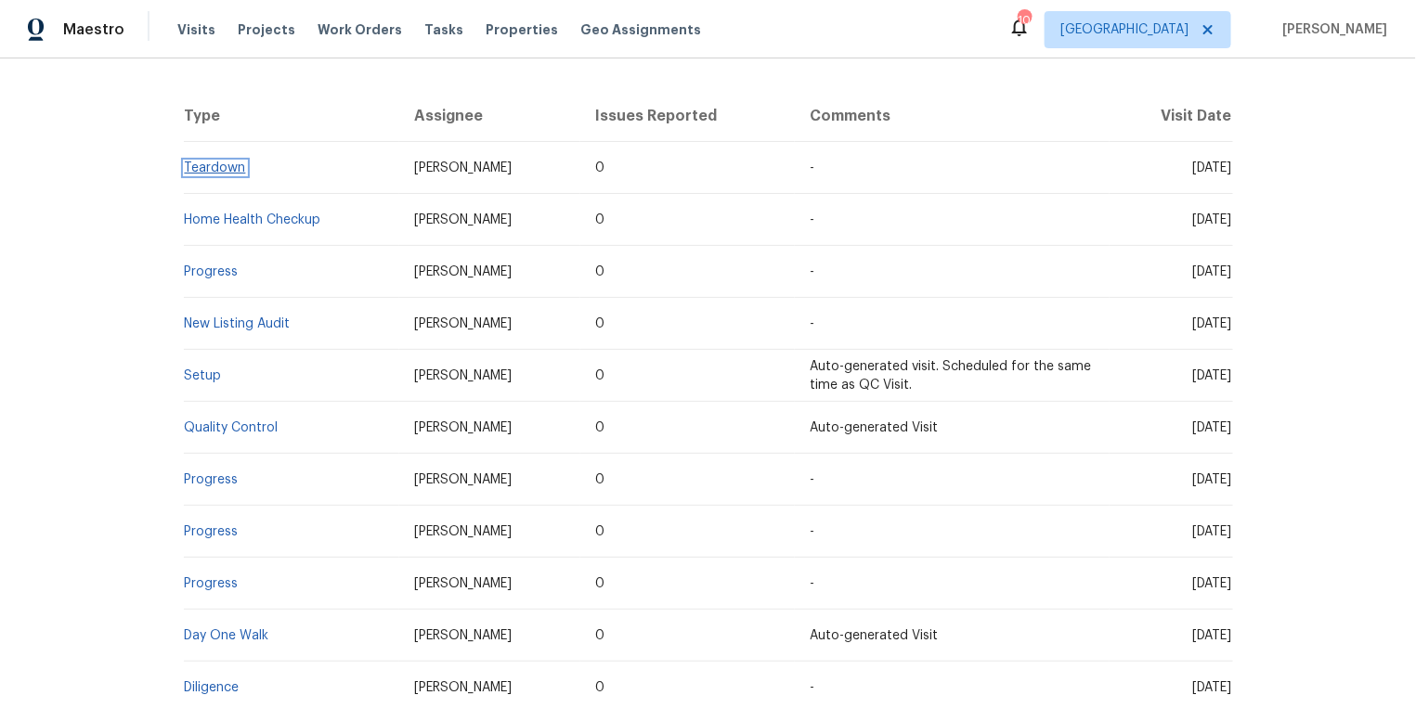
click at [210, 171] on link "Teardown" at bounding box center [215, 168] width 61 height 13
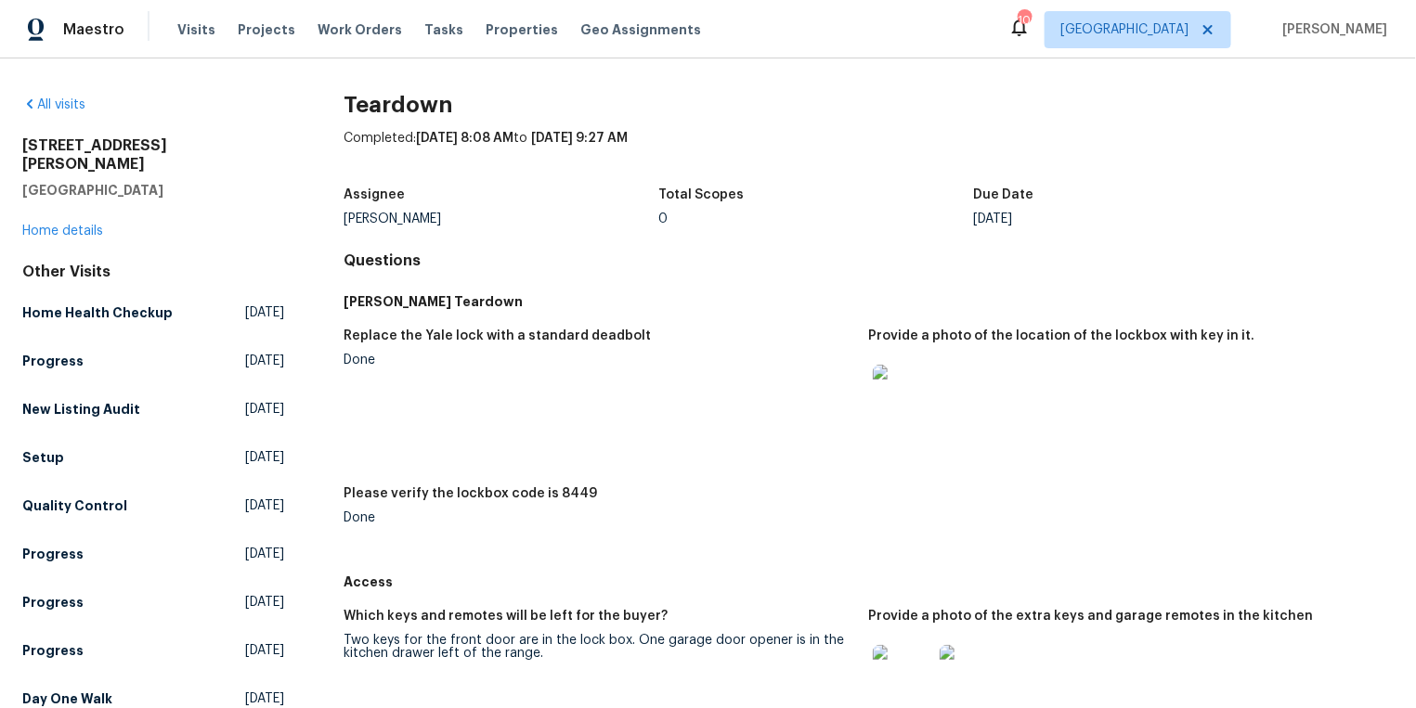
click at [916, 389] on img at bounding box center [902, 394] width 59 height 59
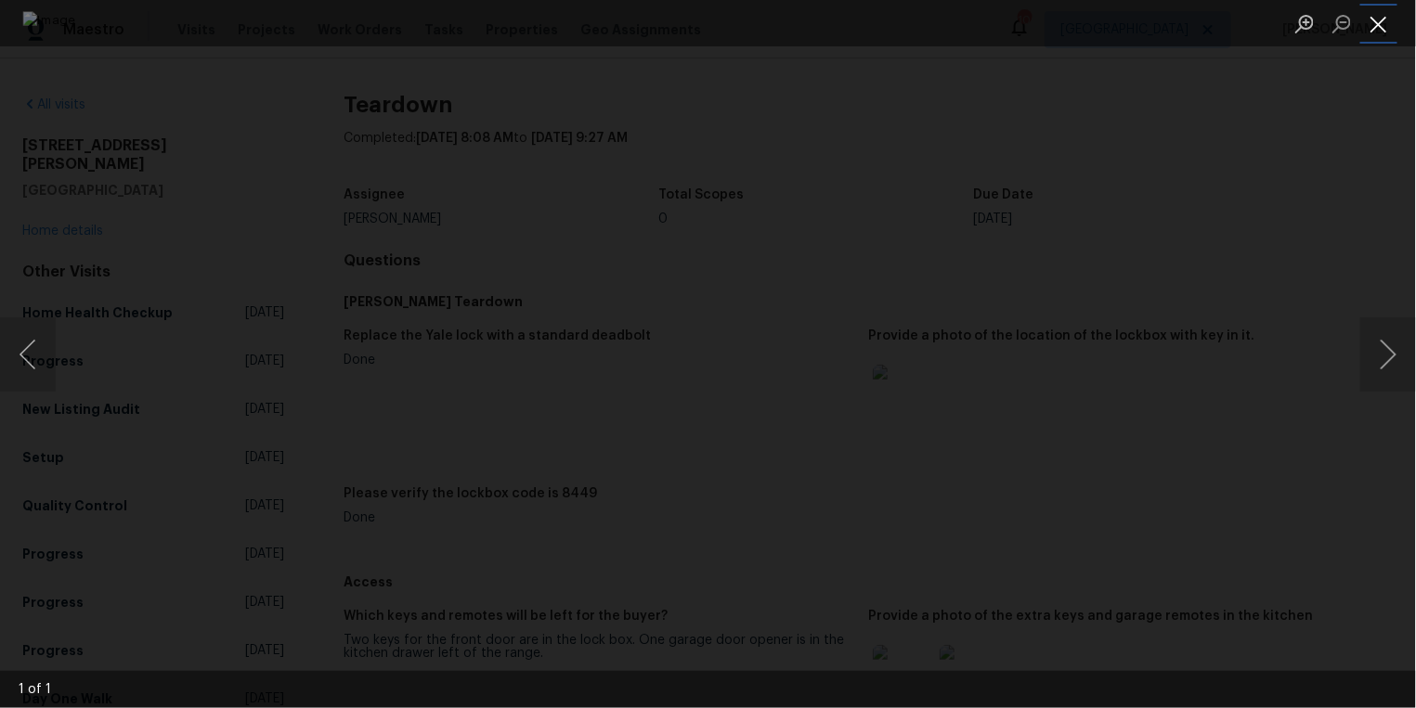
click at [1381, 27] on button "Close lightbox" at bounding box center [1378, 23] width 37 height 32
